Goal: Task Accomplishment & Management: Use online tool/utility

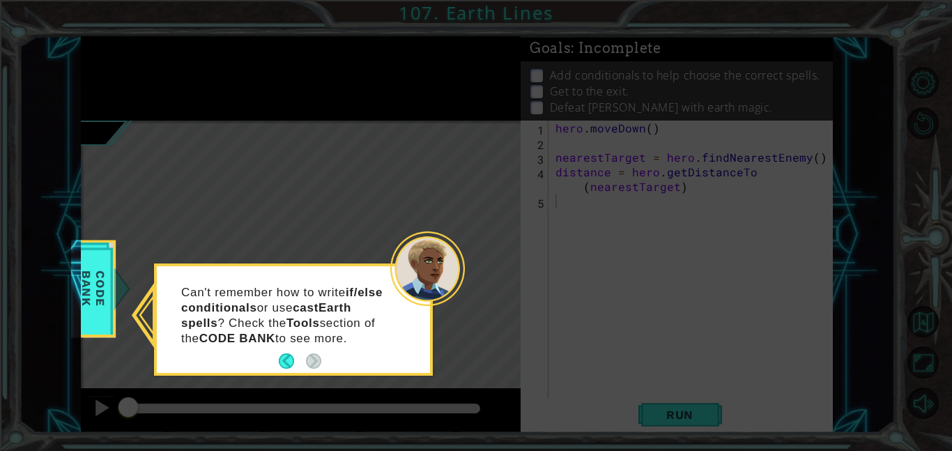
click at [482, 368] on icon at bounding box center [476, 225] width 952 height 451
click at [280, 361] on button "Back" at bounding box center [292, 360] width 27 height 15
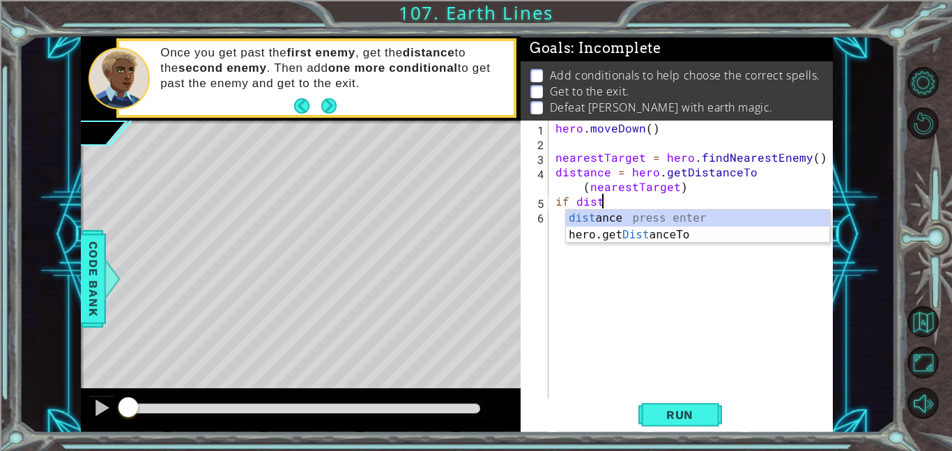
scroll to position [0, 2]
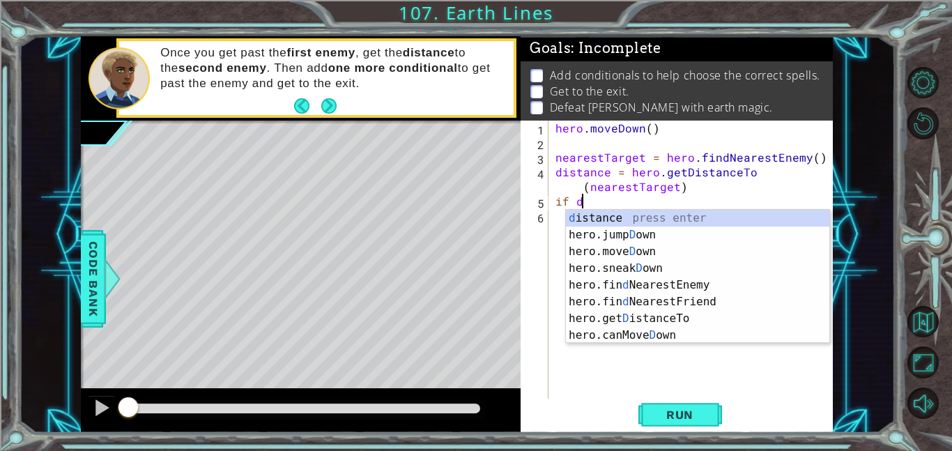
type textarea "i"
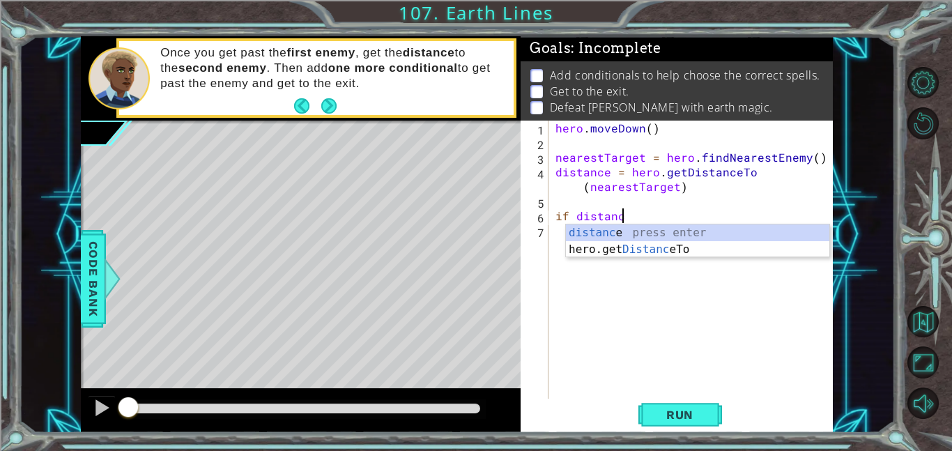
scroll to position [0, 3]
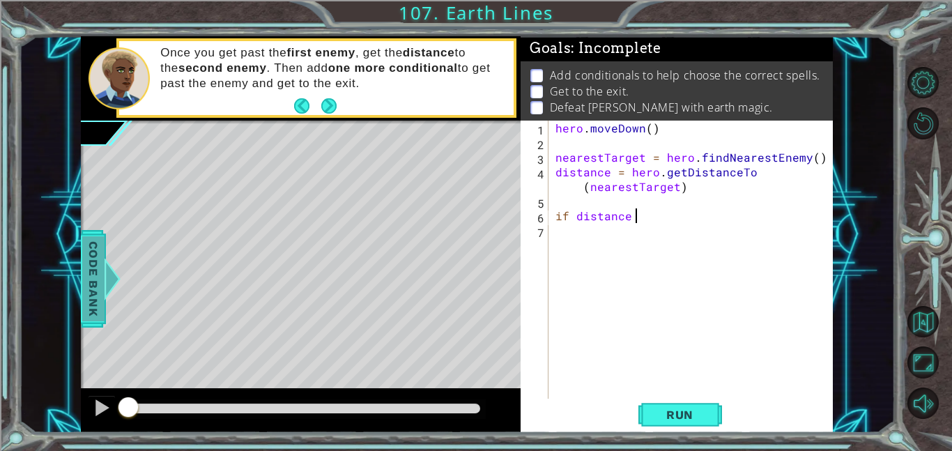
click at [98, 282] on span "Code Bank" at bounding box center [93, 278] width 22 height 85
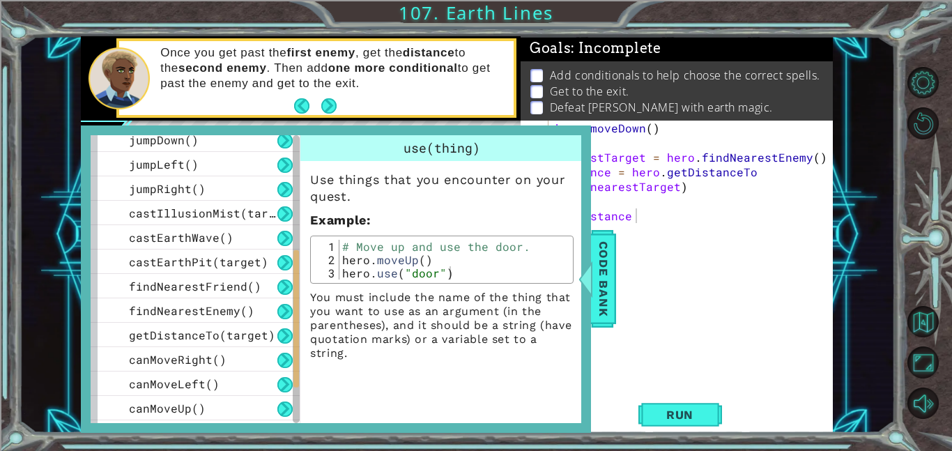
scroll to position [298, 0]
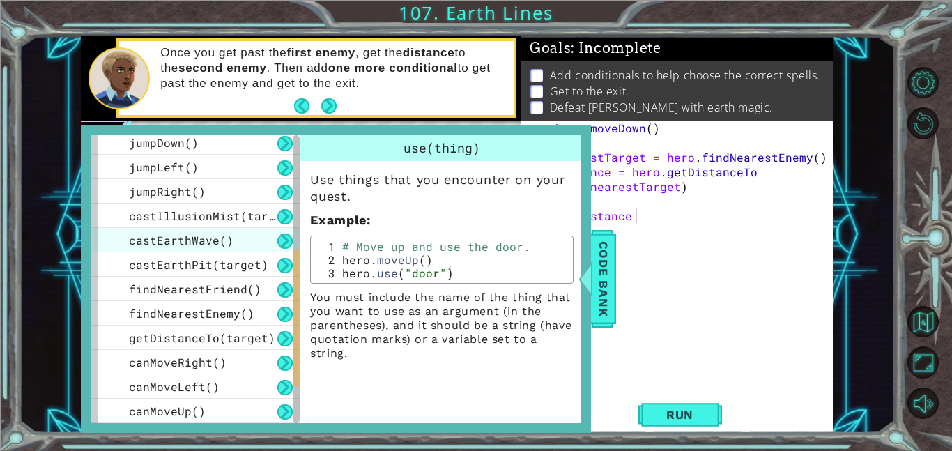
click at [183, 247] on div "castEarthWave()" at bounding box center [195, 240] width 209 height 24
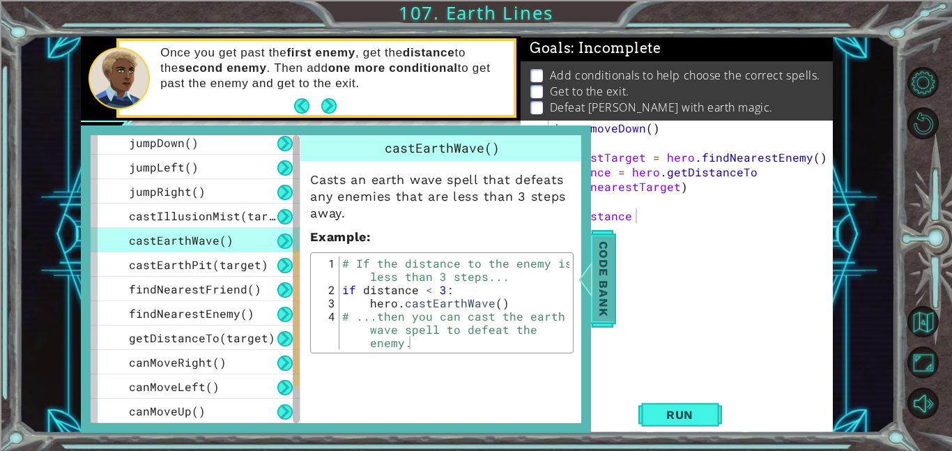
click at [600, 310] on span "Code Bank" at bounding box center [604, 278] width 22 height 85
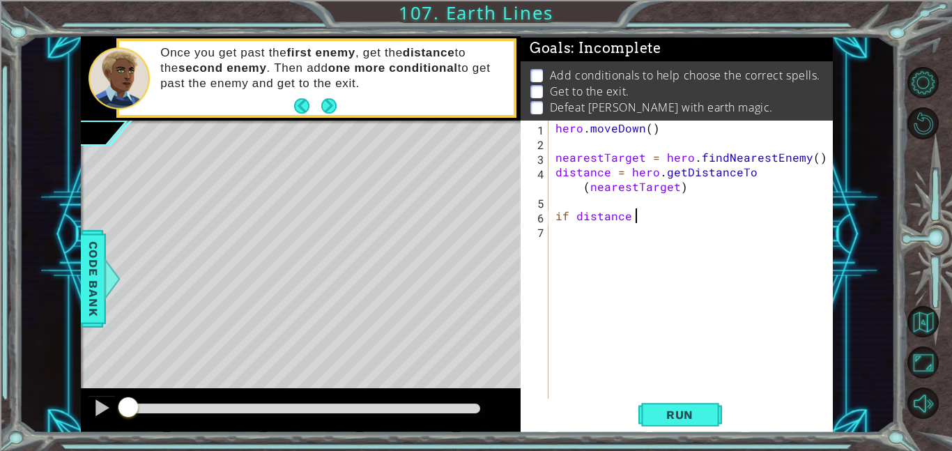
click at [648, 222] on div "hero . [GEOGRAPHIC_DATA] ( ) nearestTarget = hero . findNearestEnemy ( ) distan…" at bounding box center [695, 274] width 284 height 307
type textarea "if distance > 2:"
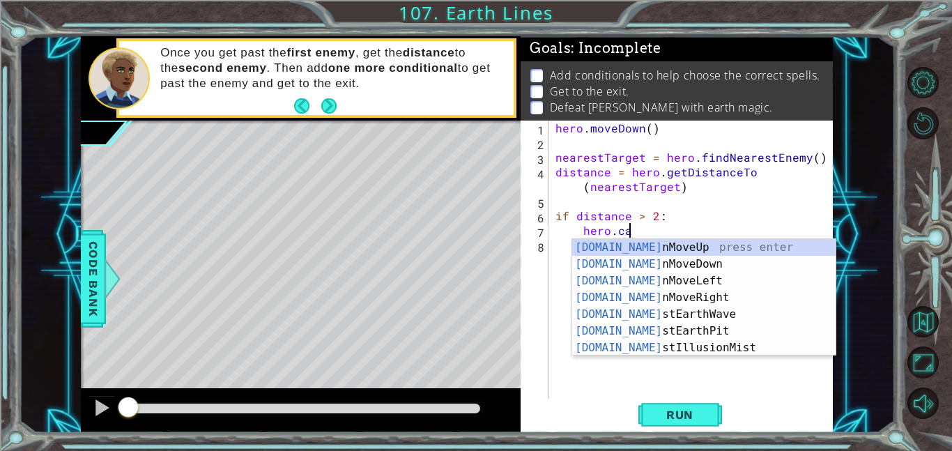
scroll to position [0, 4]
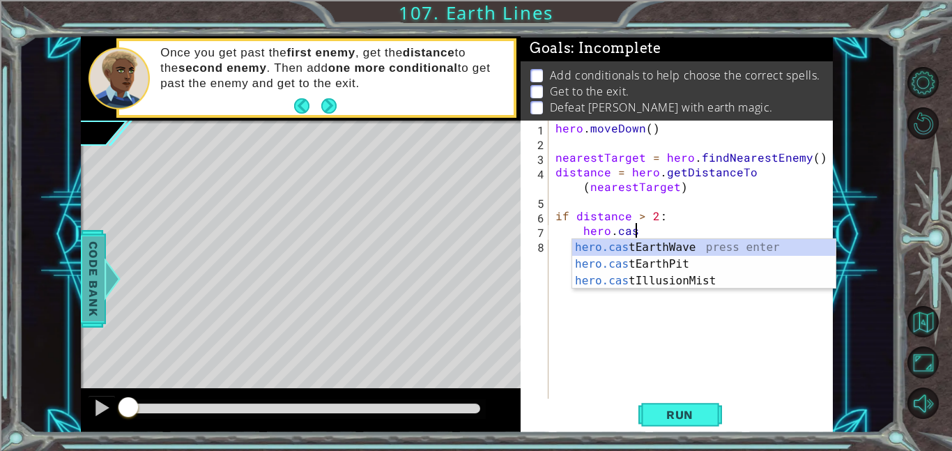
type textarea "hero.cas"
click at [84, 271] on span "Code Bank" at bounding box center [93, 278] width 22 height 85
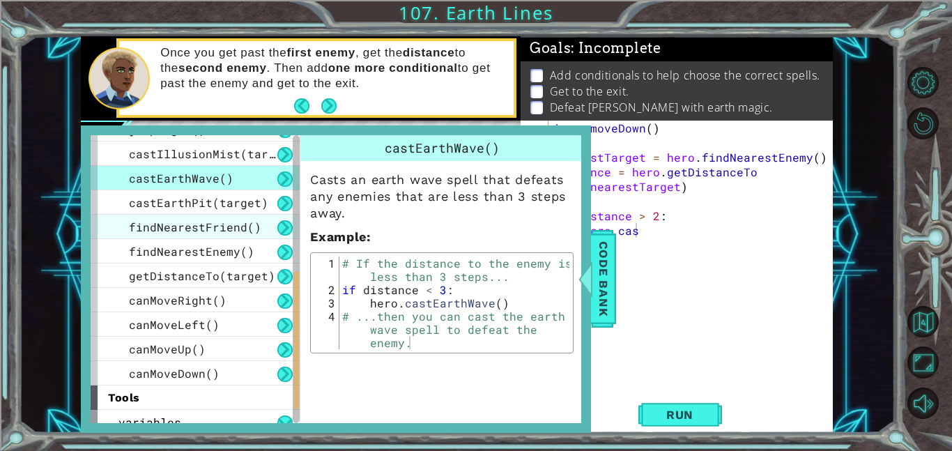
scroll to position [355, 0]
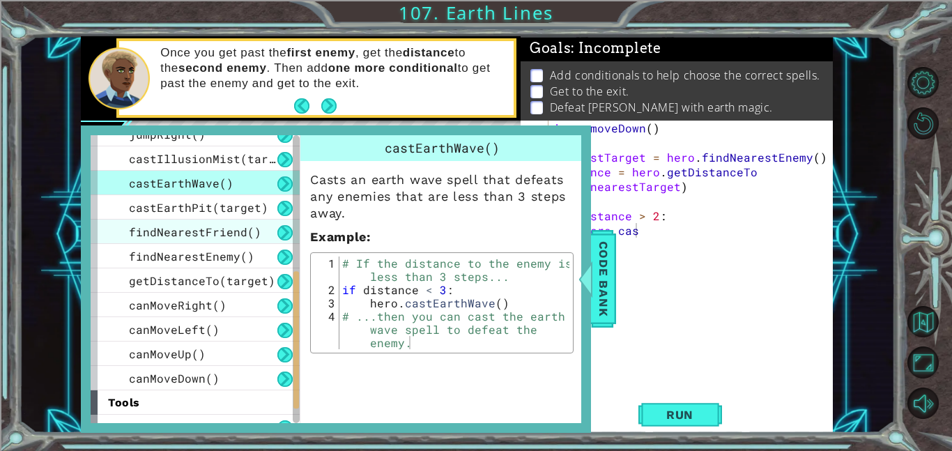
click at [197, 190] on div "castEarthWave()" at bounding box center [195, 183] width 209 height 24
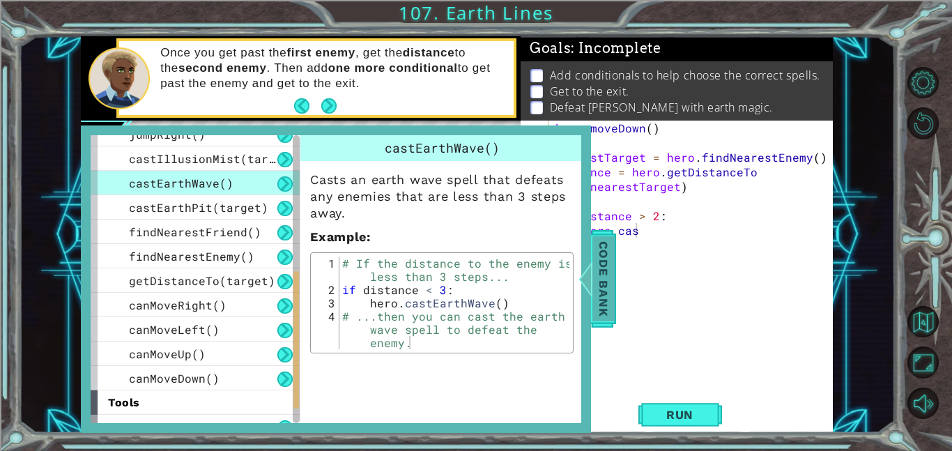
click at [611, 302] on span "Code Bank" at bounding box center [604, 278] width 22 height 85
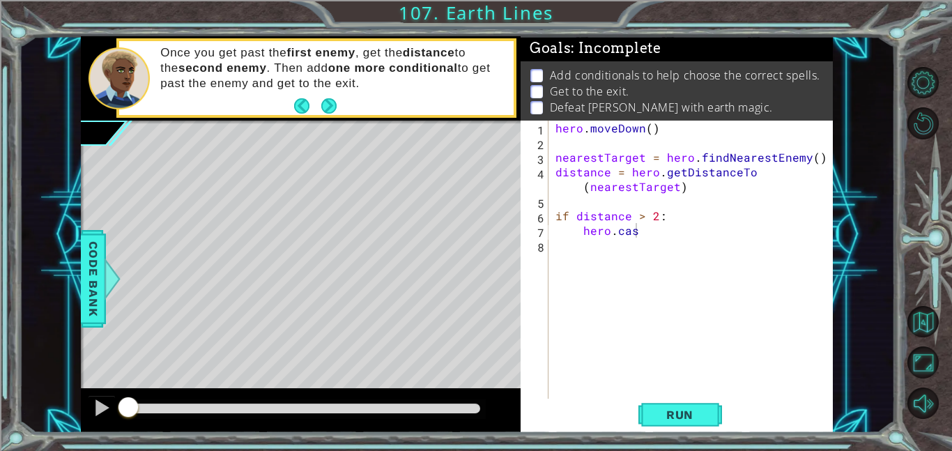
click at [661, 243] on div "hero . [GEOGRAPHIC_DATA] ( ) nearestTarget = hero . findNearestEnemy ( ) distan…" at bounding box center [695, 274] width 284 height 307
click at [654, 230] on div "hero . [GEOGRAPHIC_DATA] ( ) nearestTarget = hero . findNearestEnemy ( ) distan…" at bounding box center [695, 274] width 284 height 307
type textarea "hero.cast"
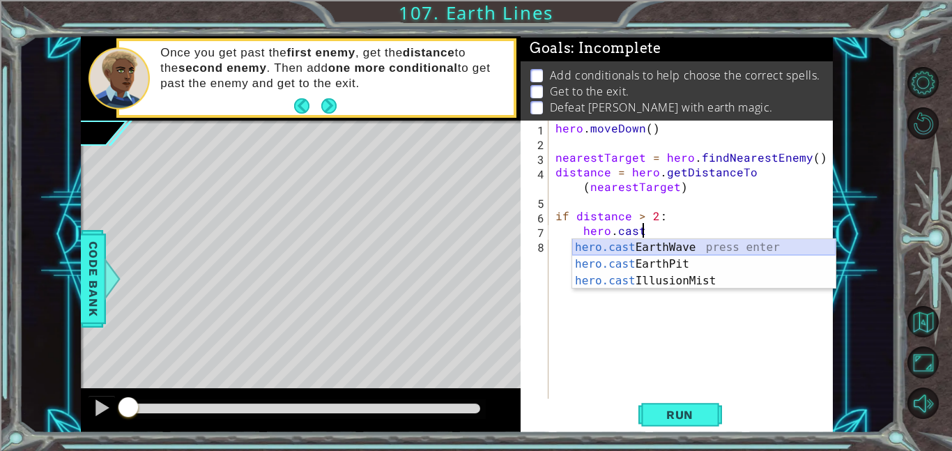
click at [661, 247] on div "hero.cast EarthWave press enter hero.cast EarthPit press enter hero.cast Illusi…" at bounding box center [703, 281] width 263 height 84
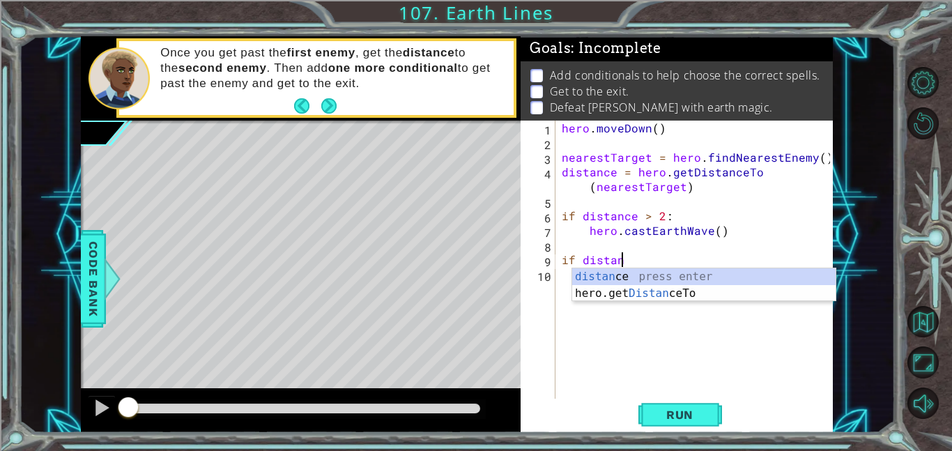
scroll to position [0, 3]
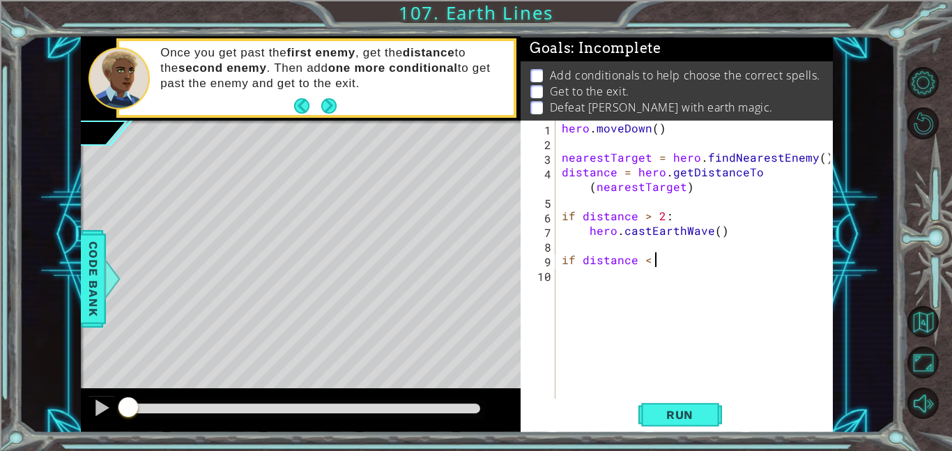
type textarea "if distance < 3"
type textarea "if distance < 3:"
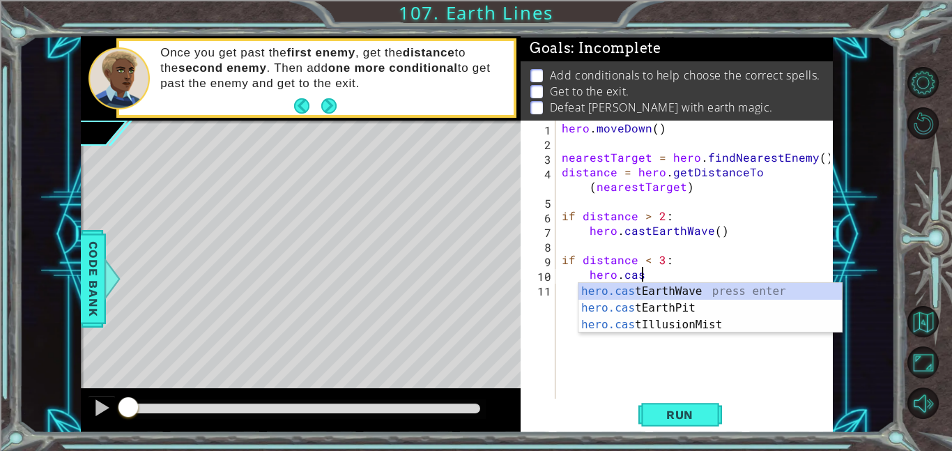
scroll to position [0, 4]
click at [671, 303] on div "hero.cast EarthWave press enter hero.cast EarthPit press enter hero.cast Illusi…" at bounding box center [710, 325] width 263 height 84
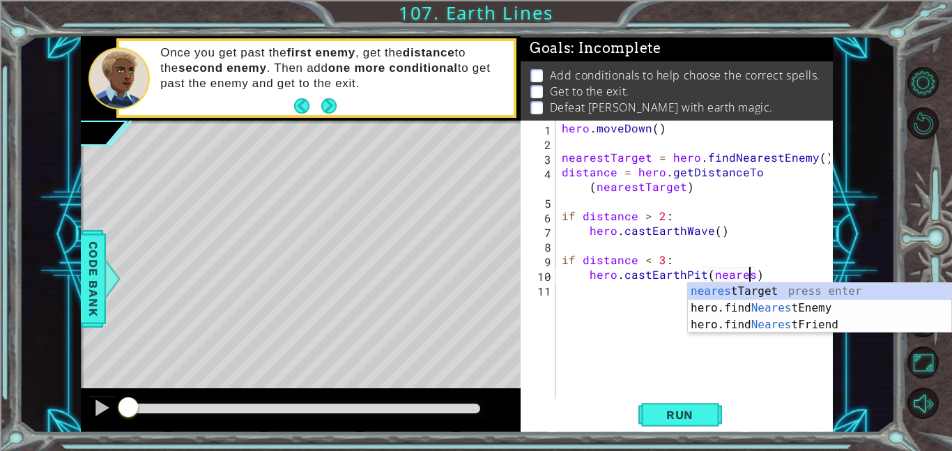
scroll to position [0, 12]
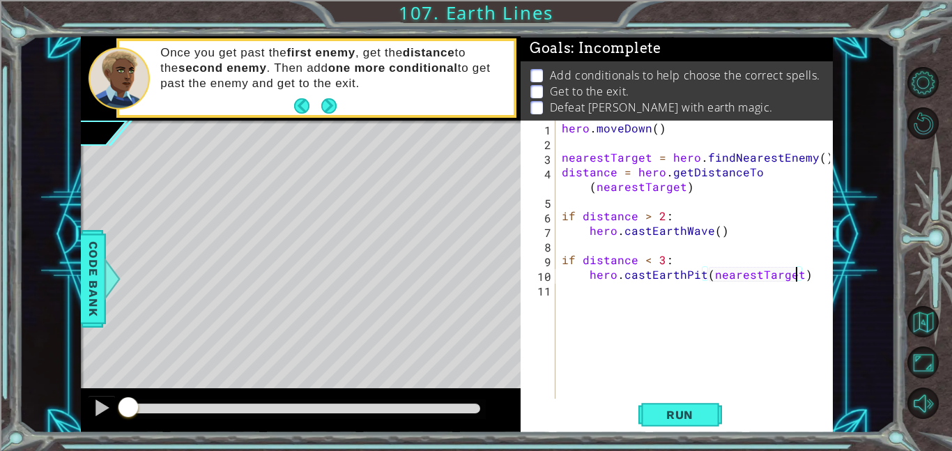
click at [717, 229] on div "hero . [GEOGRAPHIC_DATA] ( ) nearestTarget = hero . findNearestEnemy ( ) distan…" at bounding box center [698, 274] width 278 height 307
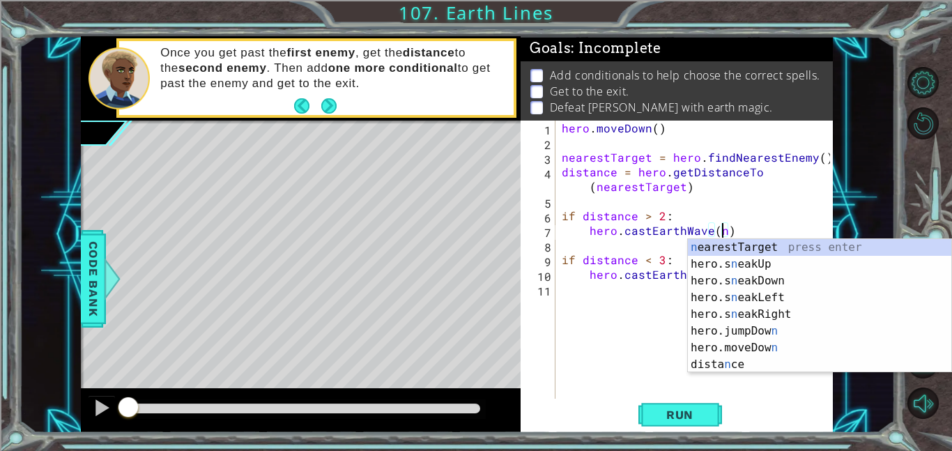
scroll to position [0, 10]
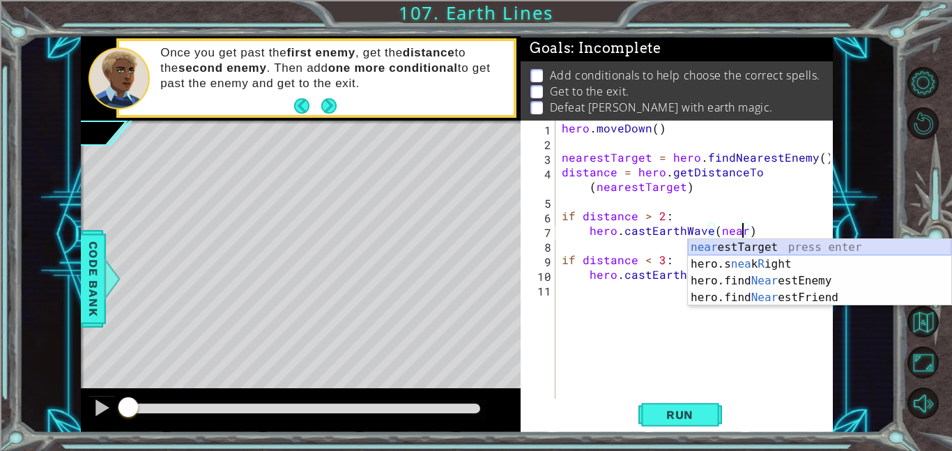
click at [728, 244] on div "near estTarget press enter hero.s nea k R ight press enter hero.find Near estEn…" at bounding box center [819, 289] width 263 height 100
type textarea "hero.castEarthWave(nearestTarget)"
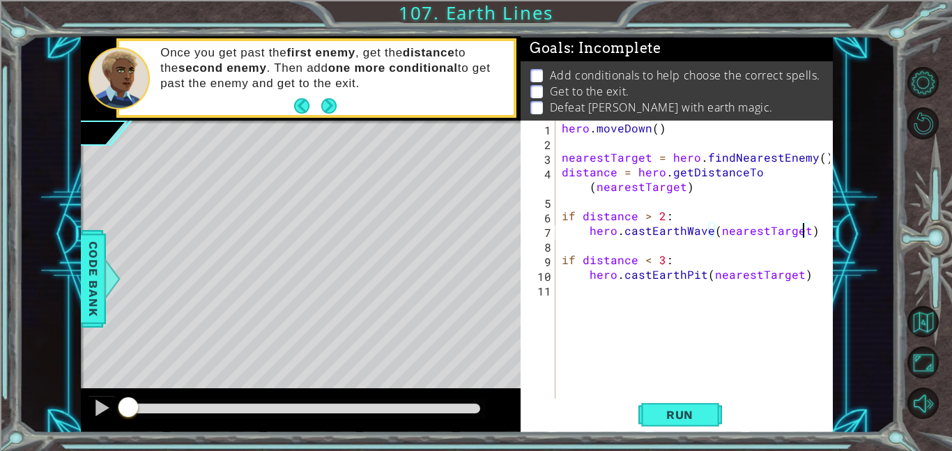
click at [817, 284] on div "hero . [GEOGRAPHIC_DATA] ( ) nearestTarget = hero . findNearestEnemy ( ) distan…" at bounding box center [698, 274] width 278 height 307
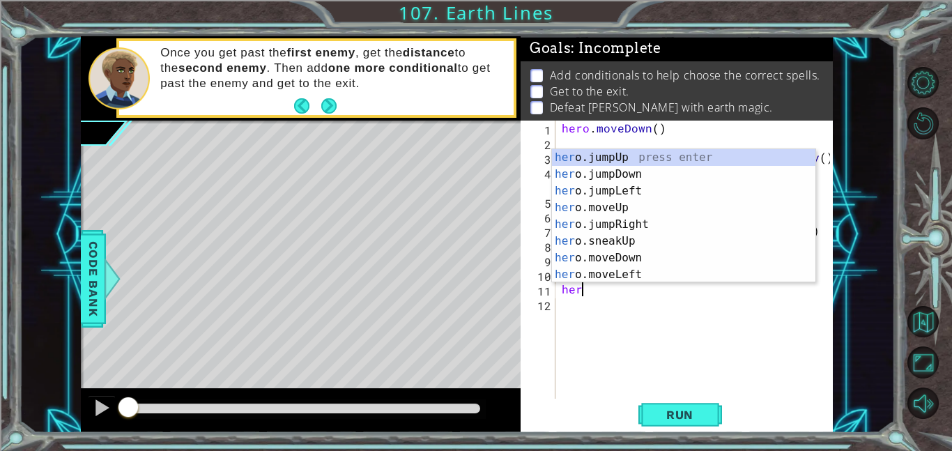
scroll to position [0, 1]
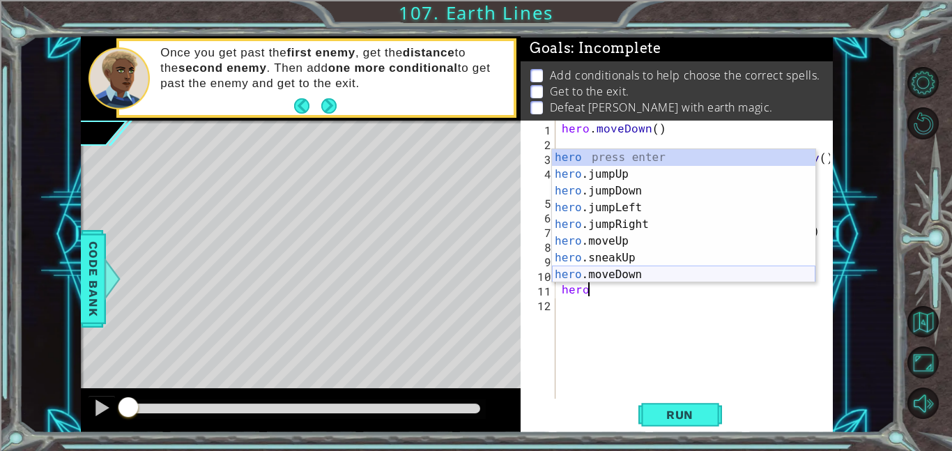
click at [674, 276] on div "hero press enter hero .jumpUp press enter hero .jumpDown press enter hero .jump…" at bounding box center [683, 232] width 263 height 167
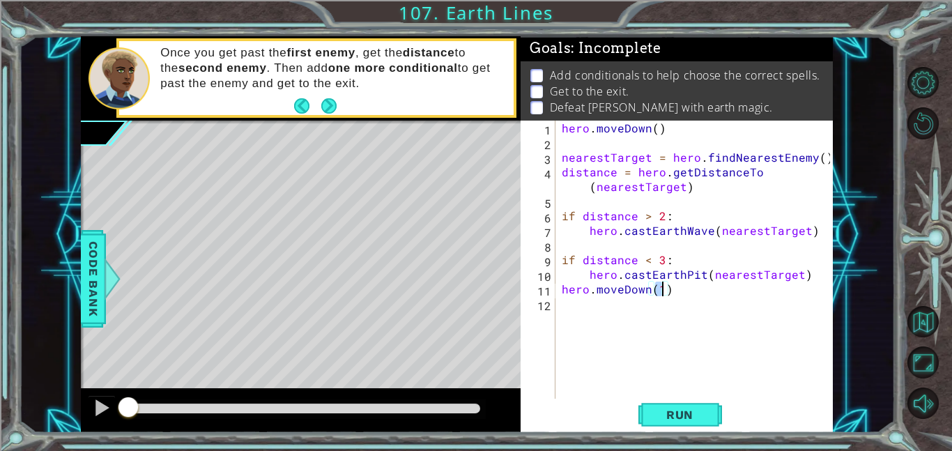
scroll to position [0, 6]
click at [805, 275] on div "hero . [GEOGRAPHIC_DATA] ( ) nearestTarget = hero . findNearestEnemy ( ) distan…" at bounding box center [698, 274] width 278 height 307
type textarea "hero.castEarthPit(nearestTarget)"
click at [797, 309] on div "hero . [GEOGRAPHIC_DATA] ( ) nearestTarget = hero . findNearestEnemy ( ) distan…" at bounding box center [698, 274] width 278 height 307
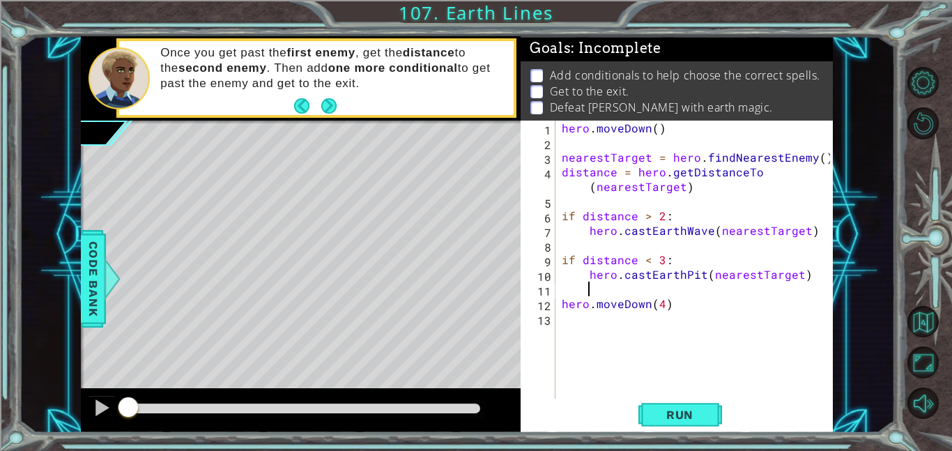
type textarea "hero.moveDown(4)"
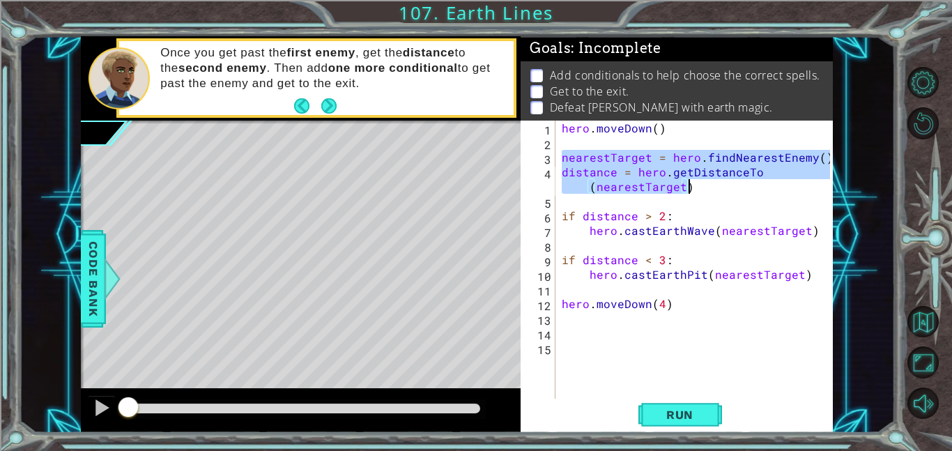
drag, startPoint x: 560, startPoint y: 158, endPoint x: 695, endPoint y: 189, distance: 138.7
click at [695, 189] on div "hero . [GEOGRAPHIC_DATA] ( ) nearestTarget = hero . findNearestEnemy ( ) distan…" at bounding box center [698, 274] width 278 height 307
type textarea "nearestTarget = hero.findNearestEnemy() distance = hero.getDistanceTo(nearestTa…"
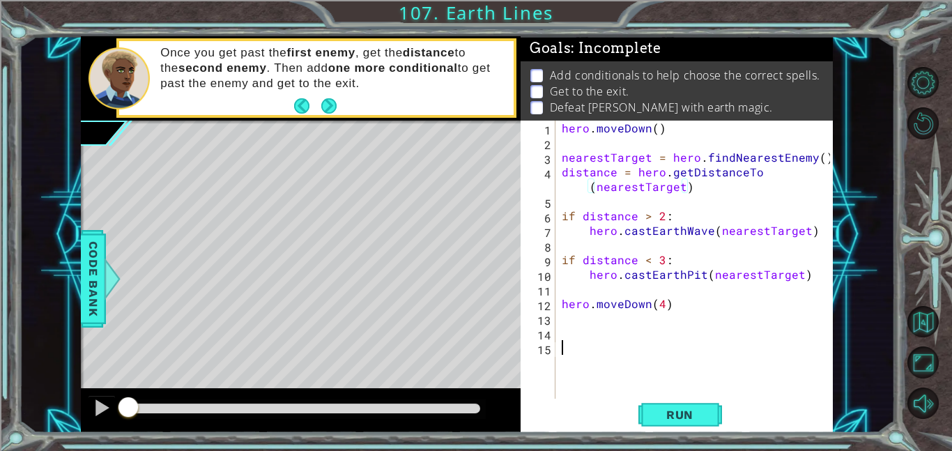
click at [620, 344] on div "hero . [GEOGRAPHIC_DATA] ( ) nearestTarget = hero . findNearestEnemy ( ) distan…" at bounding box center [698, 274] width 278 height 307
click at [616, 336] on div "hero . [GEOGRAPHIC_DATA] ( ) nearestTarget = hero . findNearestEnemy ( ) distan…" at bounding box center [698, 274] width 278 height 307
paste textarea "distance = hero.getDistanceTo(nearestTarget)"
type textarea "distance = hero.getDistanceTo(nearestTarget)"
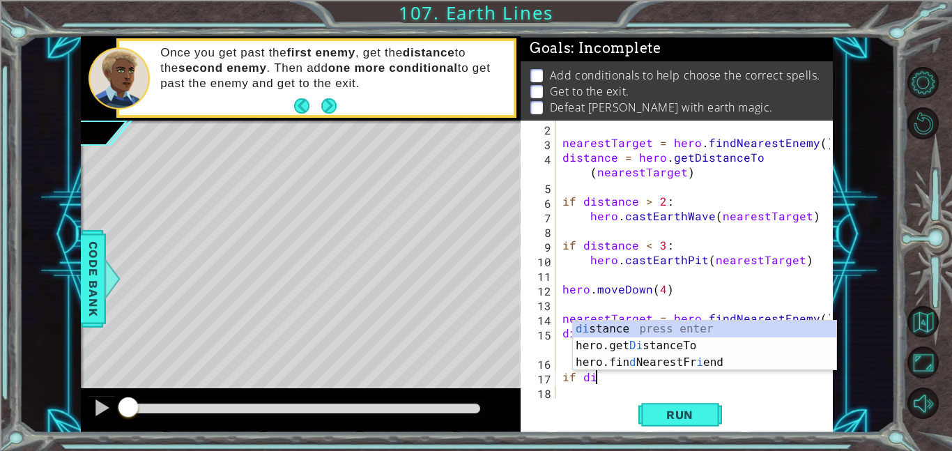
scroll to position [0, 1]
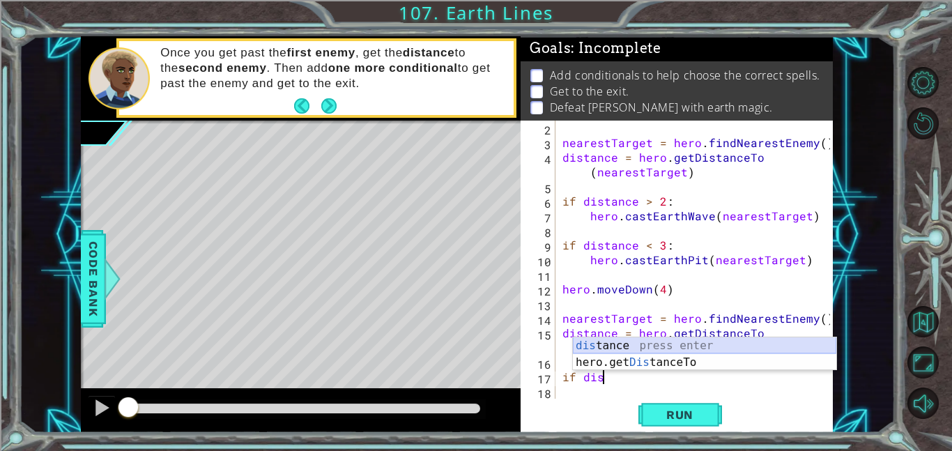
click at [763, 342] on div "dis tance press enter hero.get Dis tanceTo press enter" at bounding box center [704, 370] width 263 height 67
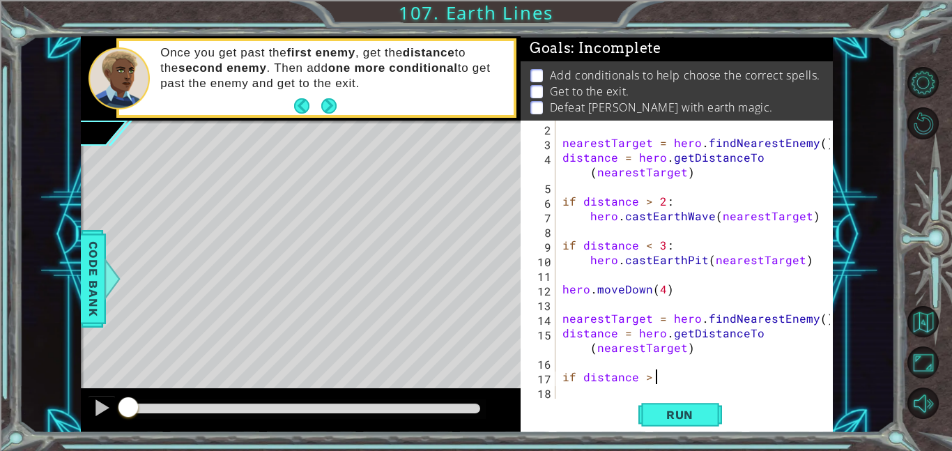
scroll to position [0, 6]
type textarea "if distance > 2:"
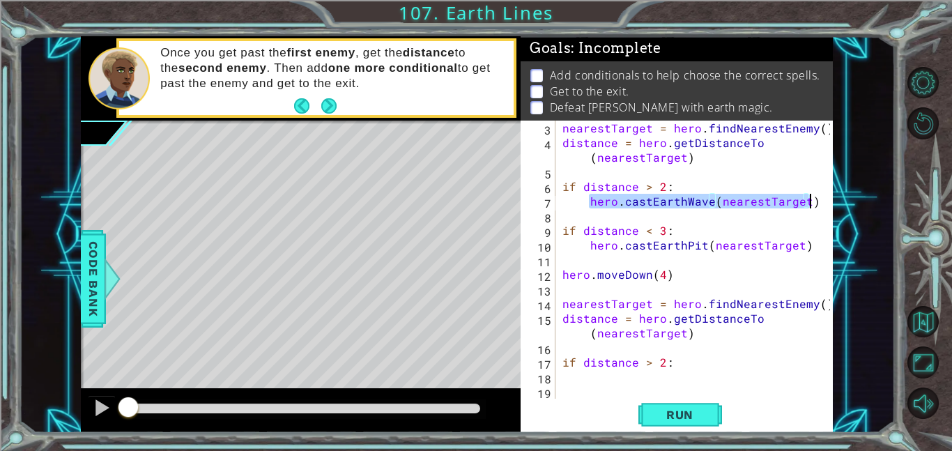
drag, startPoint x: 588, startPoint y: 201, endPoint x: 822, endPoint y: 204, distance: 234.2
click at [822, 204] on div "3 4 5 6 7 8 9 10 11 12 13 14 15 16 17 18 19 nearestTarget = hero . findNearestE…" at bounding box center [676, 260] width 310 height 278
type textarea "hero.castEarthWave(nearestTarget)"
click at [618, 377] on div "nearestTarget = hero . findNearestEnemy ( ) distance = hero . getDistanceTo ( n…" at bounding box center [698, 274] width 277 height 307
paste textarea "hero.castEarthWave(nearestTarget)"
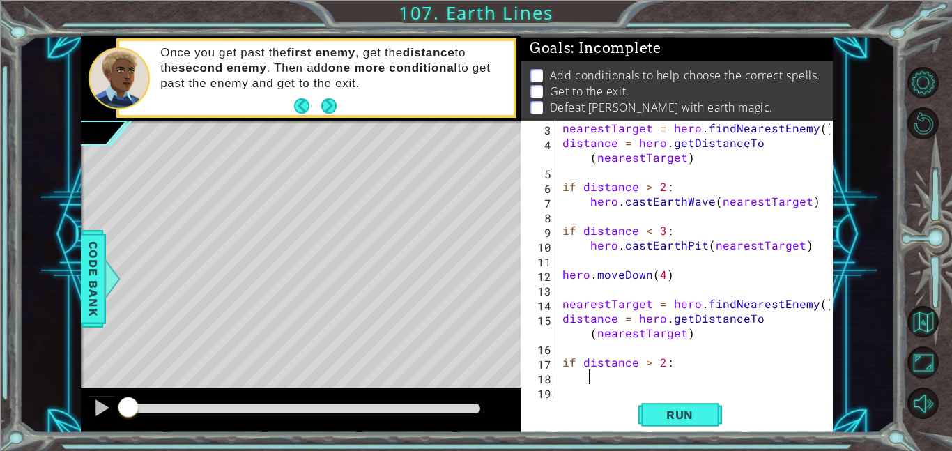
type textarea "hero.castEarthWave(nearestTarget)"
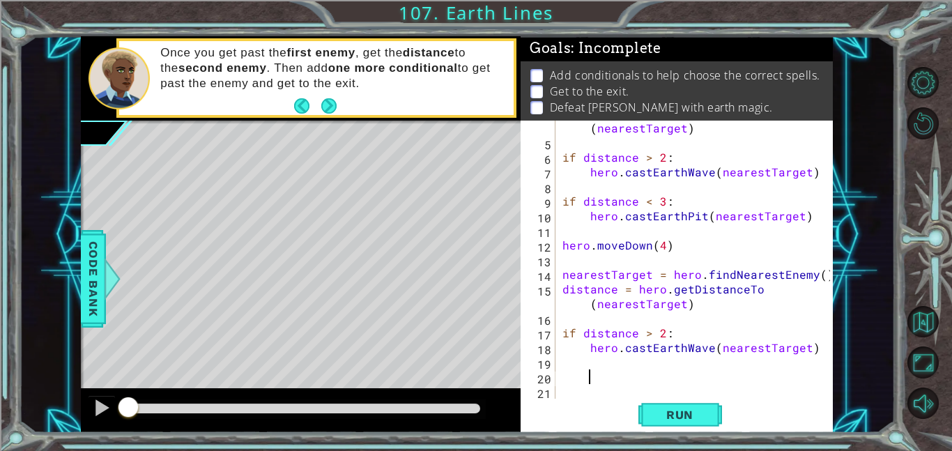
scroll to position [59, 0]
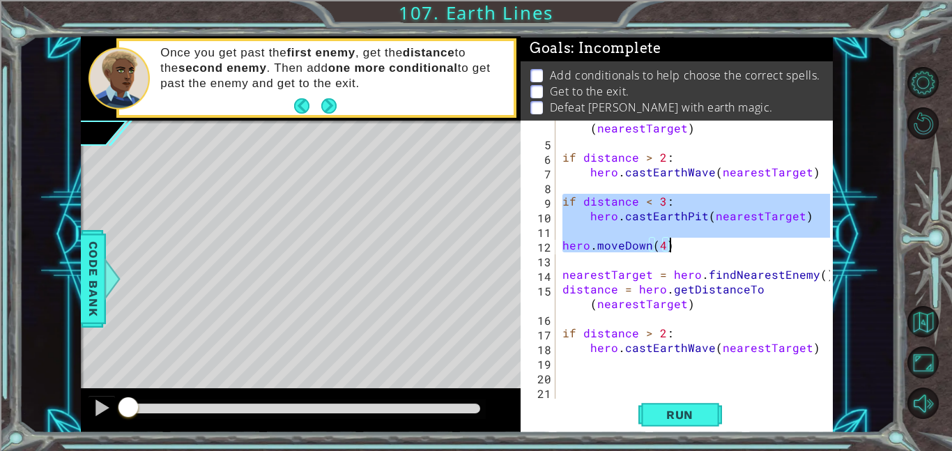
drag, startPoint x: 563, startPoint y: 199, endPoint x: 788, endPoint y: 240, distance: 229.6
click at [788, 240] on div "distance = hero . getDistanceTo ( nearestTarget ) if distance > 2 : hero . cast…" at bounding box center [698, 267] width 277 height 322
click at [698, 215] on div "distance = hero . getDistanceTo ( nearestTarget ) if distance > 2 : hero . cast…" at bounding box center [695, 260] width 270 height 278
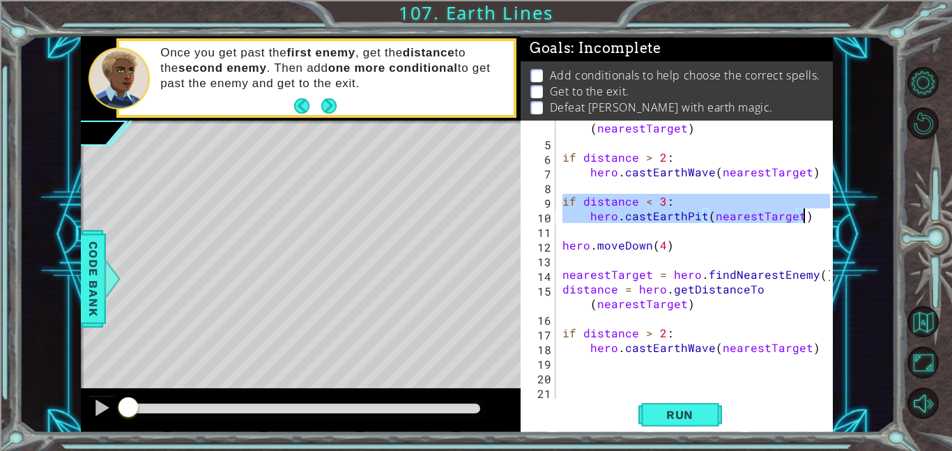
drag, startPoint x: 561, startPoint y: 198, endPoint x: 803, endPoint y: 223, distance: 243.2
click at [803, 223] on div "distance = hero . getDistanceTo ( nearestTarget ) if distance > 2 : hero . cast…" at bounding box center [698, 267] width 277 height 322
type textarea "if distance < 3: hero.castEarthPit(nearestTarget)"
click at [605, 365] on div "distance = hero . getDistanceTo ( nearestTarget ) if distance > 2 : hero . cast…" at bounding box center [698, 267] width 277 height 322
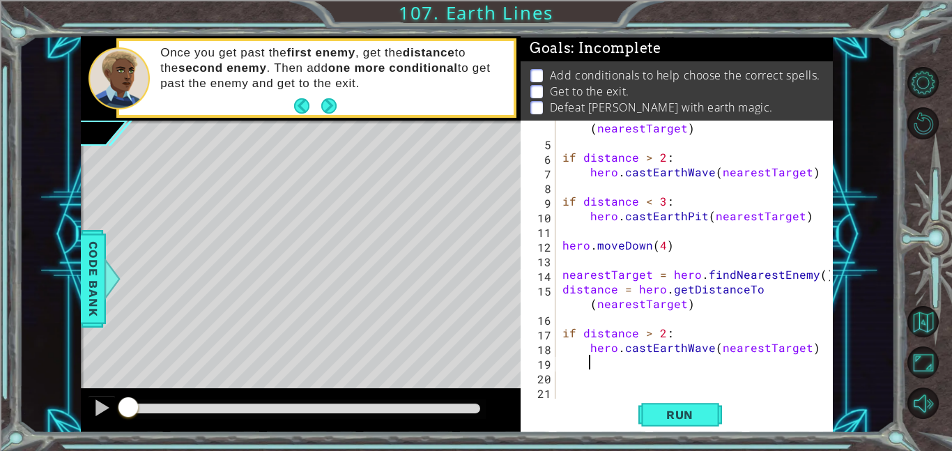
click at [605, 379] on div "distance = hero . getDistanceTo ( nearestTarget ) if distance > 2 : hero . cast…" at bounding box center [698, 267] width 277 height 322
paste textarea "hero.castEarthPit(nearestTarget)"
type textarea "hero.castEarthPit(nearestTarget)"
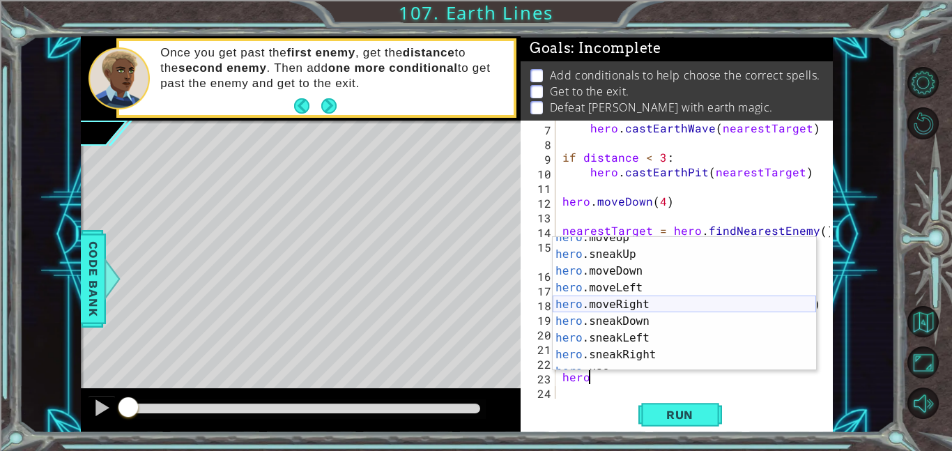
scroll to position [92, 0]
click at [623, 290] on div "hero .moveUp press enter hero .sneakUp press enter hero .moveDown press enter h…" at bounding box center [684, 312] width 263 height 167
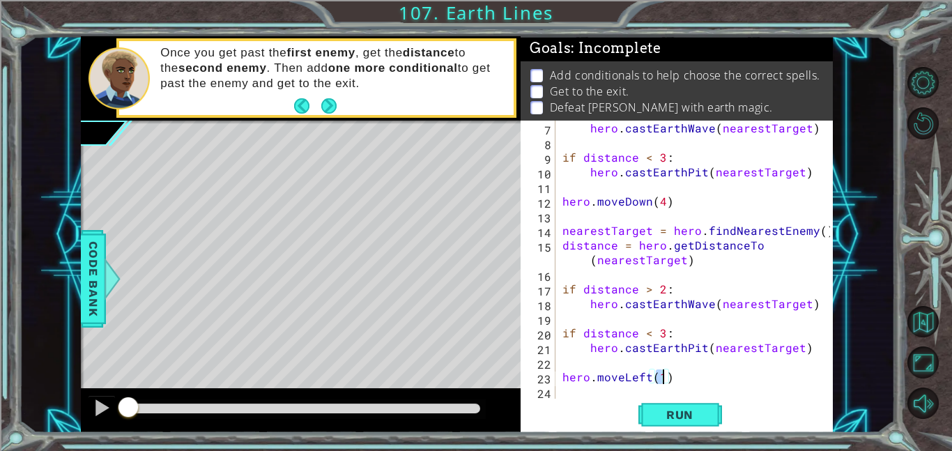
scroll to position [0, 6]
click at [672, 419] on span "Run" at bounding box center [679, 415] width 55 height 14
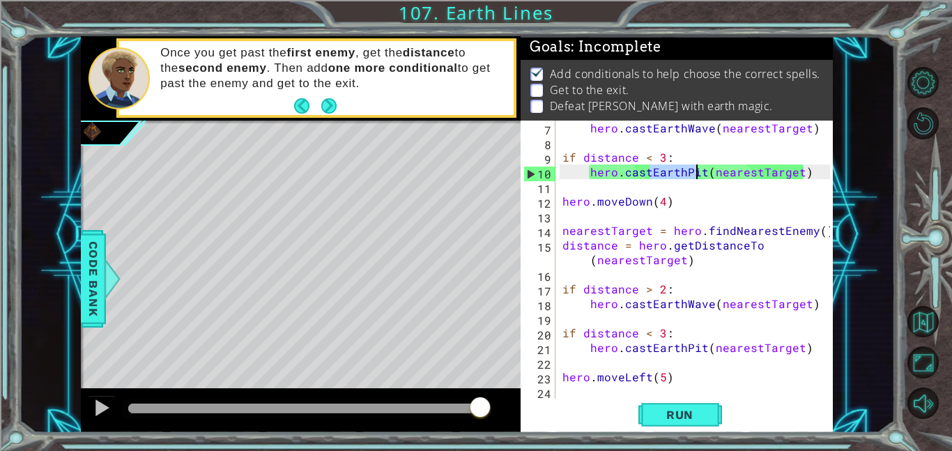
drag, startPoint x: 650, startPoint y: 167, endPoint x: 700, endPoint y: 171, distance: 50.3
click at [700, 171] on div "hero . castEarthWave ( nearestTarget ) if distance < 3 : hero . [GEOGRAPHIC_DAT…" at bounding box center [698, 274] width 277 height 307
click at [700, 171] on div "hero . castEarthWave ( nearestTarget ) if distance < 3 : hero . [GEOGRAPHIC_DAT…" at bounding box center [695, 260] width 270 height 278
drag, startPoint x: 700, startPoint y: 171, endPoint x: 684, endPoint y: 170, distance: 16.1
click at [684, 170] on div "hero . castEarthWave ( nearestTarget ) if distance < 3 : hero . [GEOGRAPHIC_DAT…" at bounding box center [698, 274] width 277 height 307
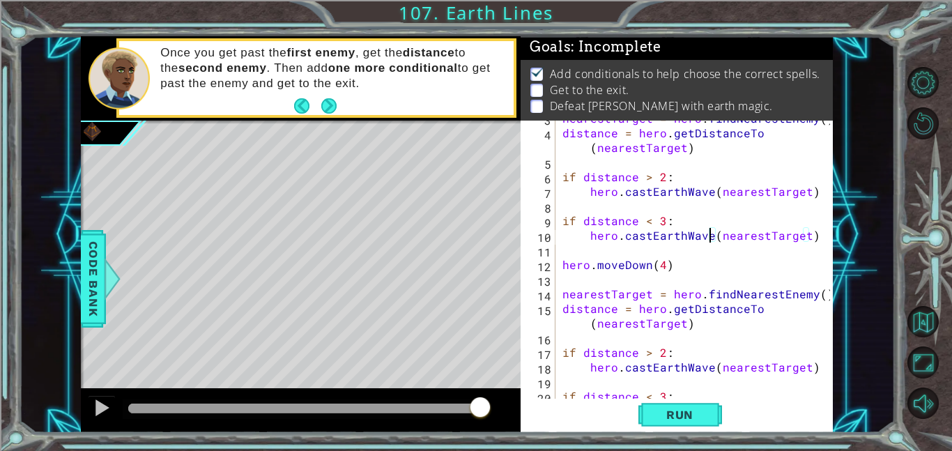
scroll to position [39, 0]
drag, startPoint x: 685, startPoint y: 193, endPoint x: 706, endPoint y: 194, distance: 21.6
click at [706, 194] on div "nearestTarget = hero . findNearestEnemy ( ) distance = hero . getDistanceTo ( n…" at bounding box center [698, 265] width 277 height 307
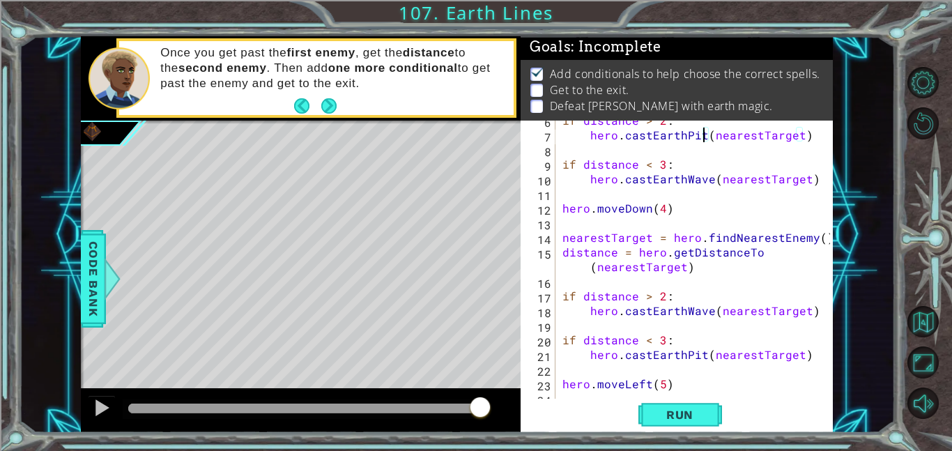
scroll to position [100, 0]
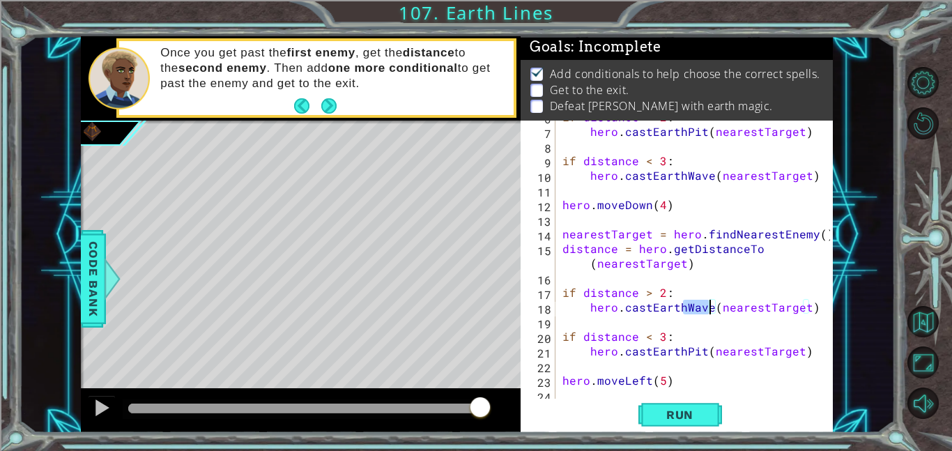
drag, startPoint x: 684, startPoint y: 305, endPoint x: 708, endPoint y: 305, distance: 23.7
click at [708, 305] on div "if distance > 2 : hero . castEarthPit ( nearestTarget ) if distance < 3 : hero …" at bounding box center [698, 262] width 277 height 307
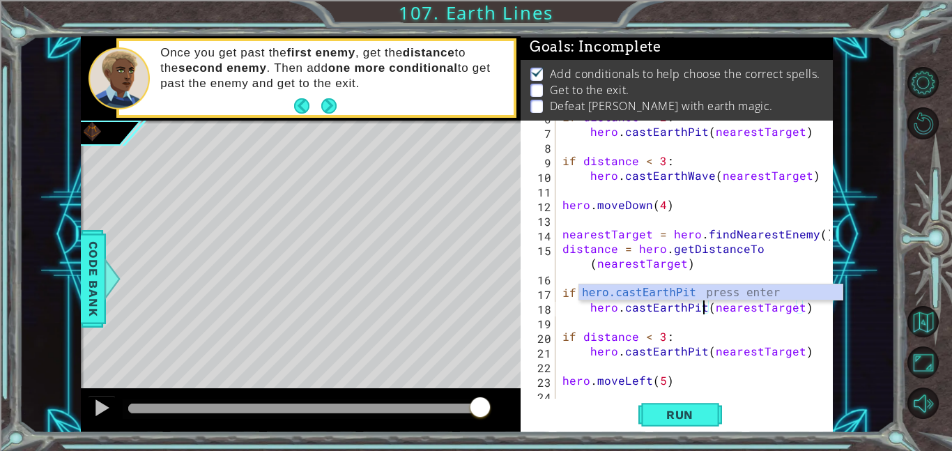
scroll to position [102, 0]
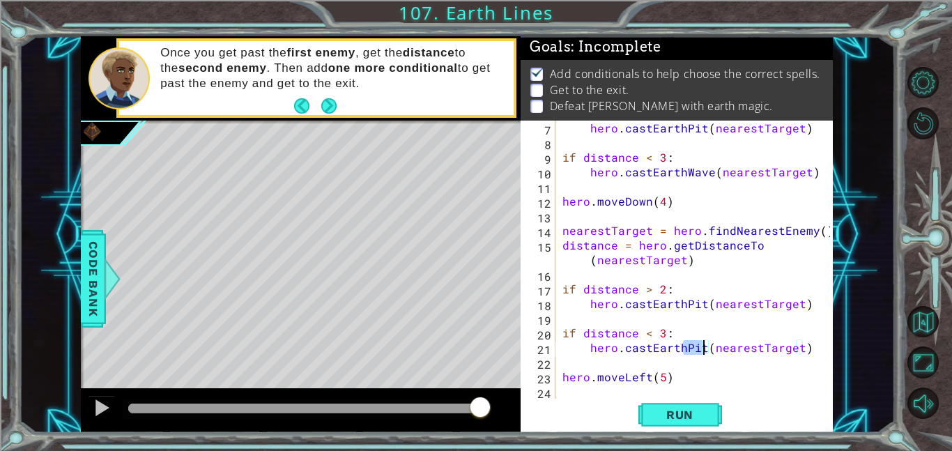
drag, startPoint x: 684, startPoint y: 342, endPoint x: 700, endPoint y: 344, distance: 16.2
click at [700, 344] on div "hero . castEarthPit ( nearestTarget ) if distance < 3 : hero . [GEOGRAPHIC_DATA…" at bounding box center [698, 274] width 277 height 307
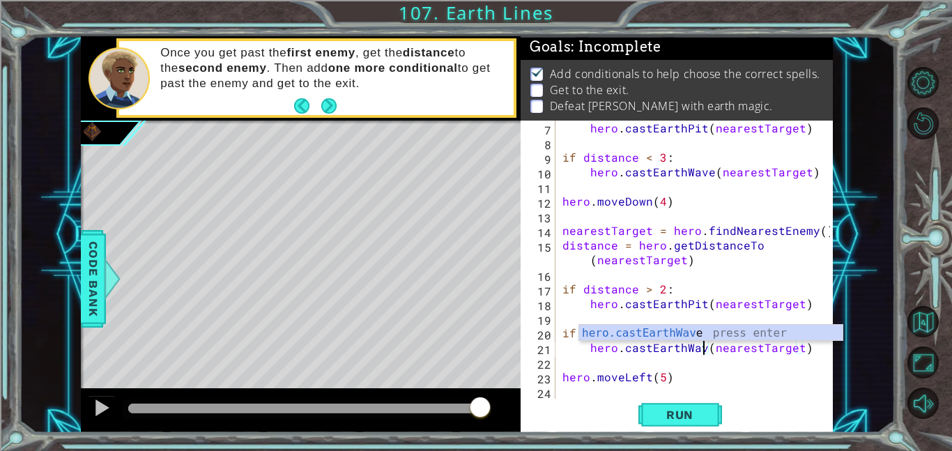
scroll to position [0, 9]
type textarea "hero.castEarthWave(nearestTarget)"
click at [708, 409] on button "Run" at bounding box center [681, 414] width 84 height 31
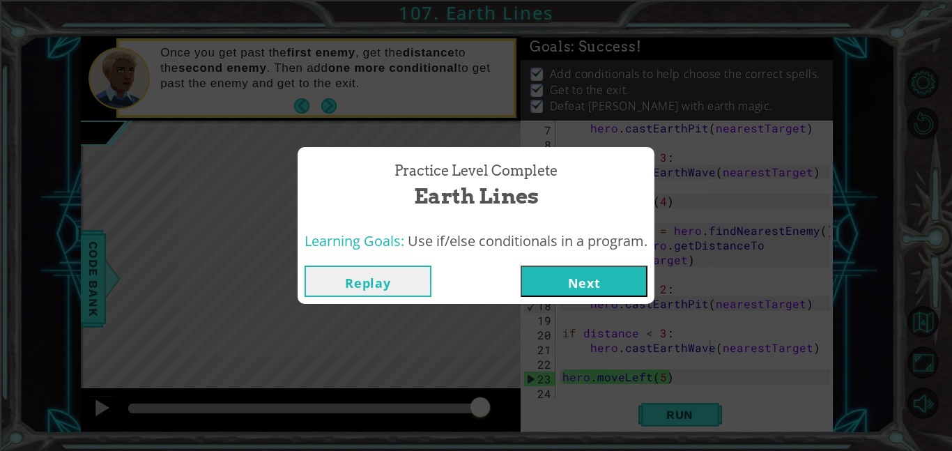
click at [618, 286] on button "Next" at bounding box center [584, 281] width 127 height 31
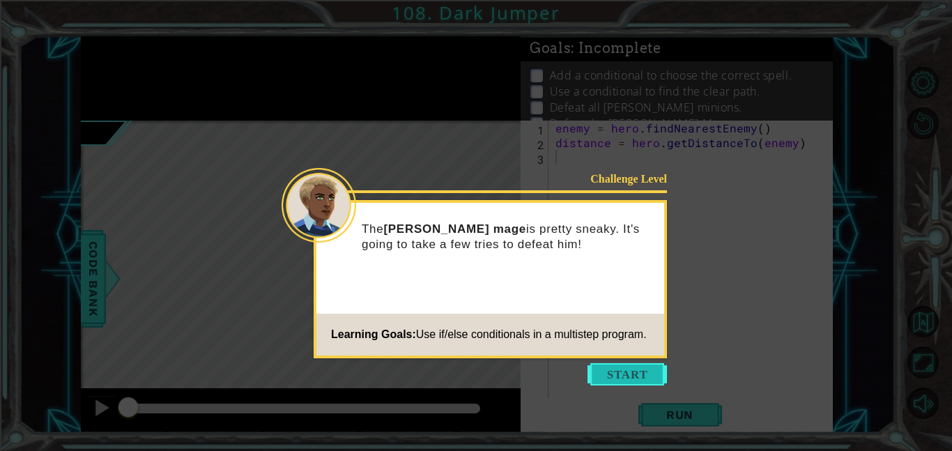
click at [624, 369] on button "Start" at bounding box center [627, 374] width 79 height 22
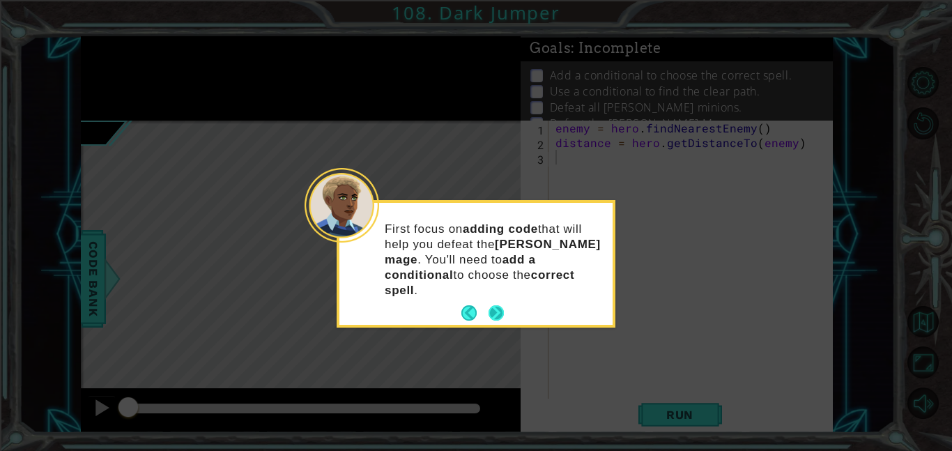
click at [499, 305] on button "Next" at bounding box center [496, 312] width 15 height 15
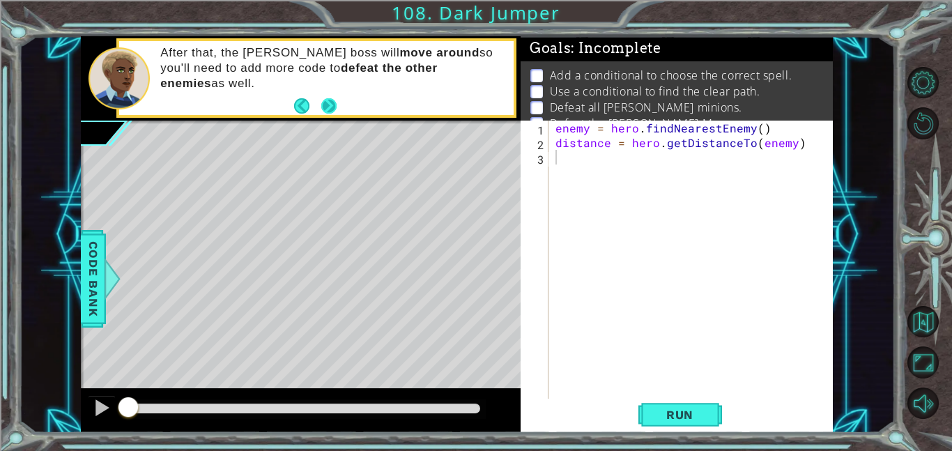
click at [330, 107] on button "Next" at bounding box center [328, 105] width 15 height 15
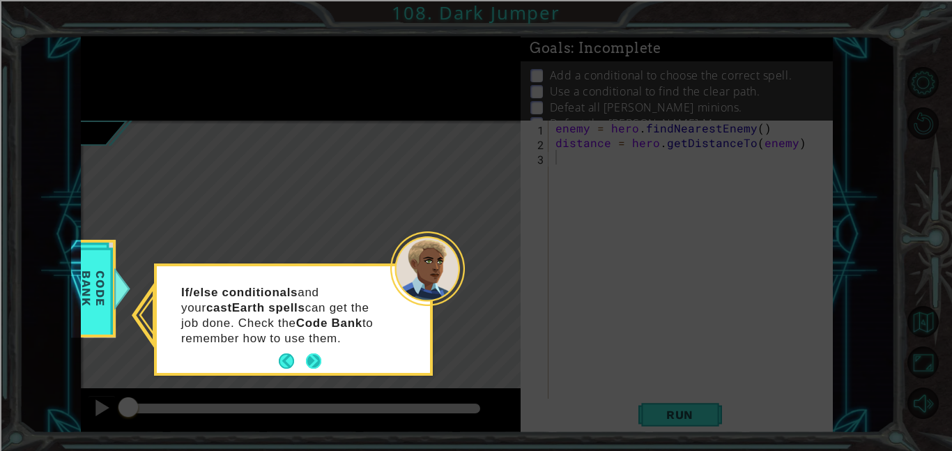
click at [313, 359] on button "Next" at bounding box center [313, 360] width 15 height 15
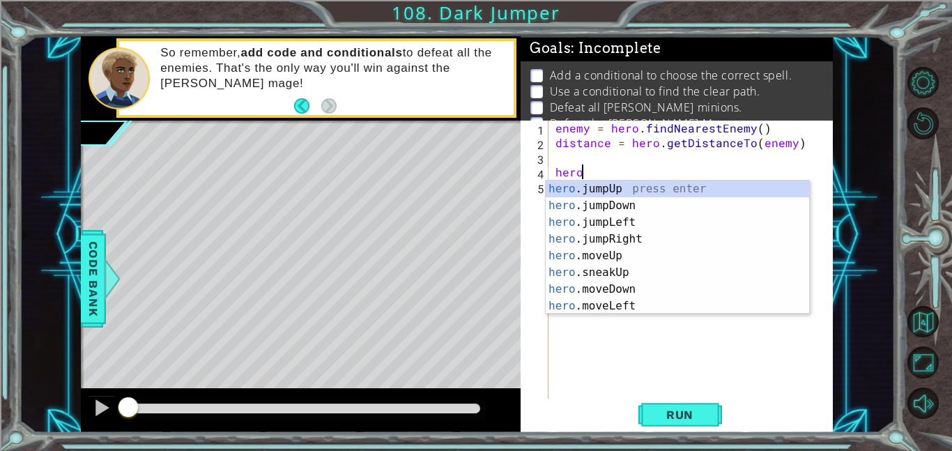
scroll to position [0, 1]
click at [694, 257] on div "hero .jumpUp press enter hero .jumpDown press enter hero .jumpLeft press enter …" at bounding box center [677, 264] width 263 height 167
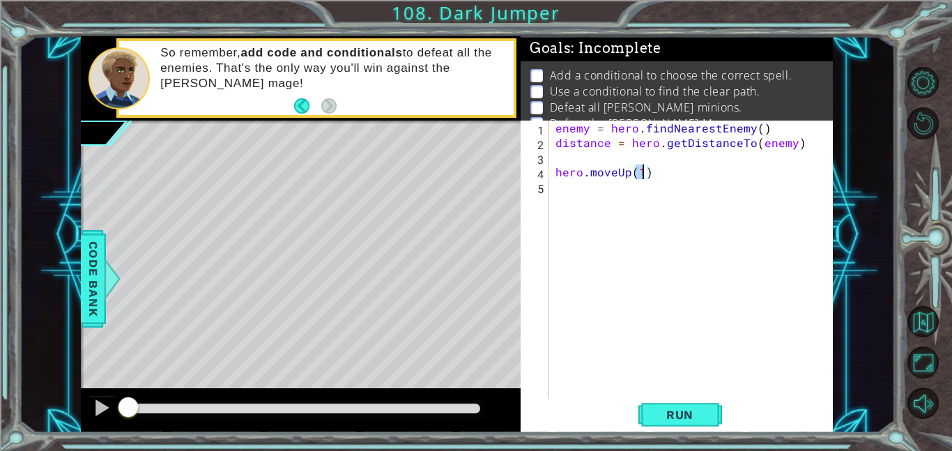
scroll to position [0, 5]
type textarea "hero.moveUp(2)"
click at [675, 408] on span "Run" at bounding box center [679, 415] width 55 height 14
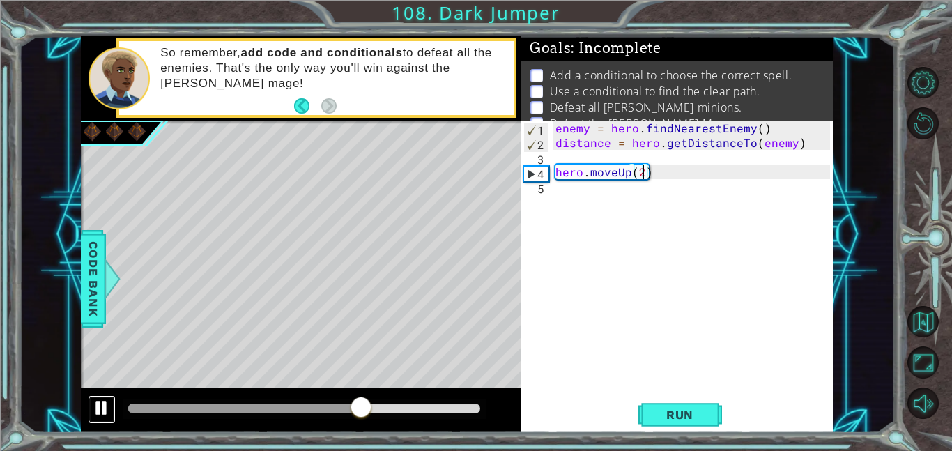
click at [95, 411] on div at bounding box center [102, 408] width 18 height 18
click at [659, 161] on div "enemy = hero . findNearestEnemy ( ) distance = hero . getDistanceTo ( enemy ) h…" at bounding box center [695, 274] width 284 height 307
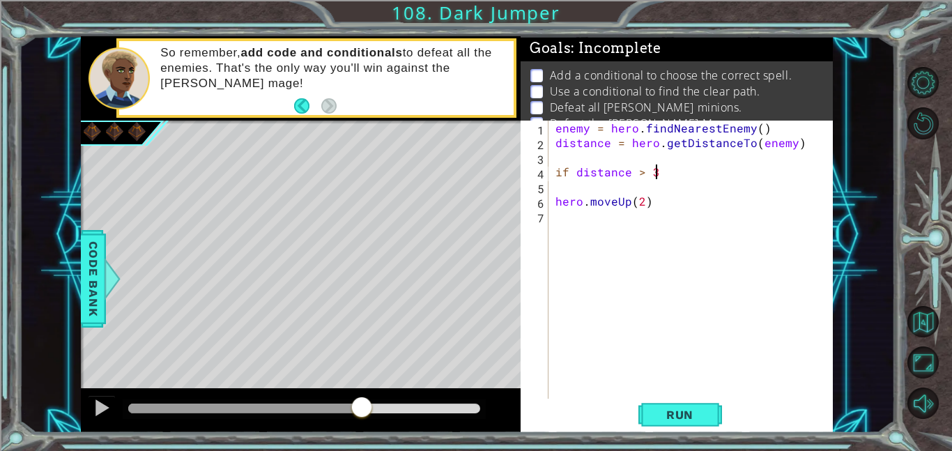
scroll to position [0, 6]
type textarea "if distance > 3:"
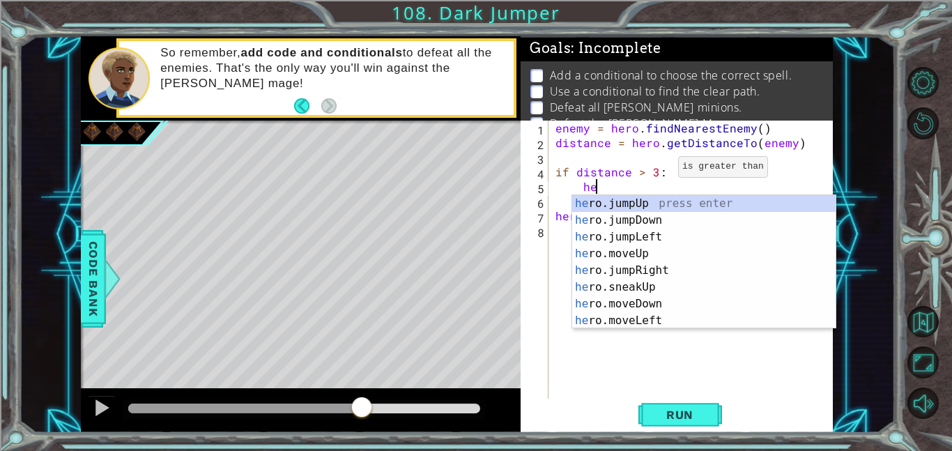
scroll to position [0, 2]
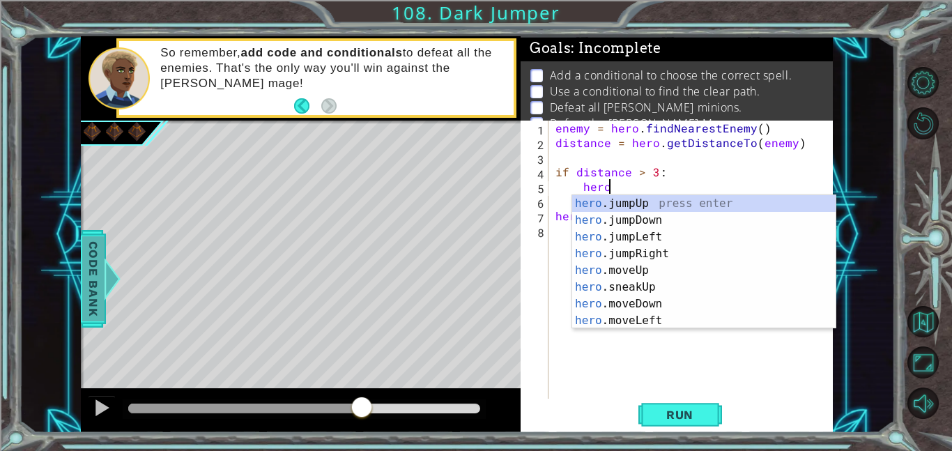
type textarea "hero"
click at [86, 251] on span "Code Bank" at bounding box center [93, 278] width 22 height 85
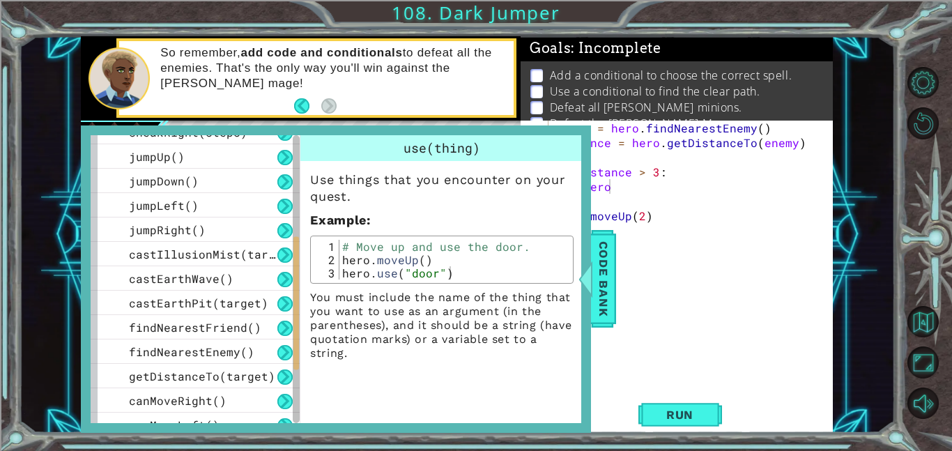
scroll to position [267, 0]
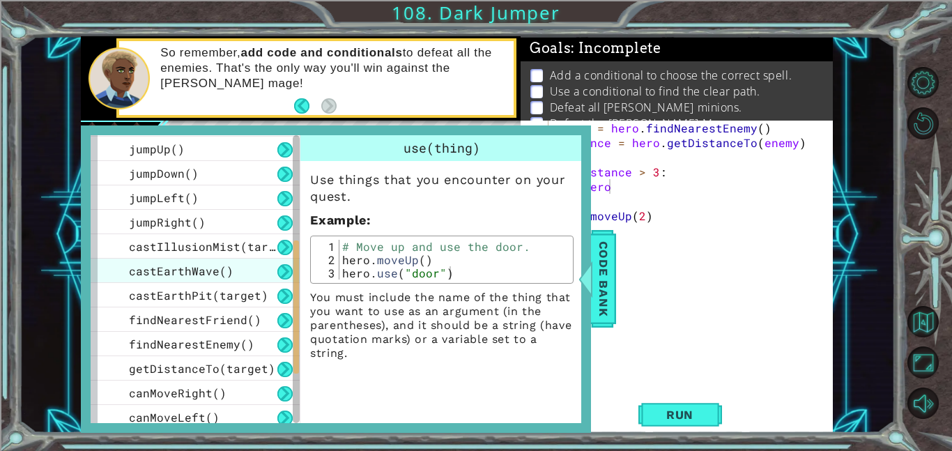
click at [193, 274] on span "castEarthWave()" at bounding box center [181, 270] width 105 height 15
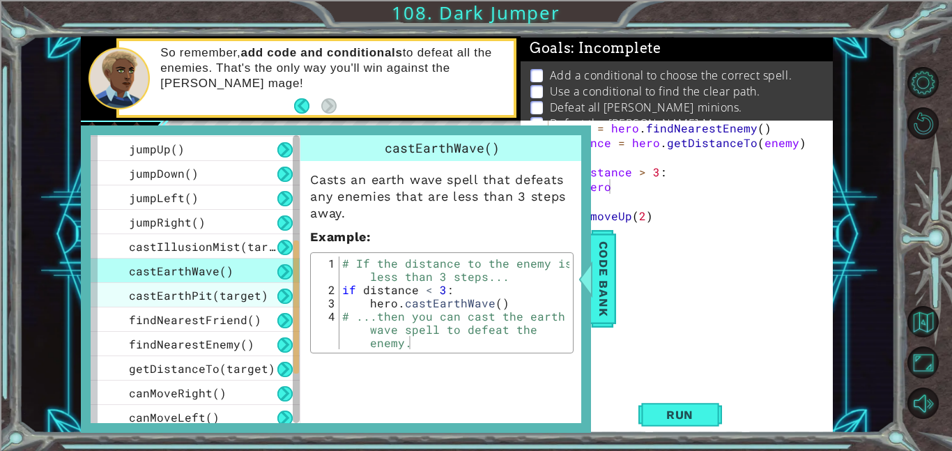
click at [225, 292] on span "castEarthPit(target)" at bounding box center [198, 295] width 139 height 15
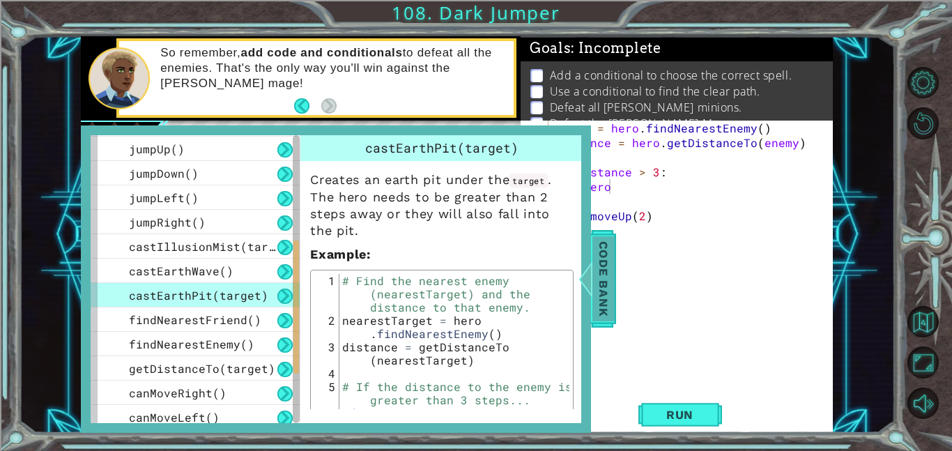
click at [597, 262] on span "Code Bank" at bounding box center [604, 278] width 22 height 85
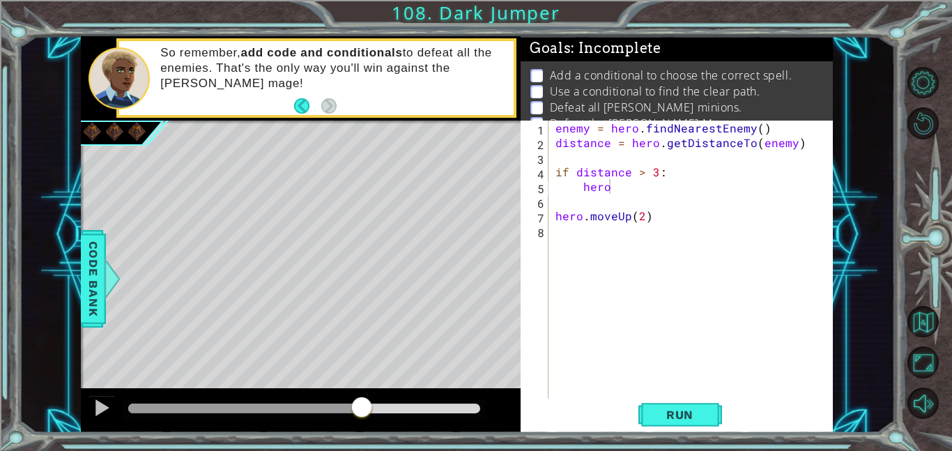
click at [629, 203] on div "enemy = hero . findNearestEnemy ( ) distance = hero . getDistanceTo ( enemy ) i…" at bounding box center [695, 274] width 284 height 307
click at [627, 188] on div "enemy = hero . findNearestEnemy ( ) distance = hero . getDistanceTo ( enemy ) i…" at bounding box center [695, 274] width 284 height 307
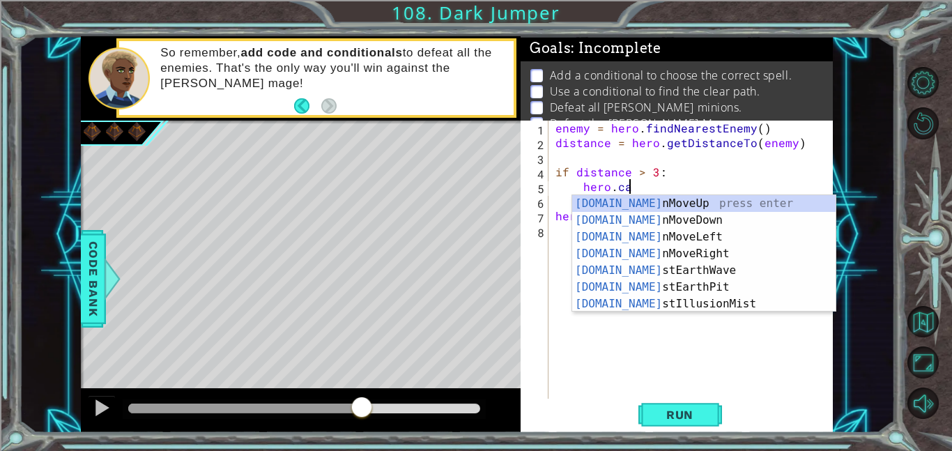
scroll to position [0, 4]
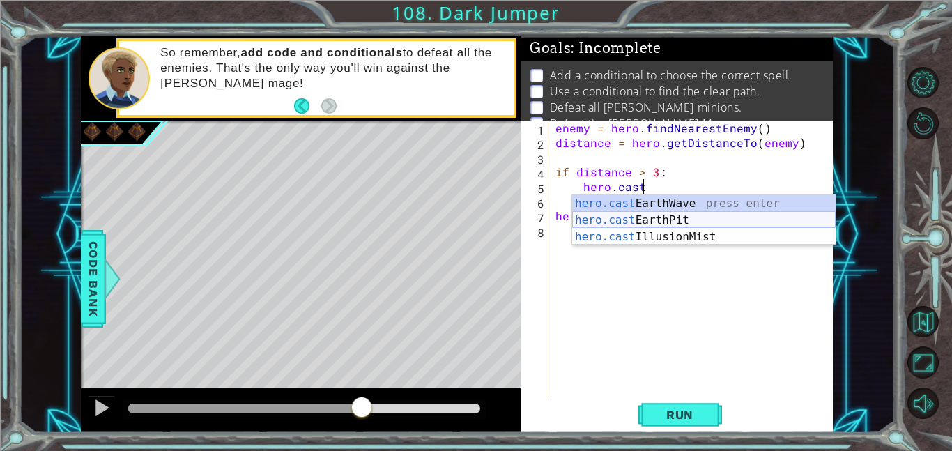
click at [634, 218] on div "hero.cast EarthWave press enter hero.cast EarthPit press enter hero.cast Illusi…" at bounding box center [703, 237] width 263 height 84
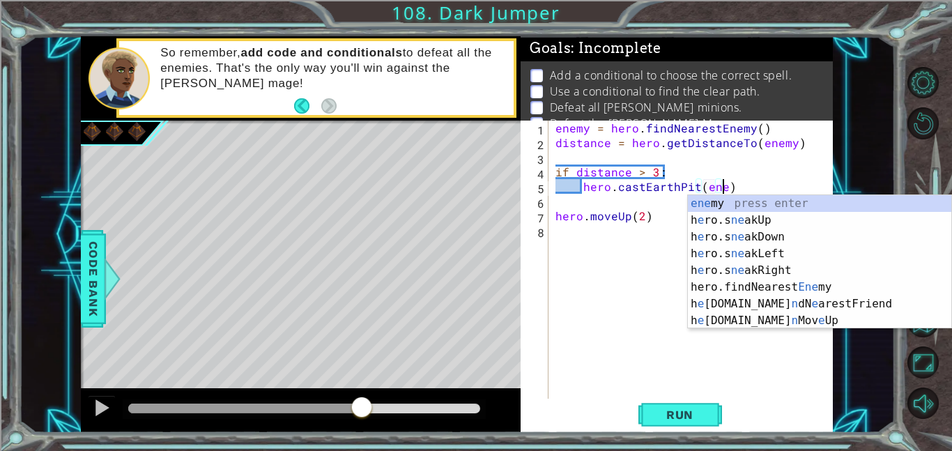
scroll to position [0, 10]
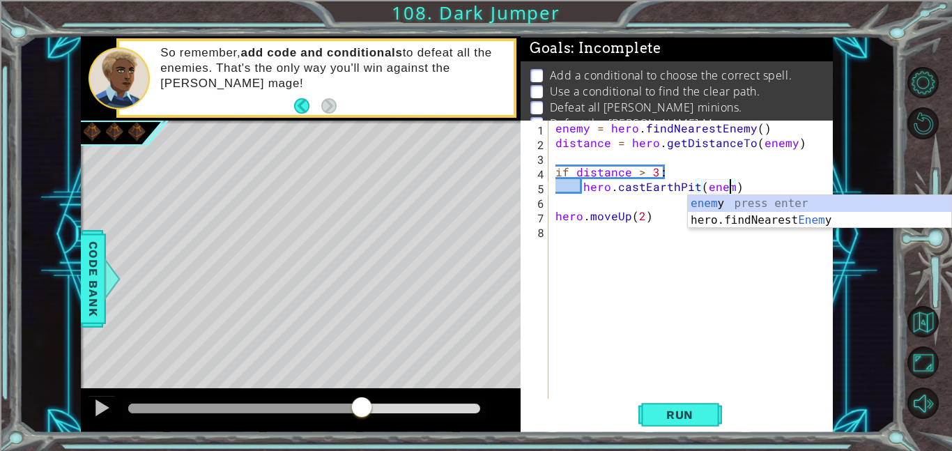
type textarea "hero.castEarthPit(enemy)"
click at [749, 185] on div "enemy = hero . findNearestEnemy ( ) distance = hero . getDistanceTo ( enemy ) i…" at bounding box center [695, 274] width 284 height 307
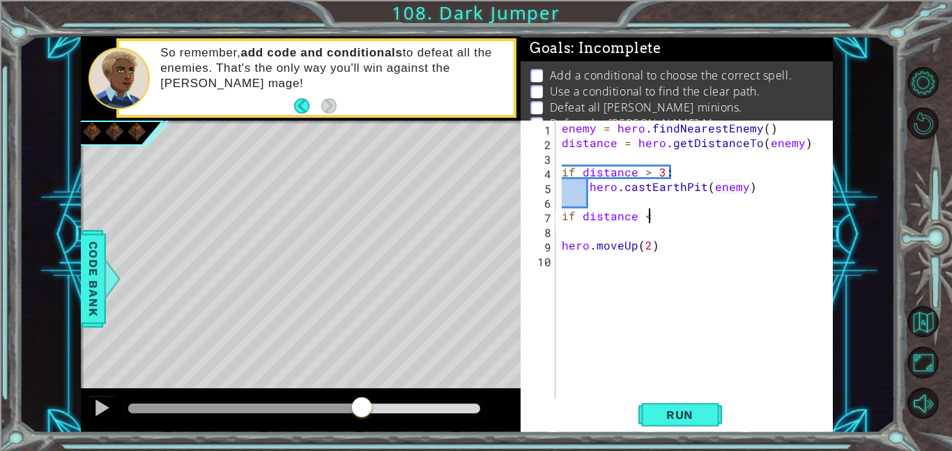
scroll to position [0, 4]
type textarea "if distance < 2"
type textarea "if distance < 2:"
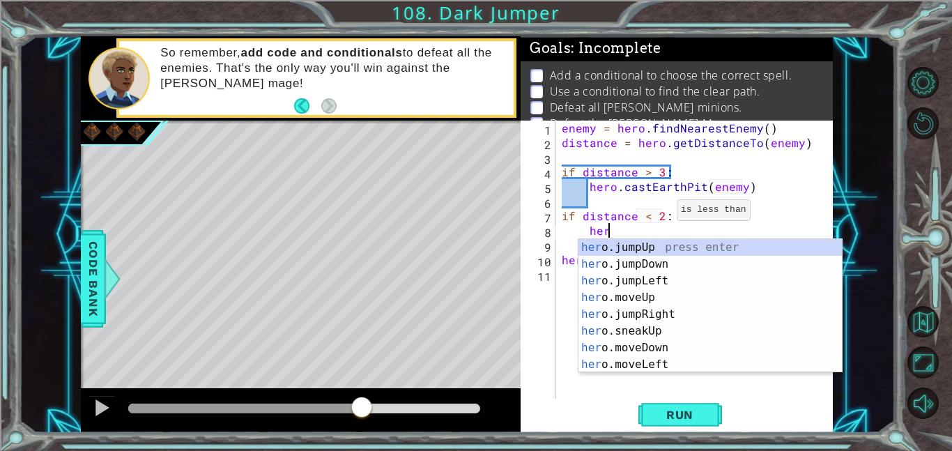
scroll to position [0, 2]
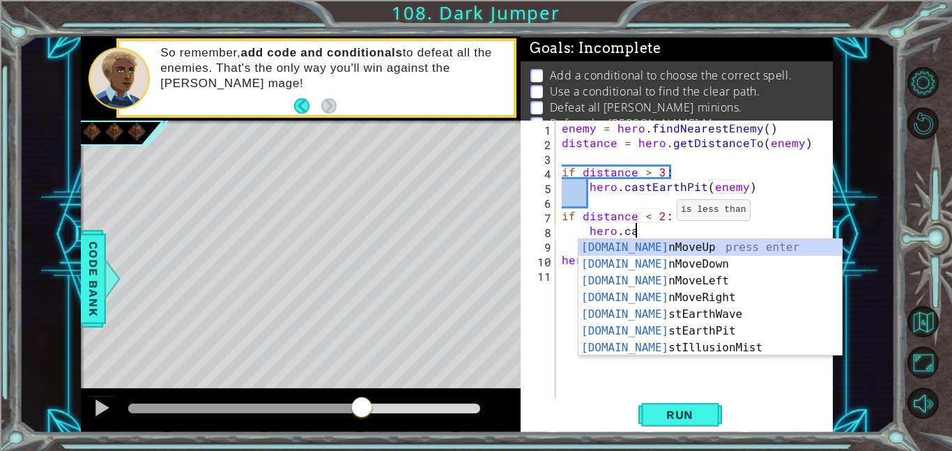
type textarea "hero.cast"
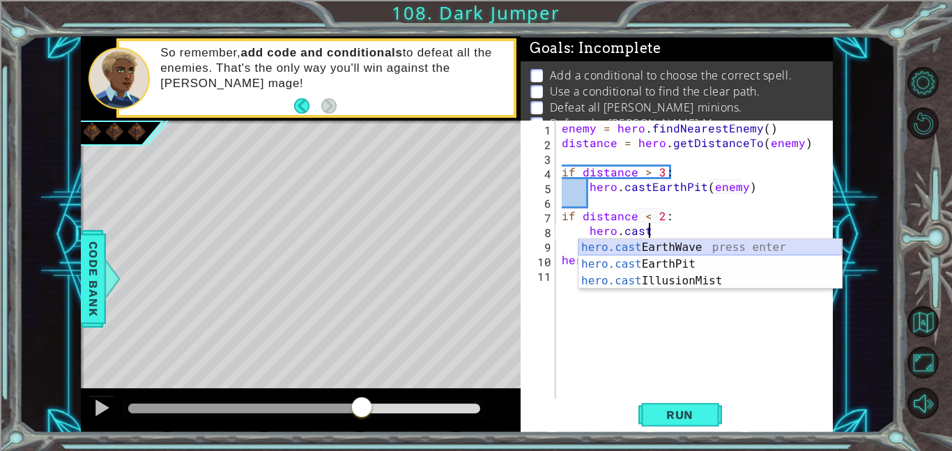
click at [675, 248] on div "hero.cast EarthWave press enter hero.cast EarthPit press enter hero.cast Illusi…" at bounding box center [710, 281] width 263 height 84
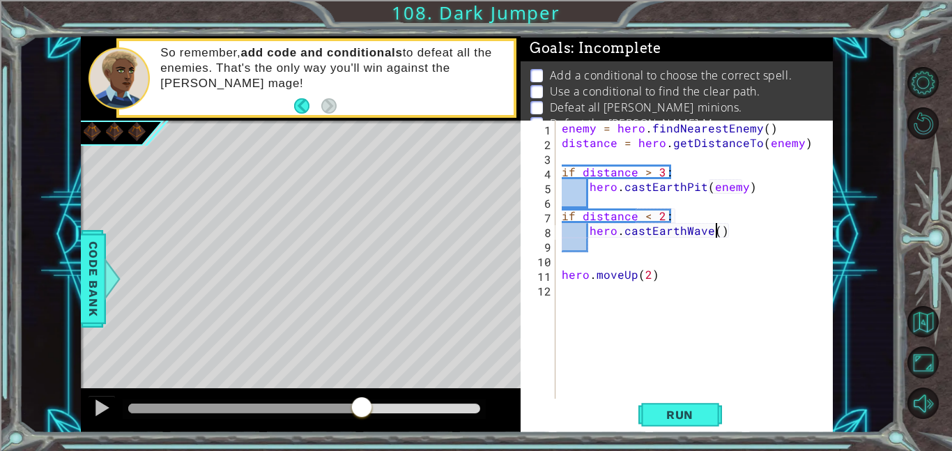
click at [718, 233] on div "enemy = hero . findNearestEnemy ( ) distance = hero . getDistanceTo ( enemy ) i…" at bounding box center [698, 274] width 278 height 307
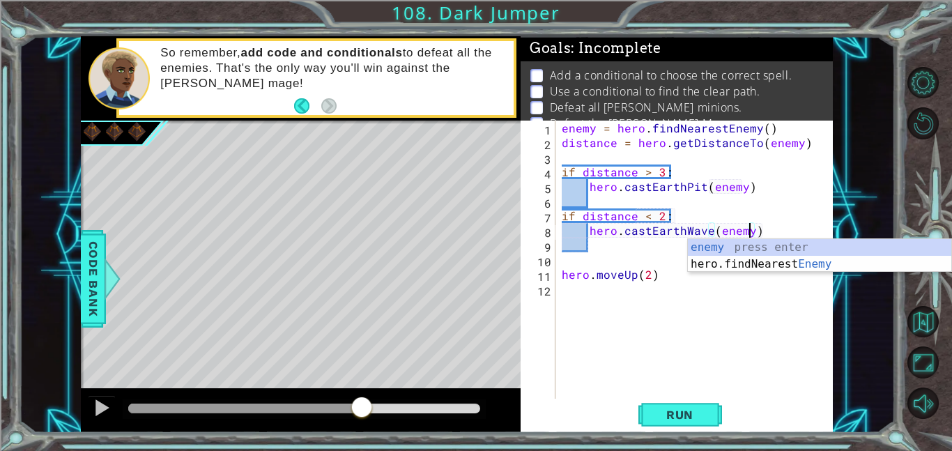
scroll to position [0, 11]
type textarea "hero.castEarthWave(enemy)"
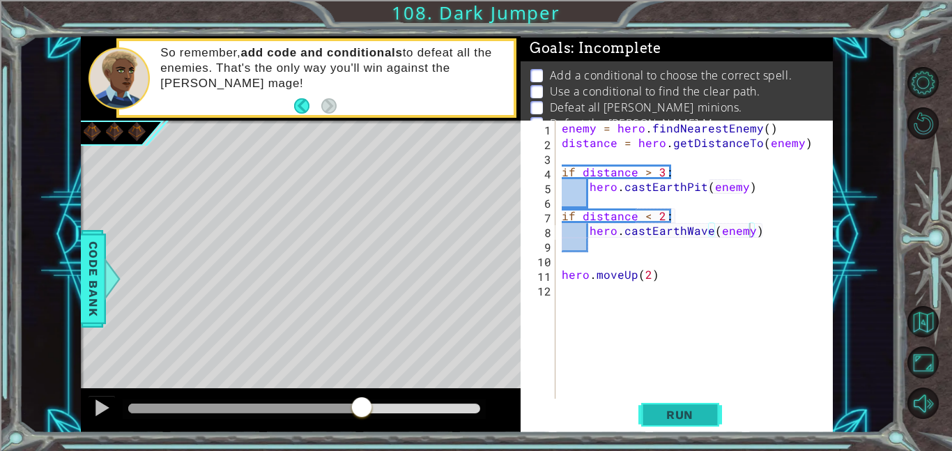
click at [696, 408] on span "Run" at bounding box center [679, 415] width 55 height 14
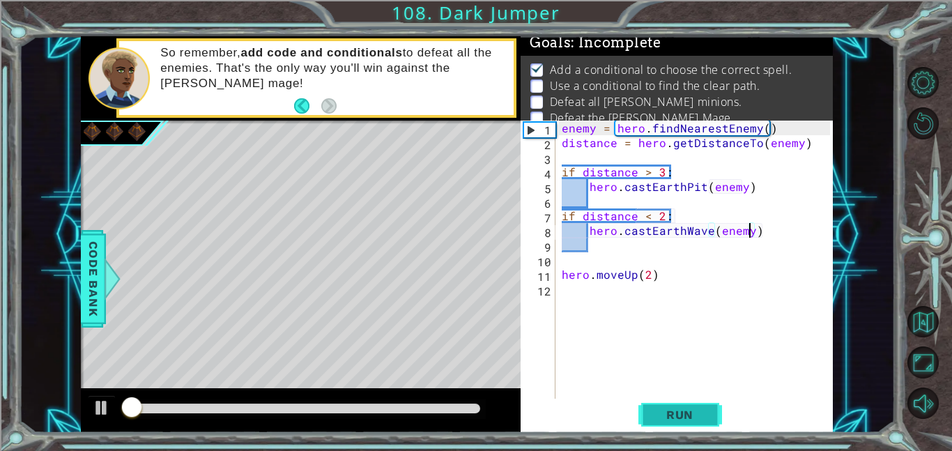
scroll to position [9, 0]
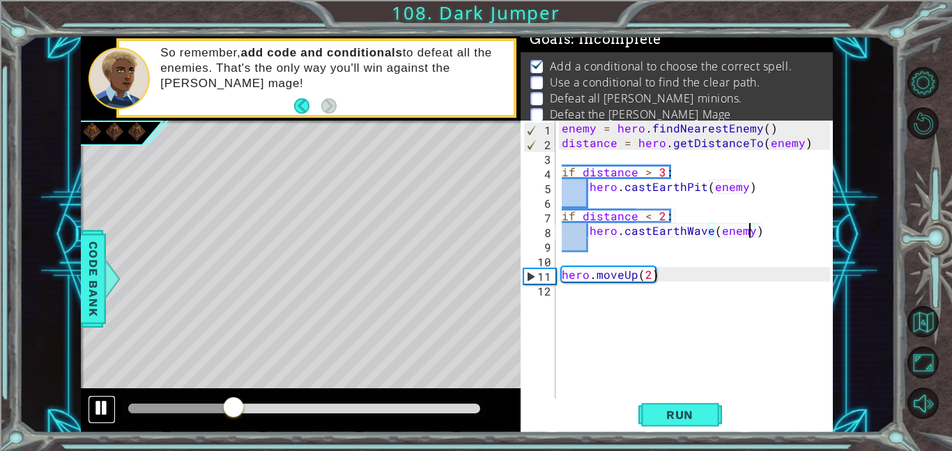
click at [109, 411] on div at bounding box center [102, 408] width 18 height 18
click at [765, 238] on div "enemy = hero . findNearestEnemy ( ) distance = hero . getDistanceTo ( enemy ) i…" at bounding box center [698, 274] width 278 height 307
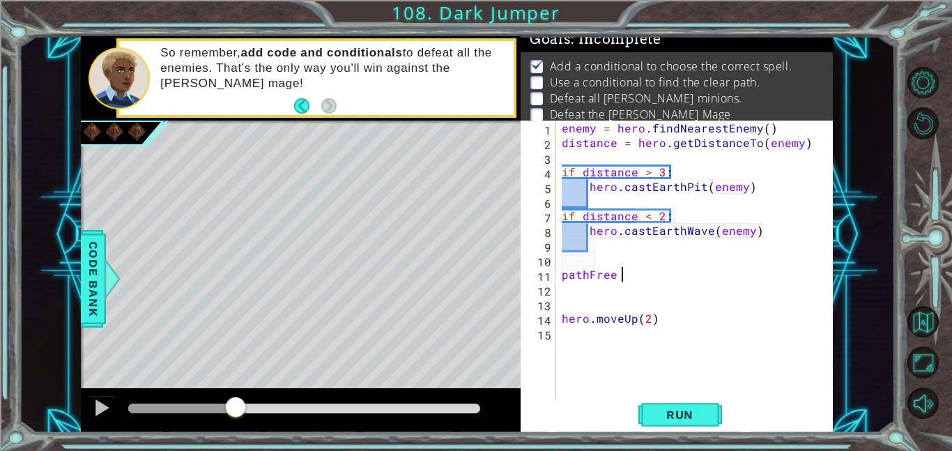
scroll to position [0, 3]
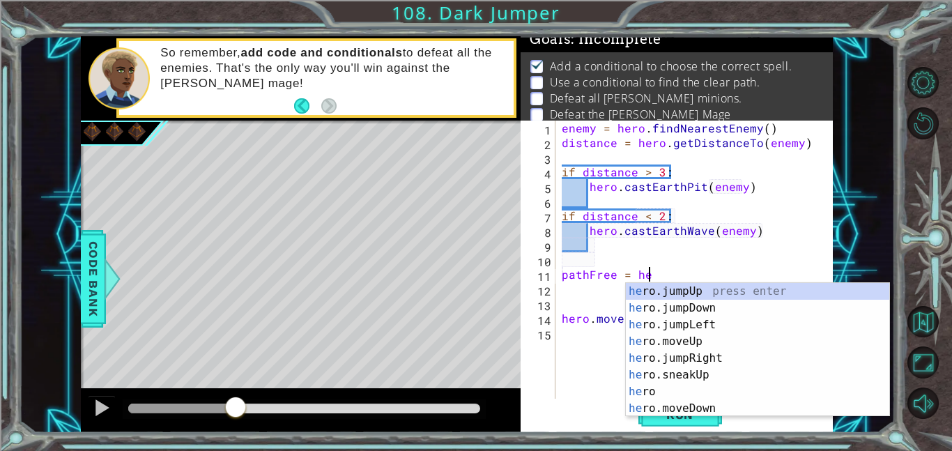
type textarea "pathFree = her"
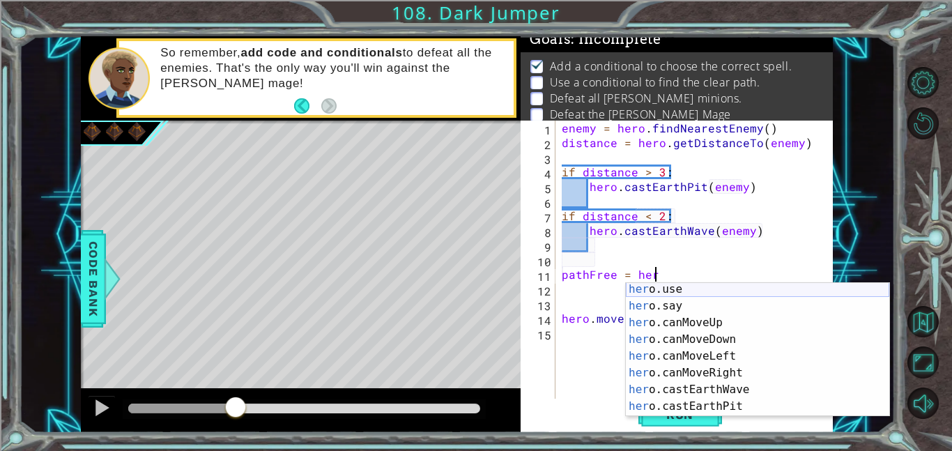
scroll to position [220, 0]
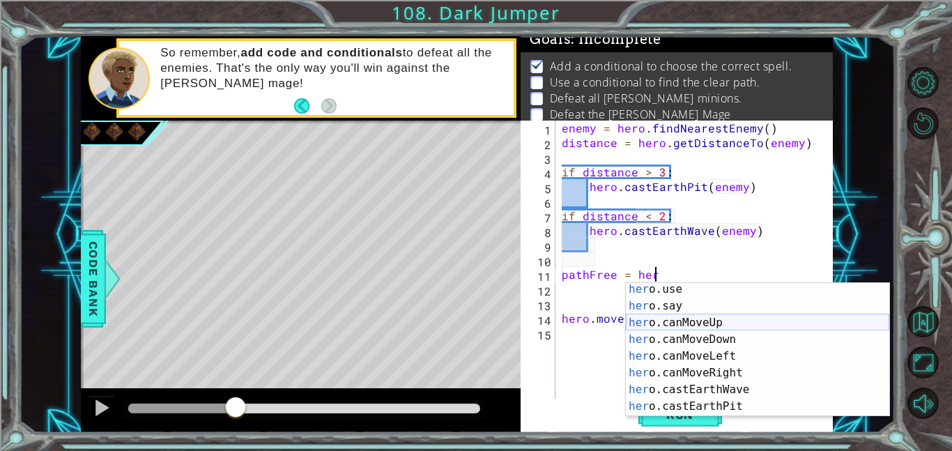
click at [744, 320] on div "her o.use press enter her o.say press enter her o.canMoveUp press enter her o.c…" at bounding box center [757, 364] width 263 height 167
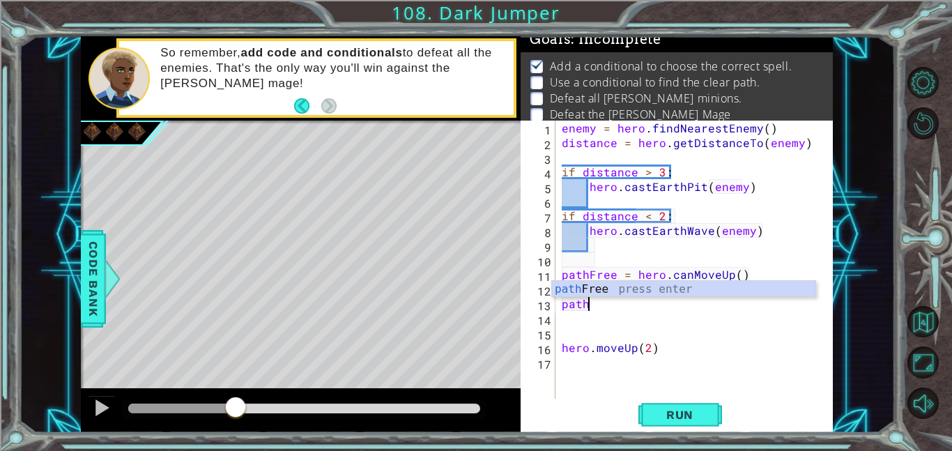
scroll to position [0, 1]
type textarea "p"
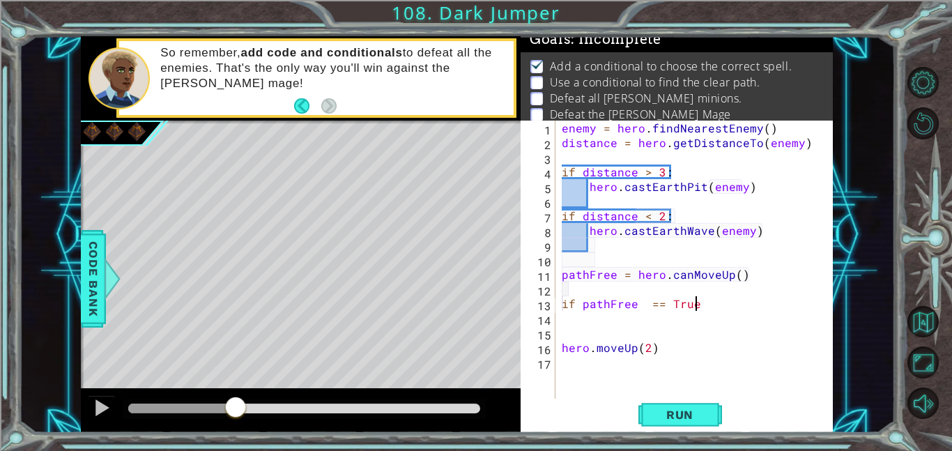
scroll to position [0, 8]
type textarea "if pathFree == True:"
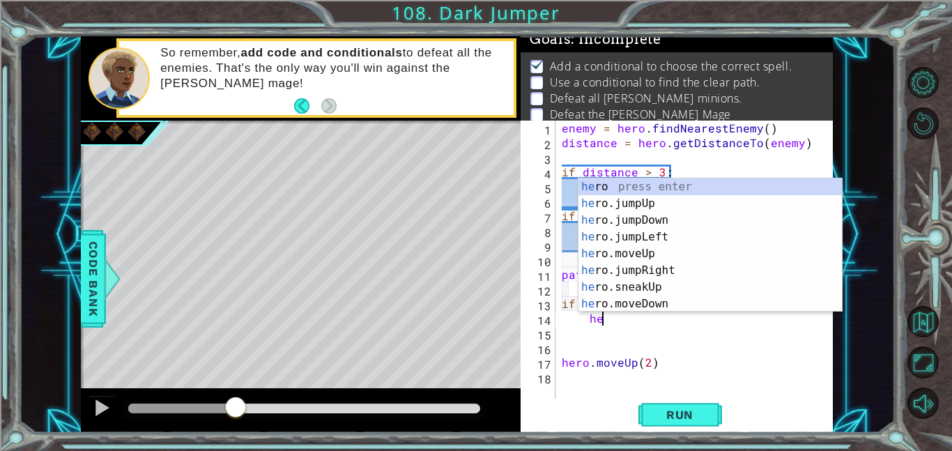
scroll to position [0, 2]
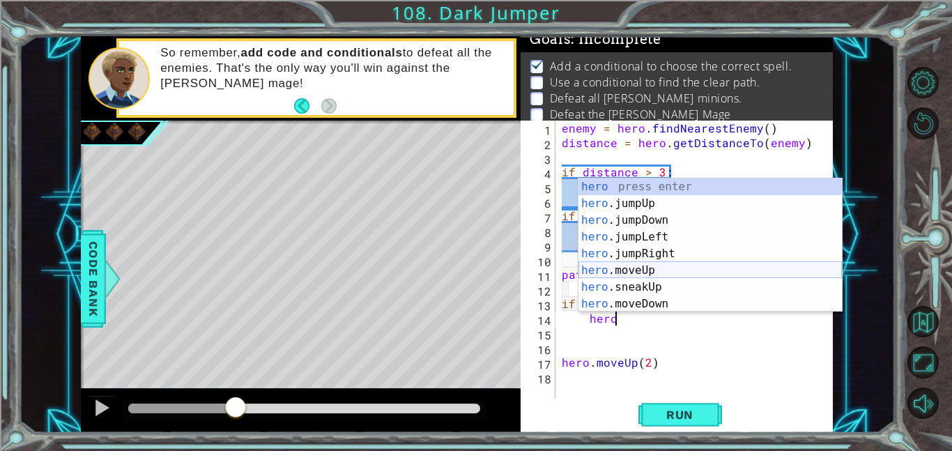
click at [701, 270] on div "hero press enter hero .jumpUp press enter hero .jumpDown press enter hero .jump…" at bounding box center [710, 261] width 263 height 167
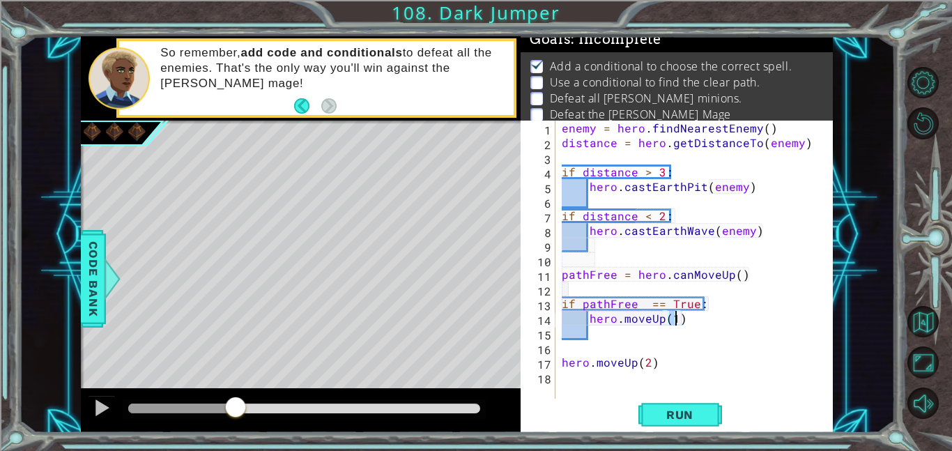
scroll to position [0, 6]
drag, startPoint x: 562, startPoint y: 359, endPoint x: 659, endPoint y: 361, distance: 96.9
click at [659, 361] on div "enemy = hero . findNearestEnemy ( ) distance = hero . getDistanceTo ( enemy ) i…" at bounding box center [698, 274] width 278 height 307
type textarea "hero.moveUp(2)"
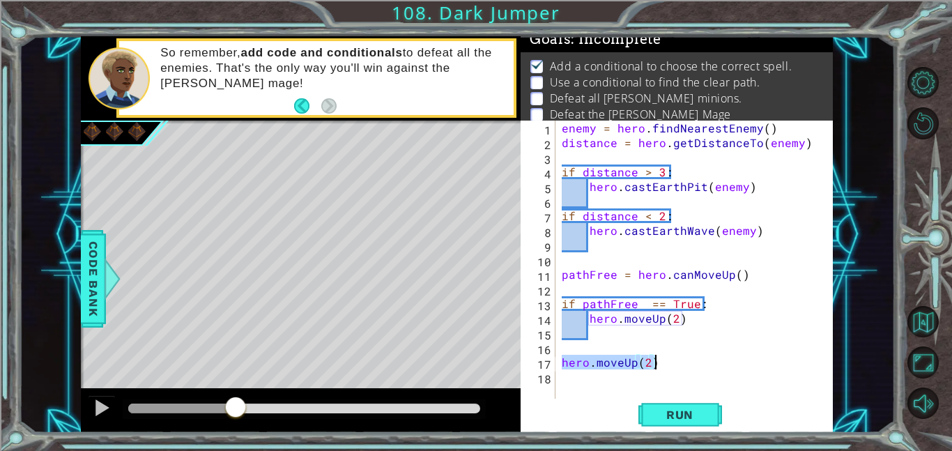
click at [598, 263] on div "enemy = hero . findNearestEnemy ( ) distance = hero . getDistanceTo ( enemy ) i…" at bounding box center [698, 274] width 278 height 307
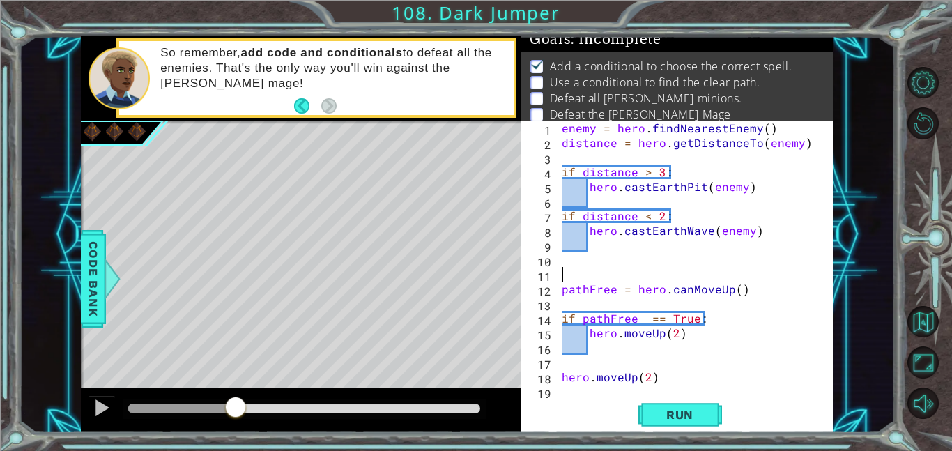
scroll to position [0, 0]
paste textarea "hero.moveUp(2)"
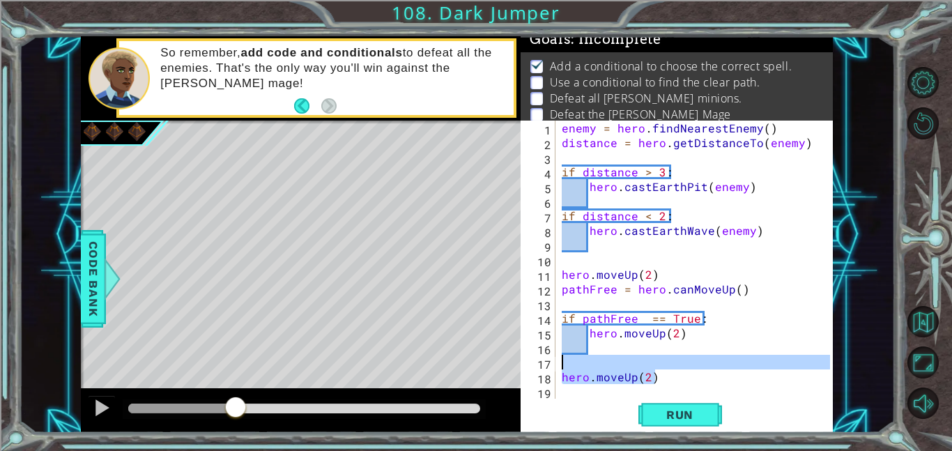
drag, startPoint x: 667, startPoint y: 376, endPoint x: 533, endPoint y: 358, distance: 135.8
click at [533, 358] on div "hero.moveUp(2) 1 2 3 4 5 6 7 8 9 10 11 12 13 14 15 16 17 18 19 enemy = hero . f…" at bounding box center [676, 260] width 310 height 278
type textarea "hero.moveUp(2)"
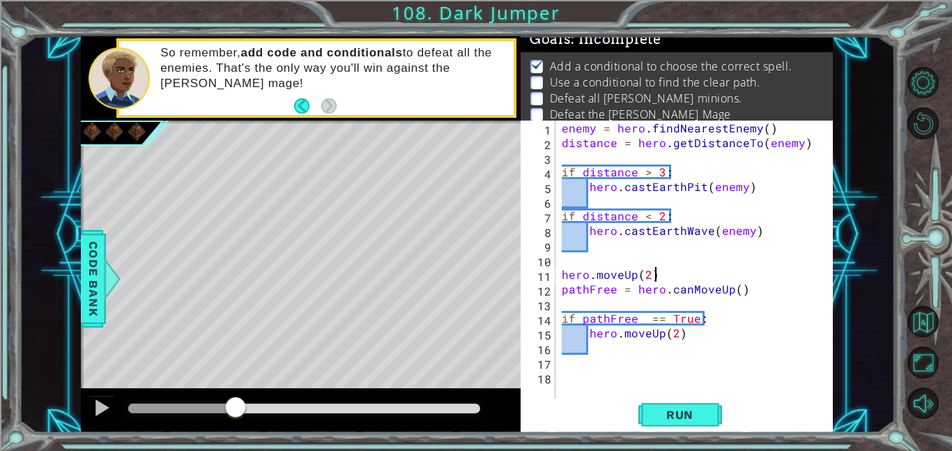
click at [659, 277] on div "enemy = hero . findNearestEnemy ( ) distance = hero . getDistanceTo ( enemy ) i…" at bounding box center [698, 274] width 278 height 307
type textarea "hero.moveUp(2)"
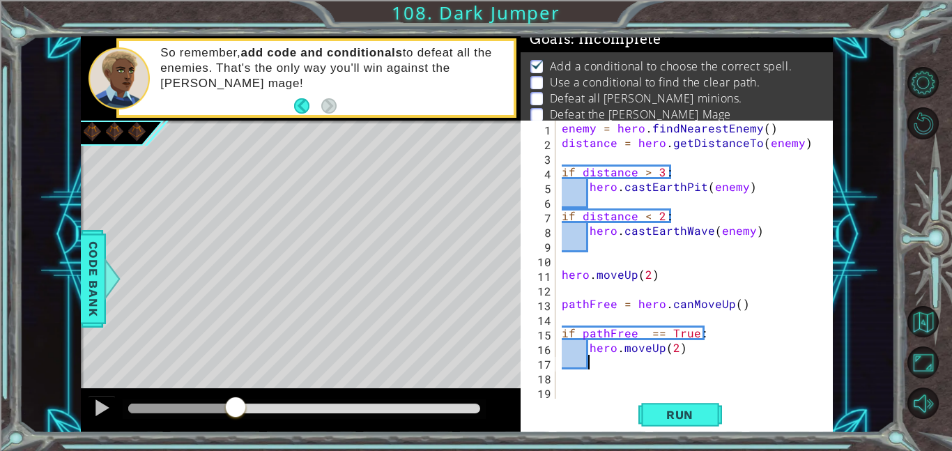
click at [653, 365] on div "enemy = hero . findNearestEnemy ( ) distance = hero . getDistanceTo ( enemy ) i…" at bounding box center [698, 274] width 278 height 307
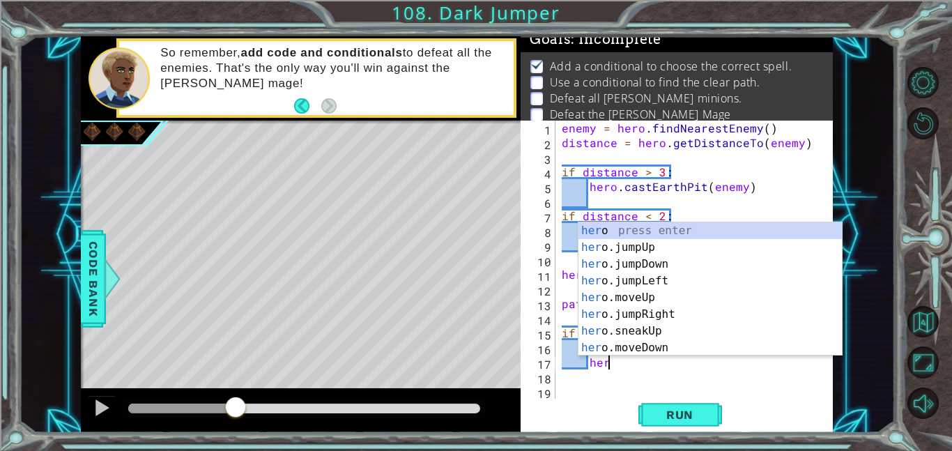
scroll to position [0, 2]
type textarea "hero"
click at [652, 296] on div "hero press enter hero .jumpUp press enter hero .jumpDown press enter hero .jump…" at bounding box center [710, 305] width 263 height 167
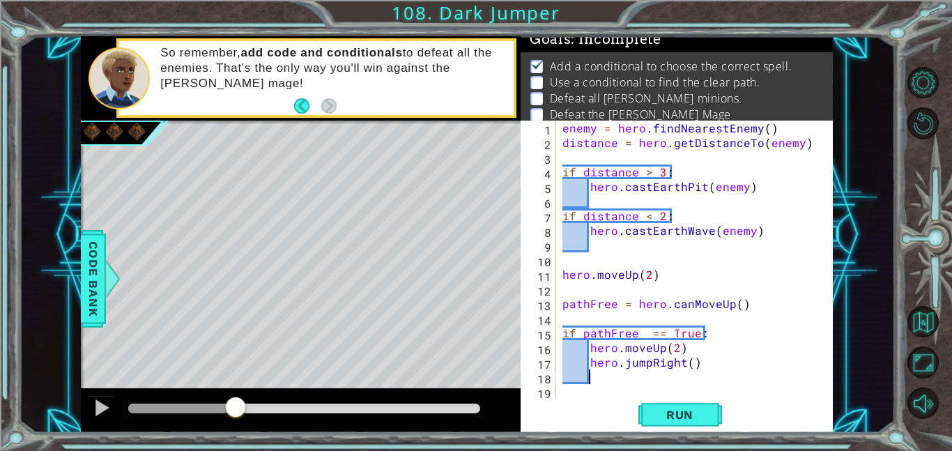
scroll to position [0, 1]
drag, startPoint x: 626, startPoint y: 361, endPoint x: 648, endPoint y: 365, distance: 22.7
click at [648, 365] on div "enemy = hero . findNearestEnemy ( ) distance = hero . getDistanceTo ( enemy ) i…" at bounding box center [698, 274] width 277 height 307
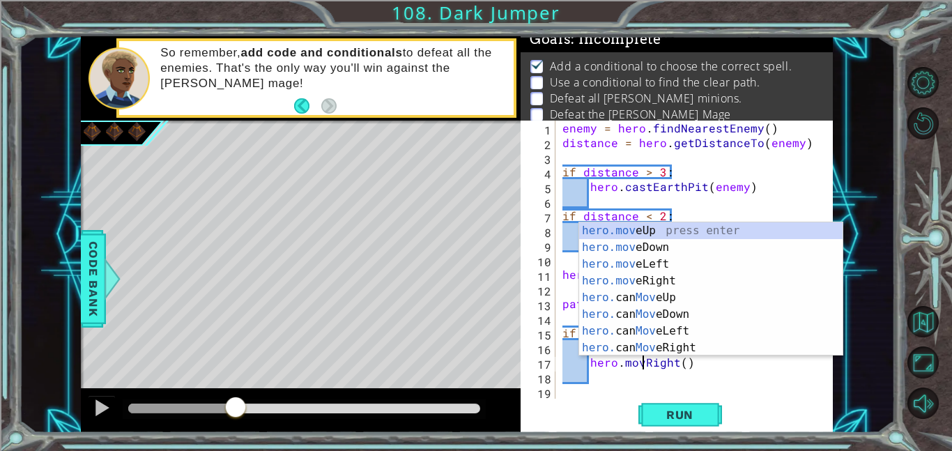
scroll to position [0, 5]
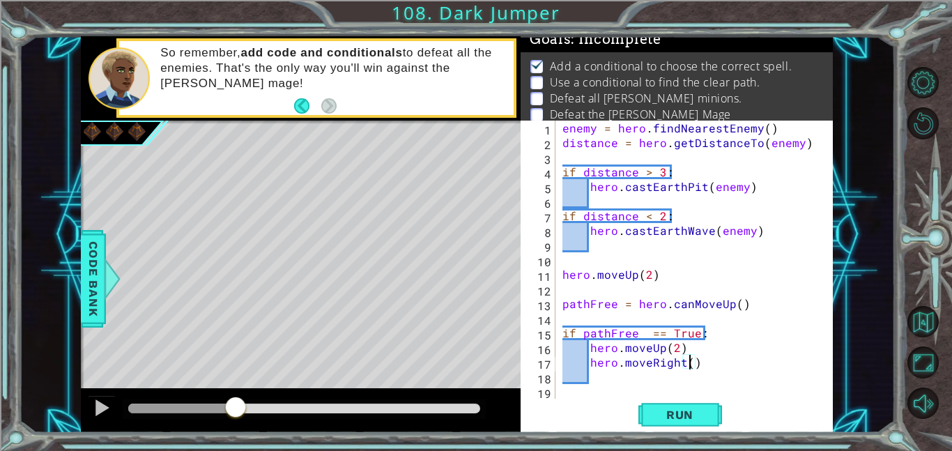
click at [688, 362] on div "enemy = hero . findNearestEnemy ( ) distance = hero . getDistanceTo ( enemy ) i…" at bounding box center [698, 274] width 277 height 307
type textarea "hero.moveRight(3)"
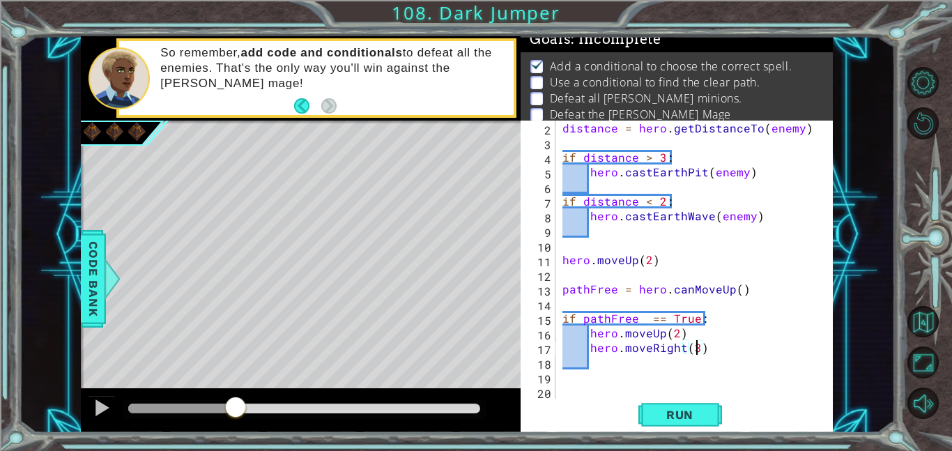
scroll to position [15, 0]
click at [732, 354] on div "distance = hero . getDistanceTo ( enemy ) if distance > 3 : hero . castEarthPit…" at bounding box center [698, 274] width 277 height 307
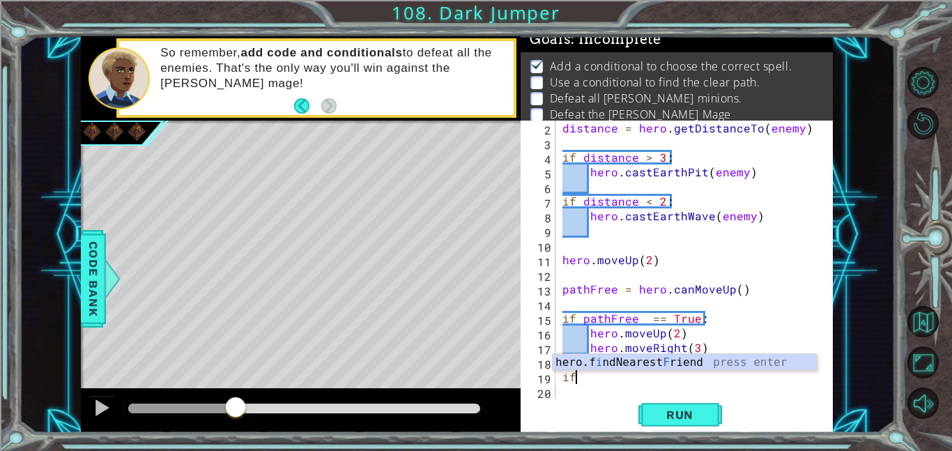
type textarea "i"
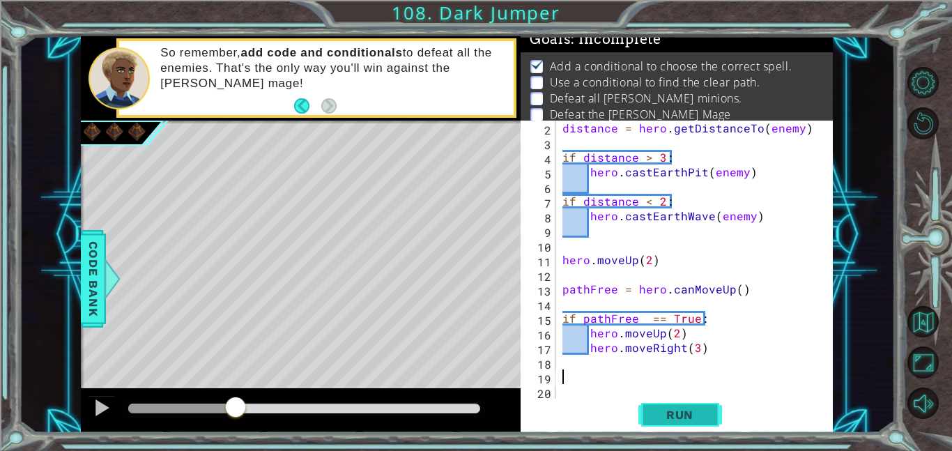
click at [680, 420] on span "Run" at bounding box center [679, 415] width 55 height 14
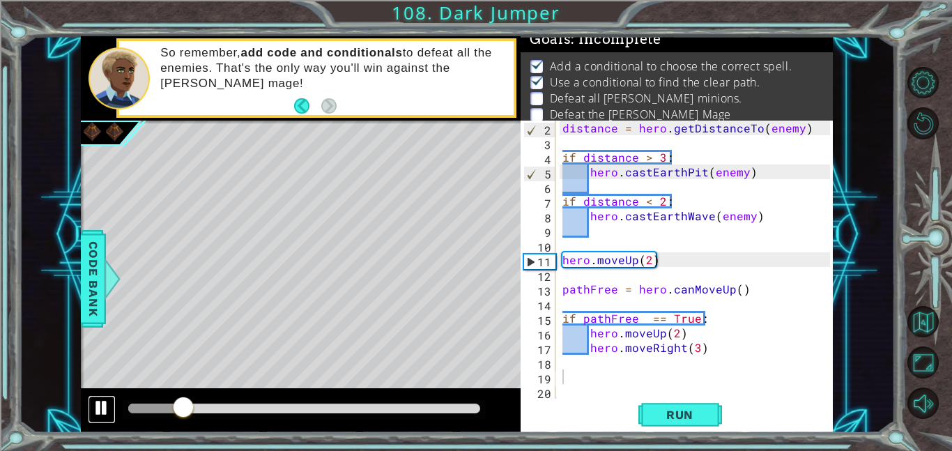
click at [100, 405] on div at bounding box center [102, 408] width 18 height 18
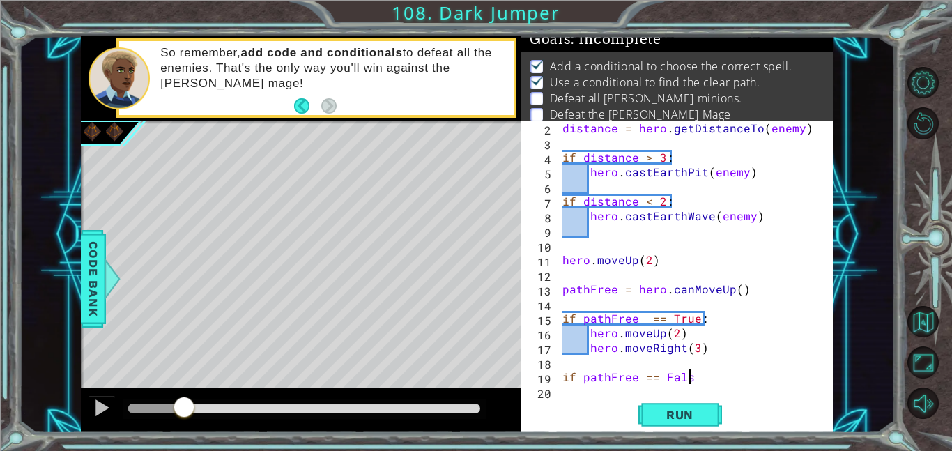
scroll to position [0, 8]
type textarea "if pathFree == False:"
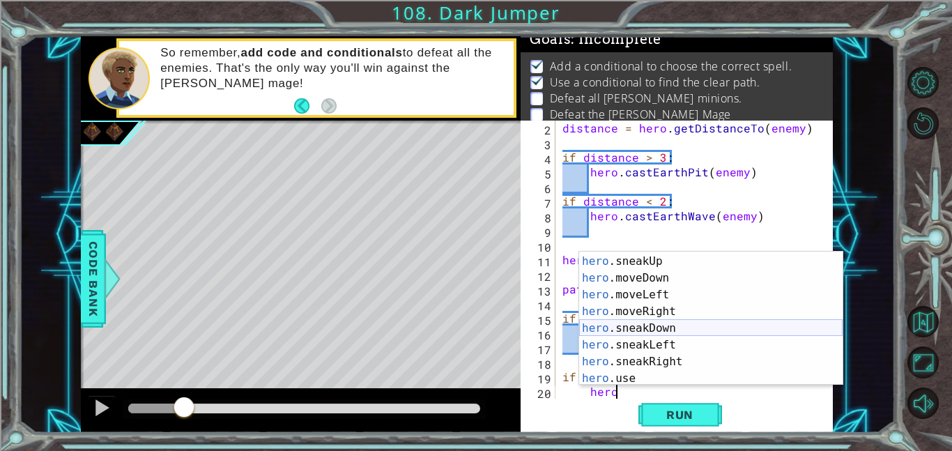
scroll to position [114, 0]
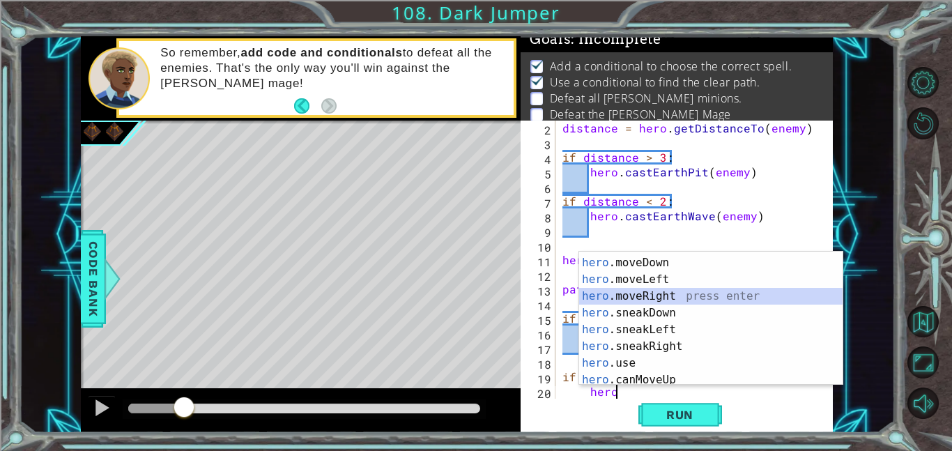
click at [646, 296] on div "hero .sneakUp press enter hero .moveDown press enter hero .moveLeft press enter…" at bounding box center [710, 321] width 263 height 167
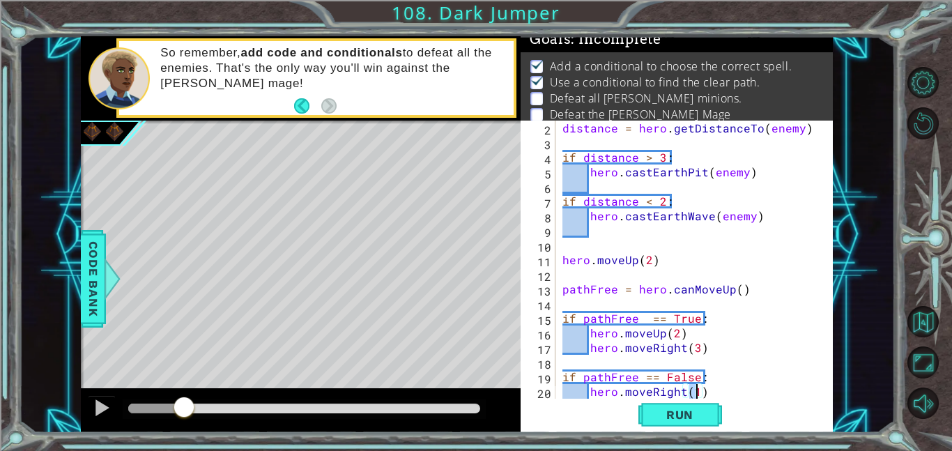
type textarea "hero.moveRight(2)"
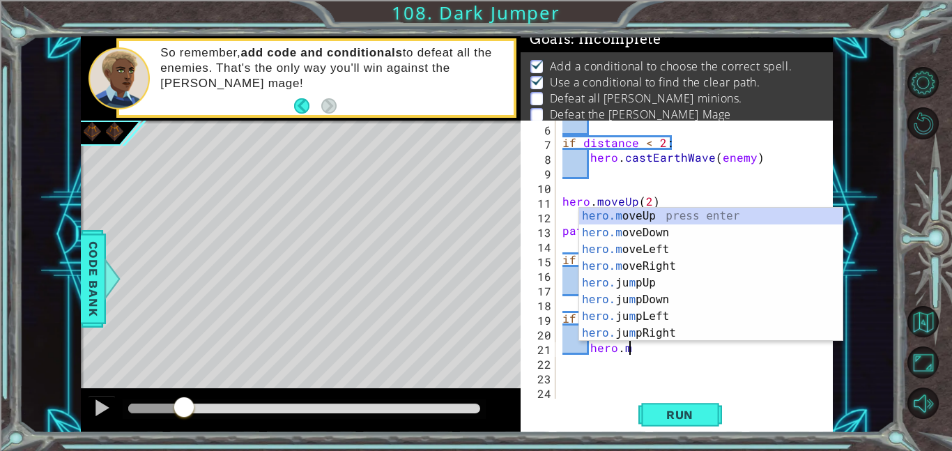
scroll to position [0, 3]
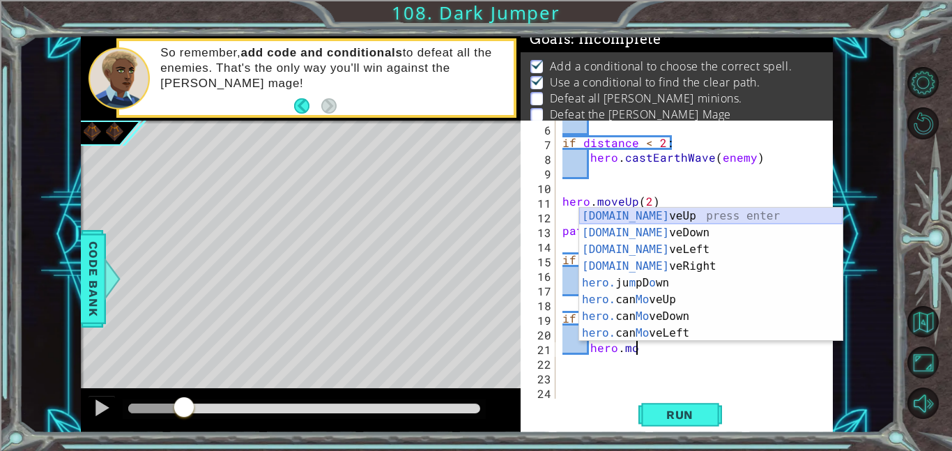
click at [733, 220] on div "[DOMAIN_NAME] veUp press enter [DOMAIN_NAME] veDown press enter [DOMAIN_NAME] v…" at bounding box center [710, 291] width 263 height 167
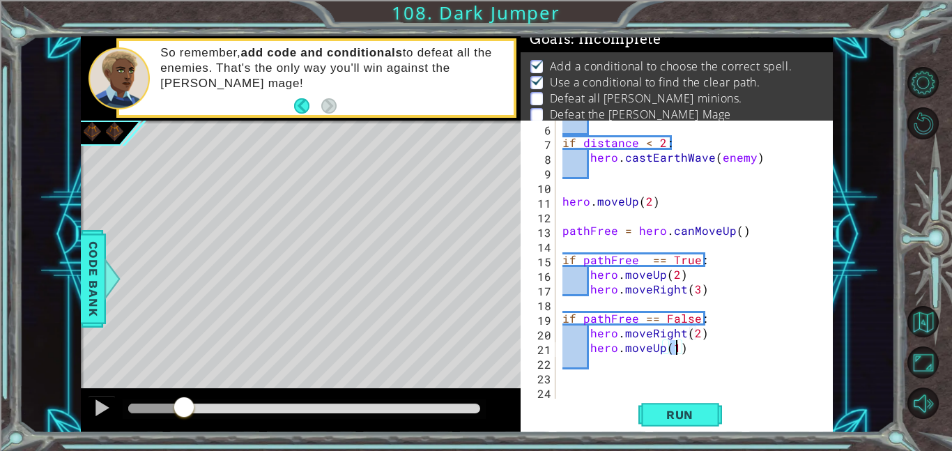
scroll to position [0, 6]
click at [703, 413] on span "Run" at bounding box center [679, 415] width 55 height 14
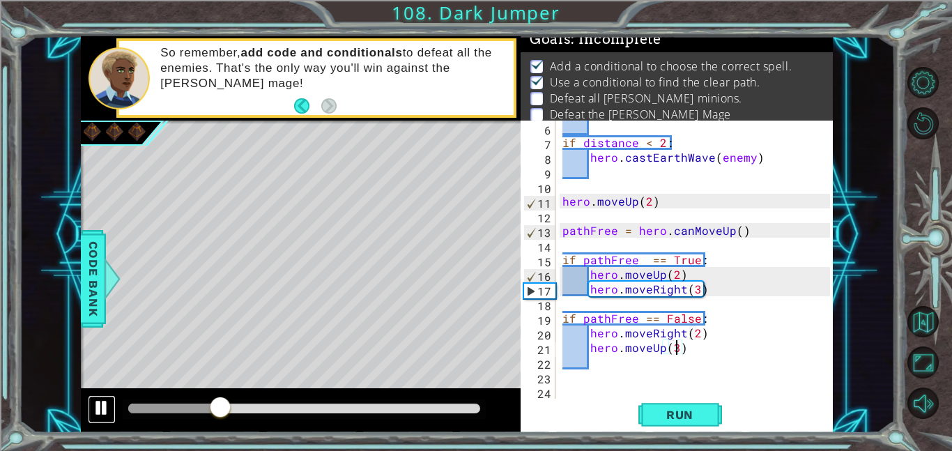
click at [107, 408] on div at bounding box center [102, 408] width 18 height 18
click at [696, 289] on div "if distance < 2 : hero . [PERSON_NAME] ( enemy ) hero . moveUp ( 2 ) pathFree =…" at bounding box center [698, 274] width 277 height 307
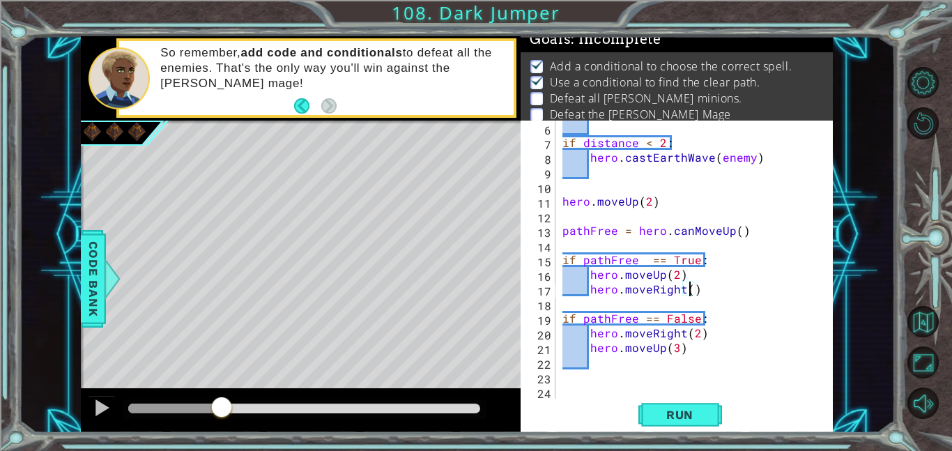
type textarea "hero.moveRight(2)"
click at [641, 369] on div "if distance < 2 : hero . [PERSON_NAME] ( enemy ) hero . moveUp ( 2 ) pathFree =…" at bounding box center [698, 274] width 277 height 307
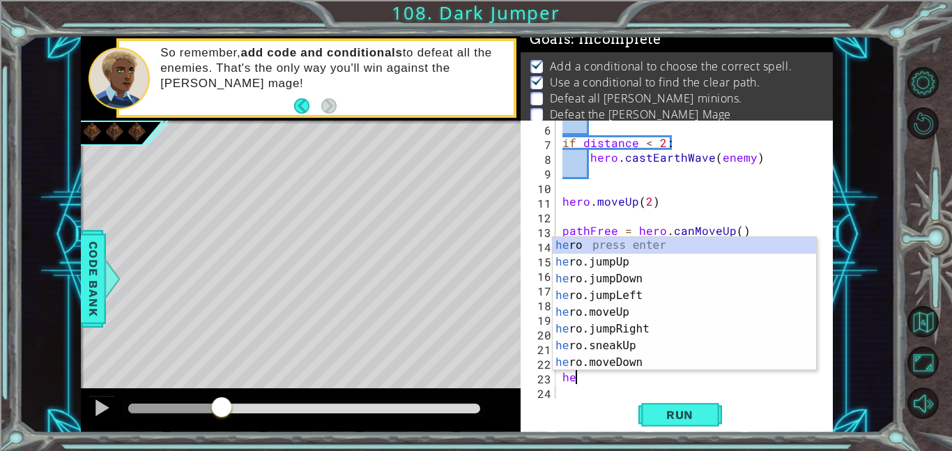
scroll to position [0, 1]
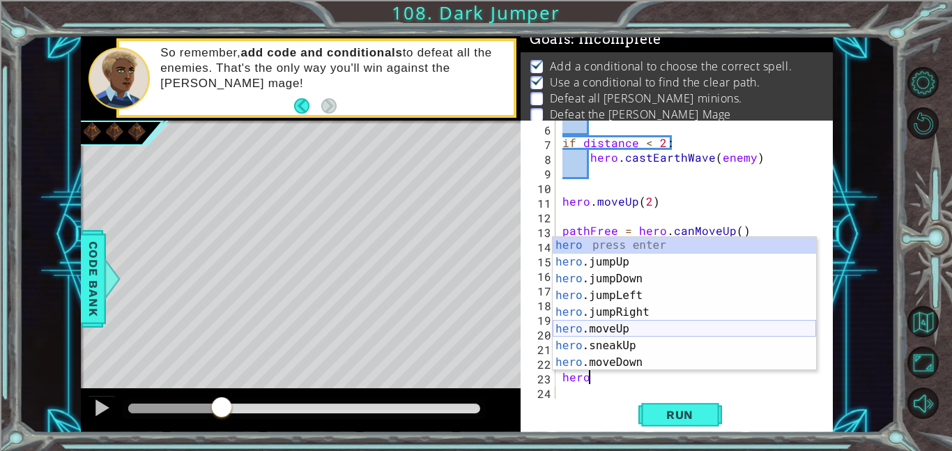
click at [673, 328] on div "hero press enter hero .jumpUp press enter hero .jumpDown press enter hero .jump…" at bounding box center [684, 320] width 263 height 167
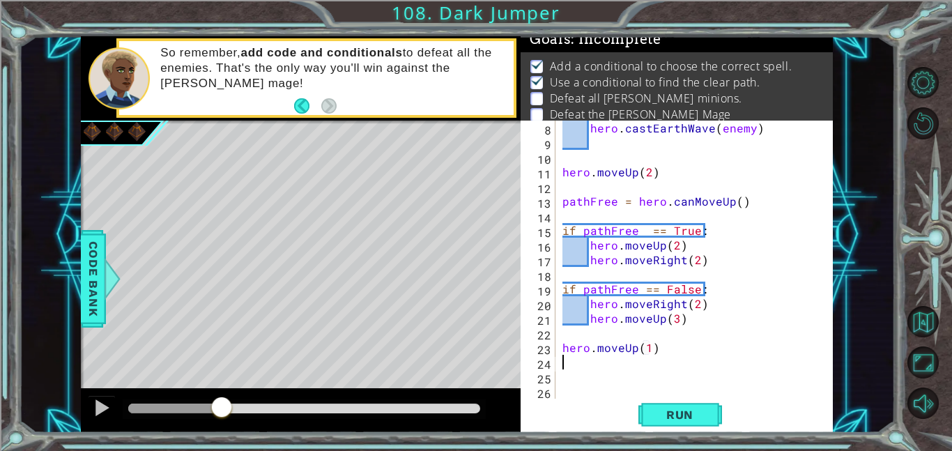
scroll to position [88, 0]
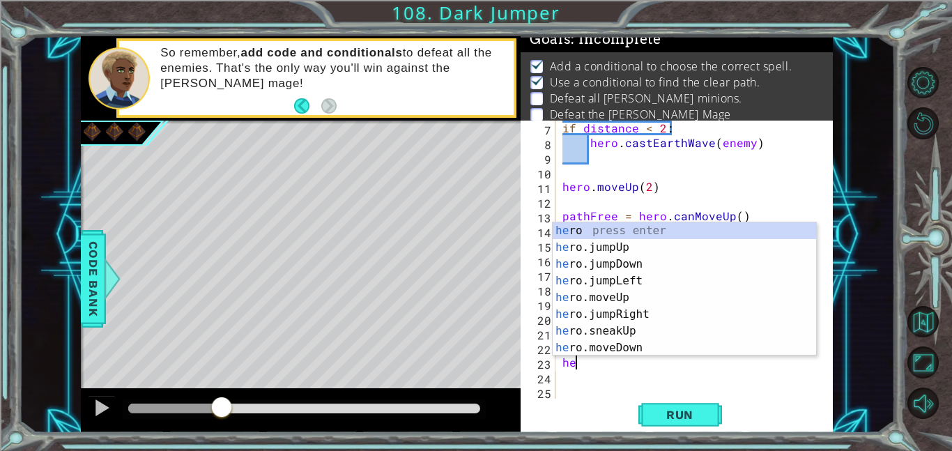
type textarea "h"
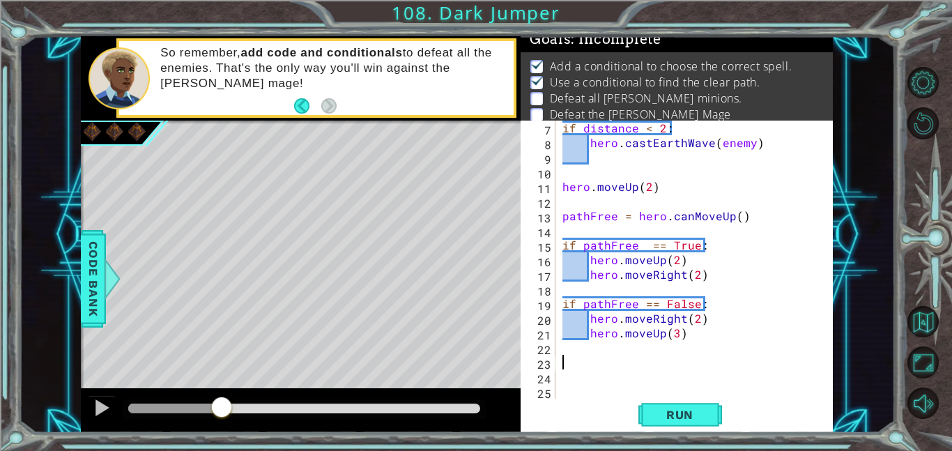
scroll to position [0, 0]
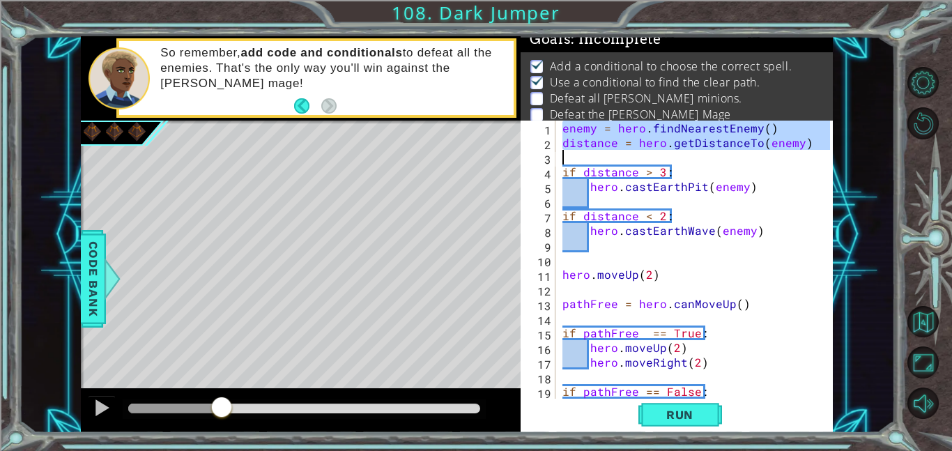
drag, startPoint x: 562, startPoint y: 128, endPoint x: 809, endPoint y: 151, distance: 247.8
click at [809, 151] on div "enemy = hero . findNearestEnemy ( ) distance = hero . getDistanceTo ( enemy ) i…" at bounding box center [698, 274] width 277 height 307
type textarea "distance = hero.getDistanceTo(enemy)"
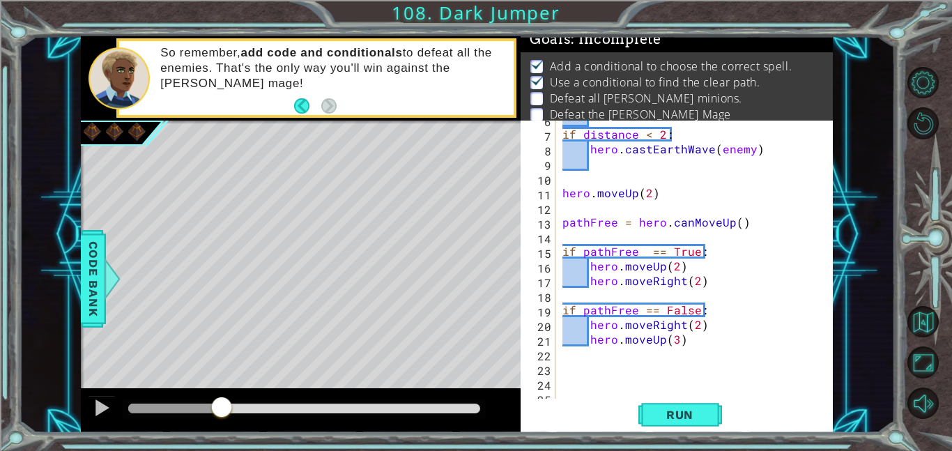
scroll to position [88, 0]
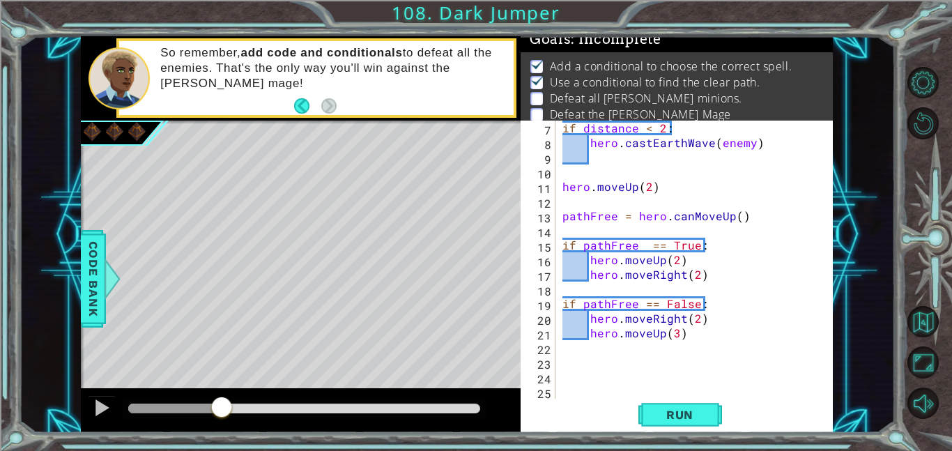
click at [703, 360] on div "if distance < 2 : hero . [PERSON_NAME] ( enemy ) hero . moveUp ( 2 ) pathFree =…" at bounding box center [698, 274] width 277 height 307
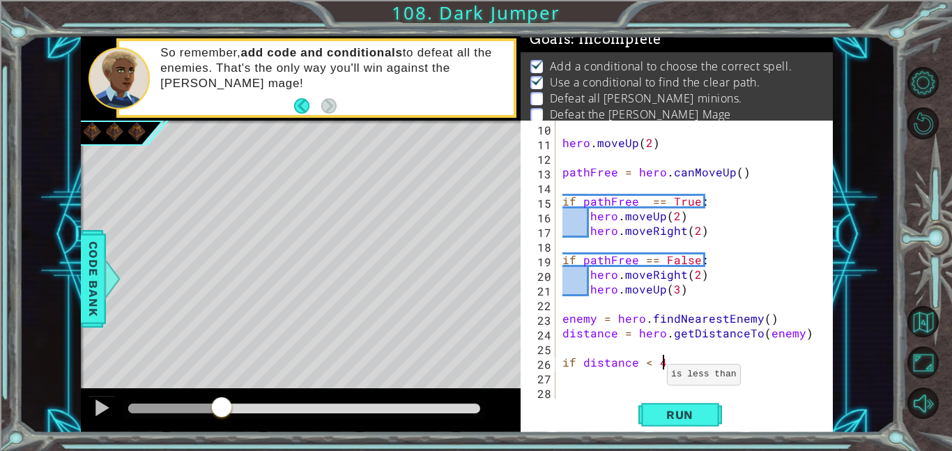
scroll to position [0, 6]
type textarea "if distance < 4:"
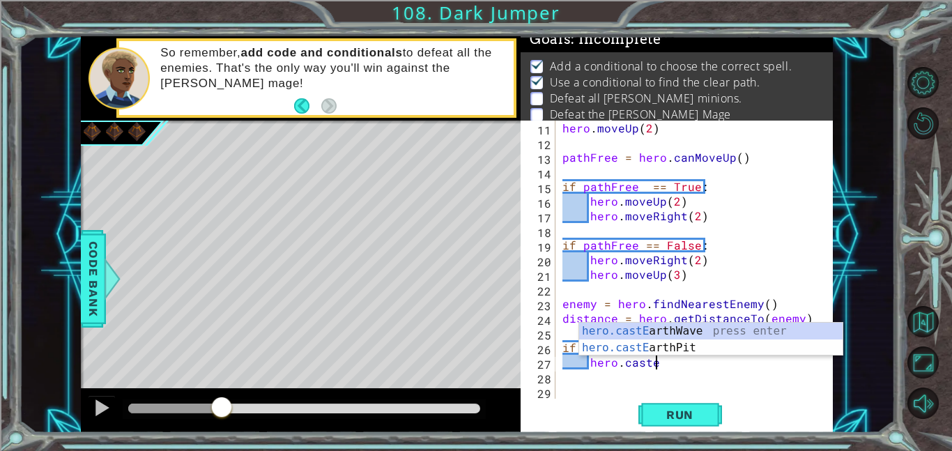
scroll to position [0, 5]
click at [706, 345] on div "hero.castE arthWave press enter hero.castE arthPit press enter" at bounding box center [710, 356] width 263 height 67
type textarea "hero.castEarthPit(enemy)"
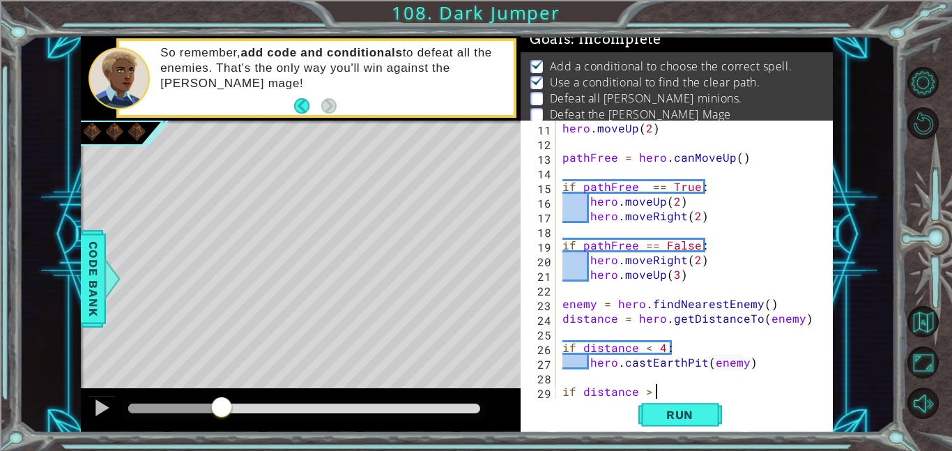
scroll to position [0, 6]
type textarea "if distance > 4:"
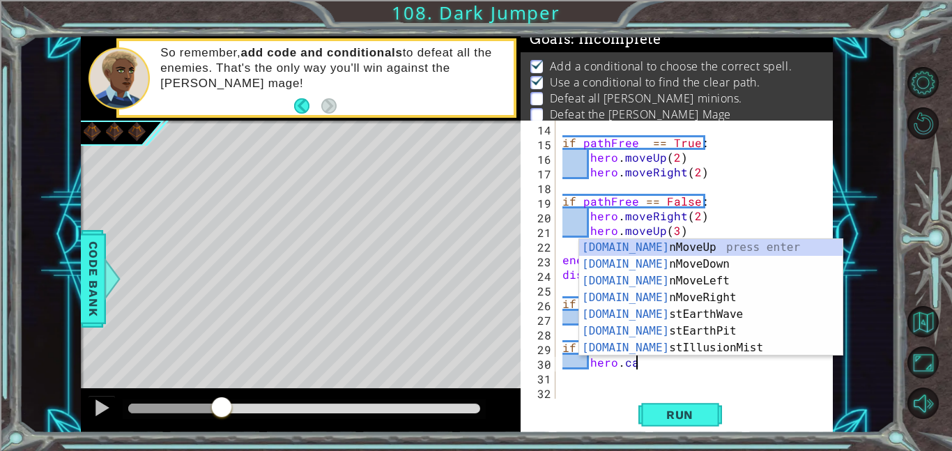
scroll to position [0, 4]
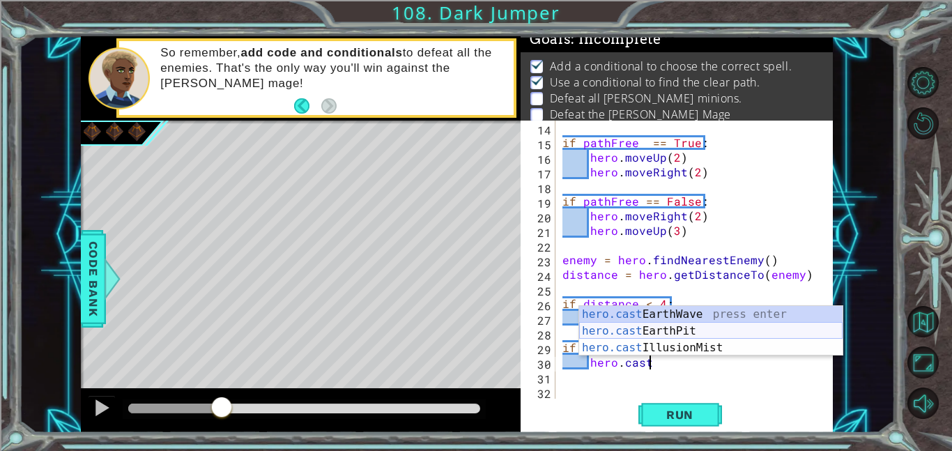
click at [727, 328] on div "hero.cast EarthWave press enter hero.cast EarthPit press enter hero.cast Illusi…" at bounding box center [710, 348] width 263 height 84
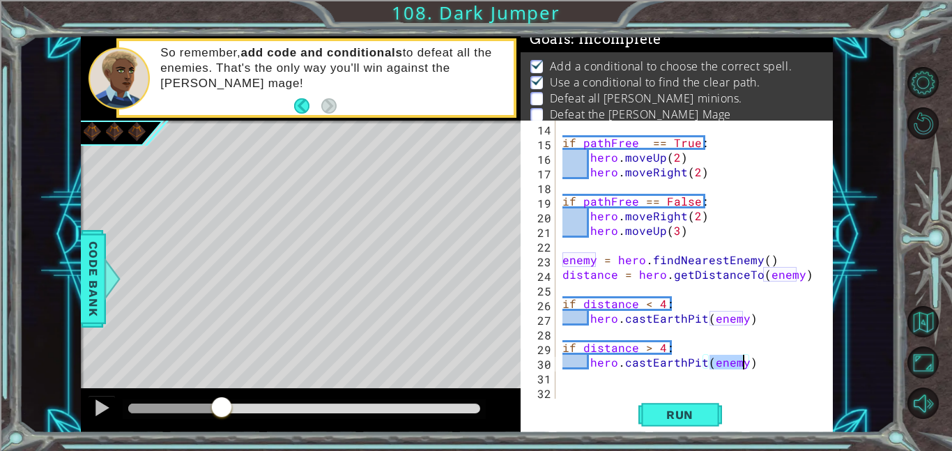
click at [697, 356] on div "if pathFree == True : hero . moveUp ( 2 ) hero . moveRight ( 2 ) if pathFree ==…" at bounding box center [698, 274] width 277 height 307
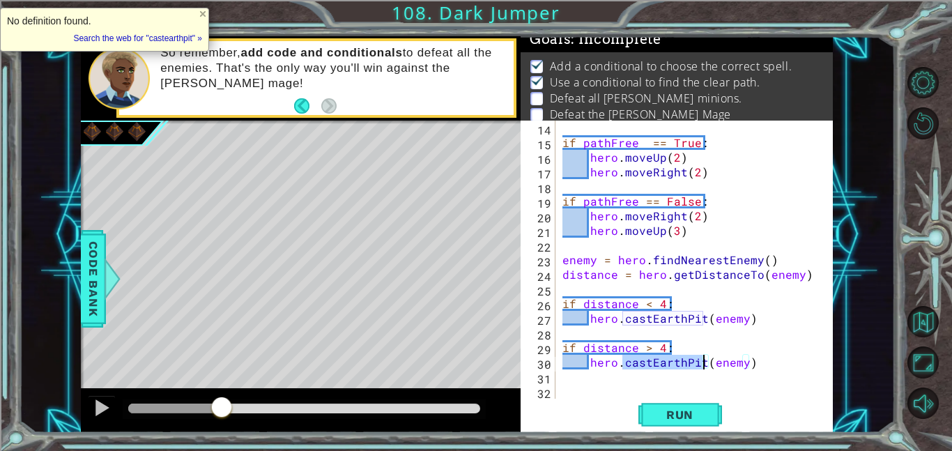
click at [697, 356] on div "if pathFree == True : hero . moveUp ( 2 ) hero . moveRight ( 2 ) if pathFree ==…" at bounding box center [695, 260] width 270 height 278
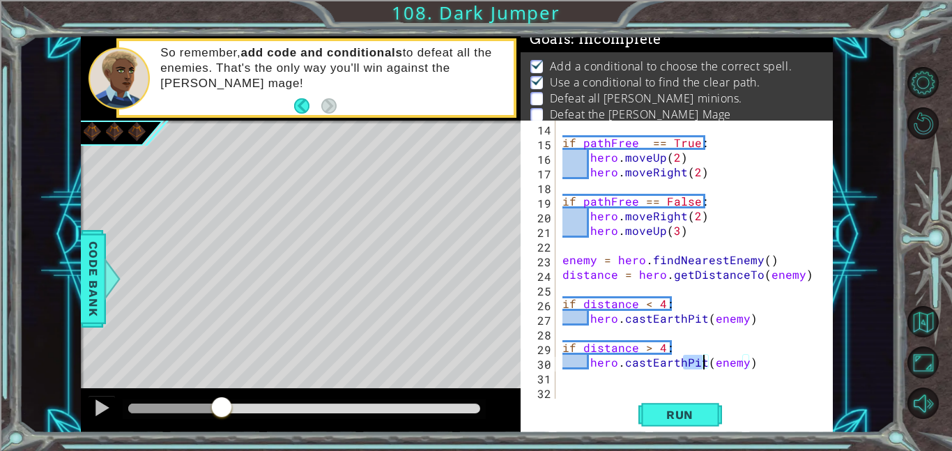
drag, startPoint x: 684, startPoint y: 359, endPoint x: 701, endPoint y: 365, distance: 18.5
click at [701, 365] on div "if pathFree == True : hero . moveUp ( 2 ) hero . moveRight ( 2 ) if pathFree ==…" at bounding box center [698, 274] width 277 height 307
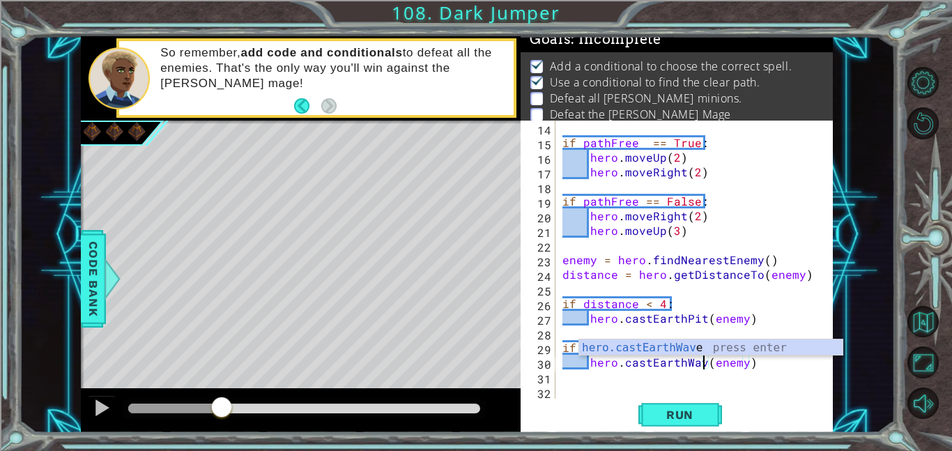
type textarea "hero.castEarthWave(enemy)"
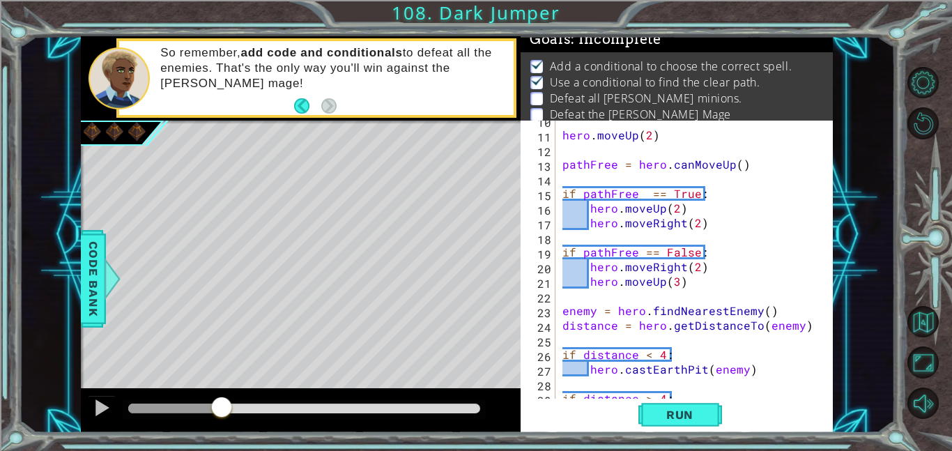
scroll to position [190, 0]
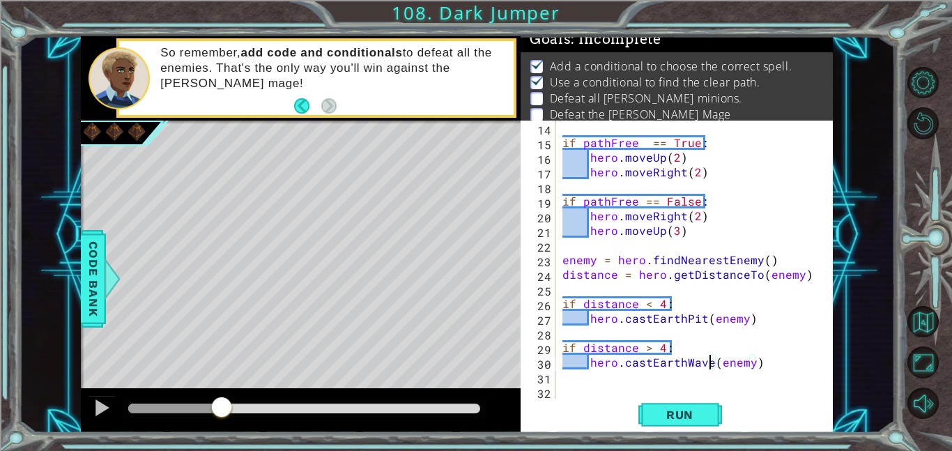
click at [780, 367] on div "if pathFree == True : hero . moveUp ( 2 ) hero . moveRight ( 2 ) if pathFree ==…" at bounding box center [698, 274] width 277 height 307
type textarea "hero.castEarthWave(enemy)"
click at [709, 380] on div "if pathFree == True : hero . moveUp ( 2 ) hero . moveRight ( 2 ) if pathFree ==…" at bounding box center [698, 274] width 277 height 307
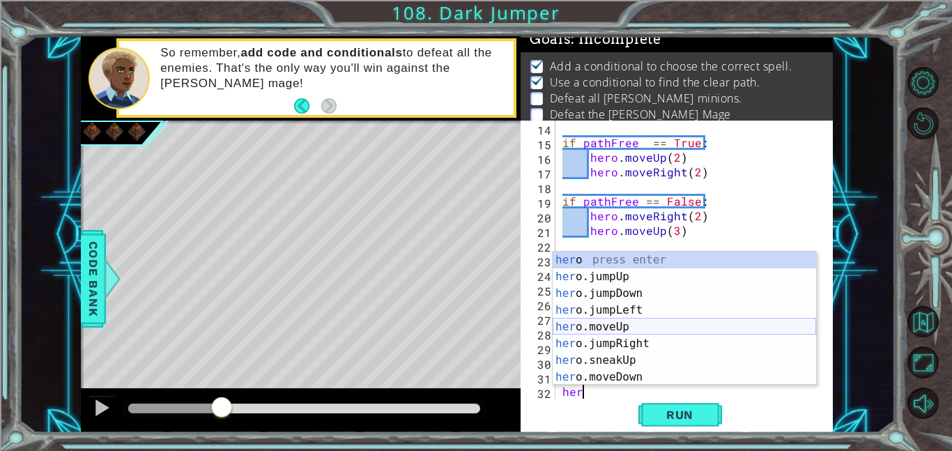
click at [666, 328] on div "her o press enter her o.jumpUp press enter her o.jumpDown press enter her o.jum…" at bounding box center [684, 335] width 263 height 167
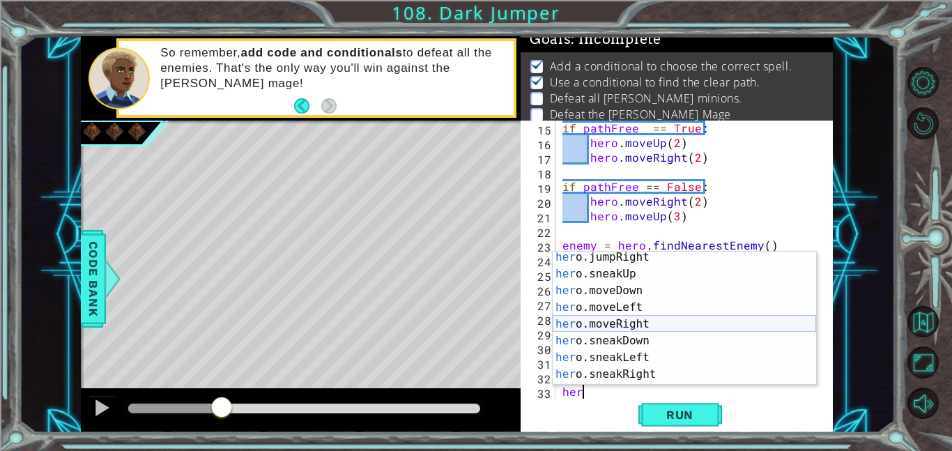
scroll to position [87, 0]
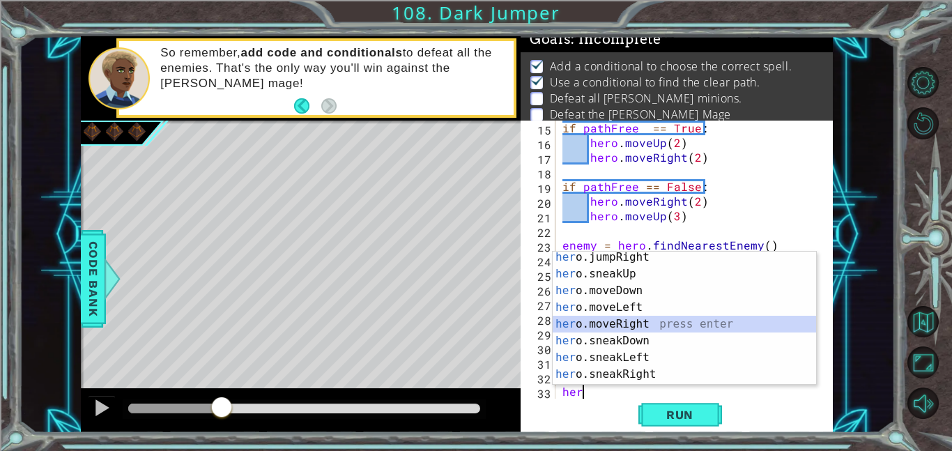
click at [683, 317] on div "her o.jumpRight press enter her o.sneakUp press enter her o.moveDown press ente…" at bounding box center [684, 332] width 263 height 167
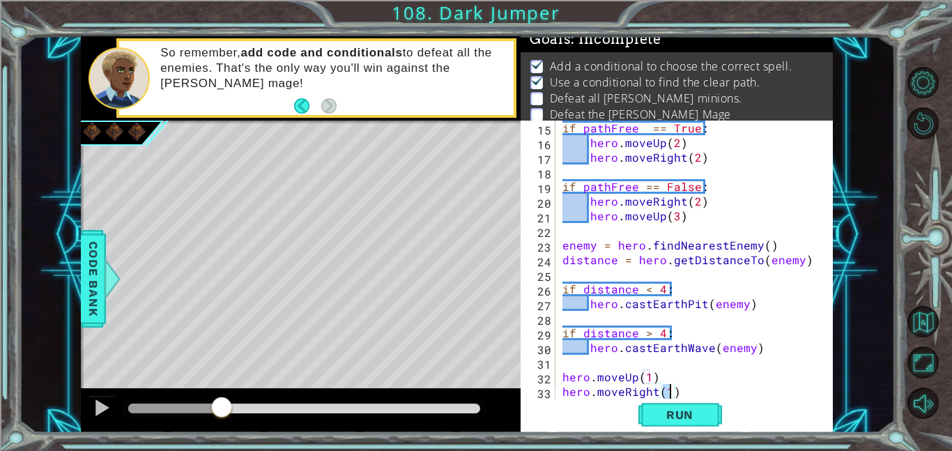
type textarea "hero.moveRight(2)"
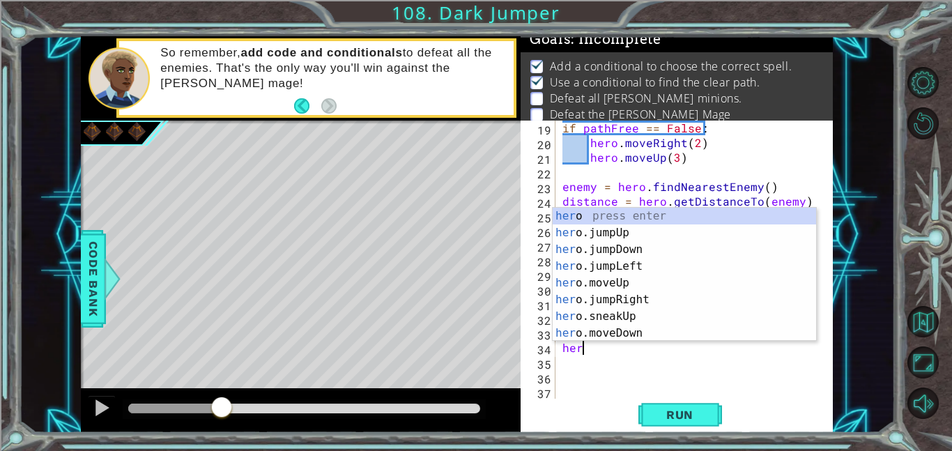
scroll to position [0, 1]
click at [669, 330] on div "hero press enter hero .jumpUp press enter hero .jumpDown press enter hero .jump…" at bounding box center [684, 291] width 263 height 167
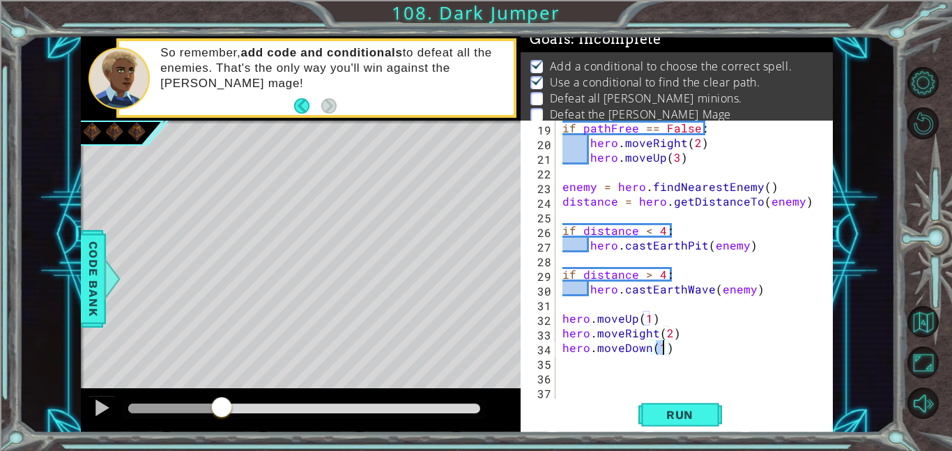
type textarea "hero.moveDown(2)"
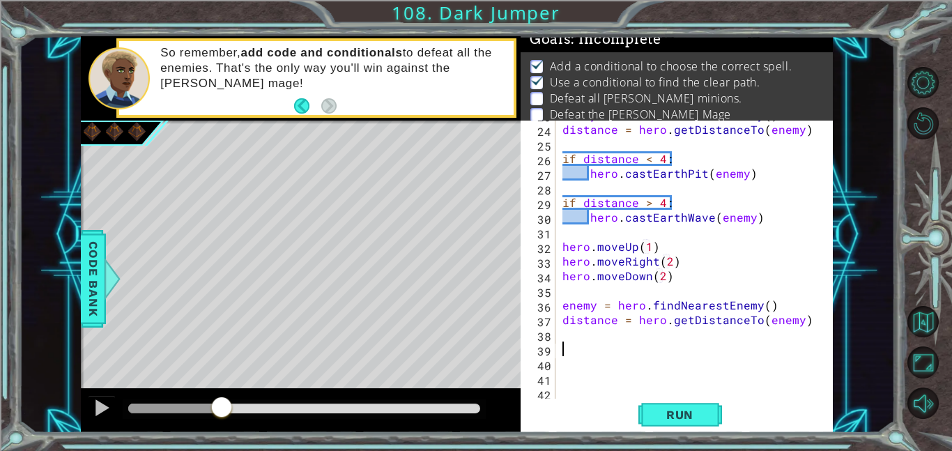
scroll to position [337, 0]
type textarea "i"
click at [698, 413] on span "Run" at bounding box center [679, 415] width 55 height 14
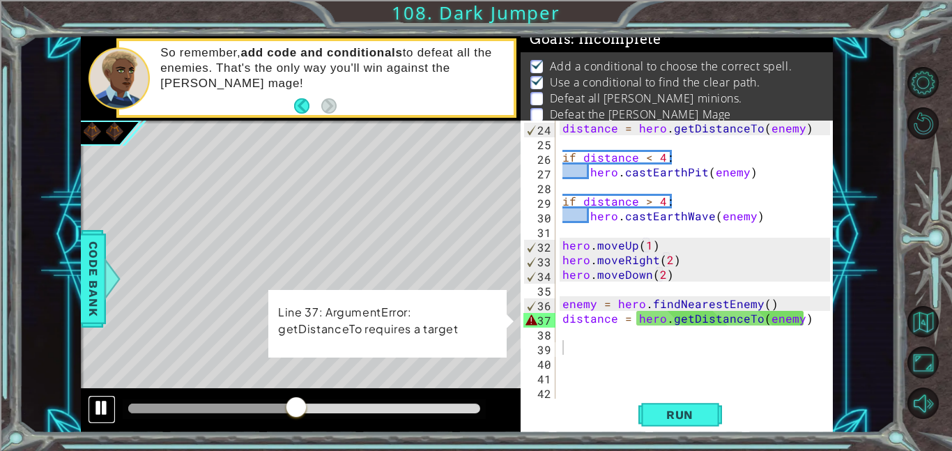
click at [97, 405] on div at bounding box center [102, 408] width 18 height 18
click at [755, 329] on div "distance = hero . getDistanceTo ( enemy ) if distance < 4 : hero . castEarthPit…" at bounding box center [698, 274] width 277 height 307
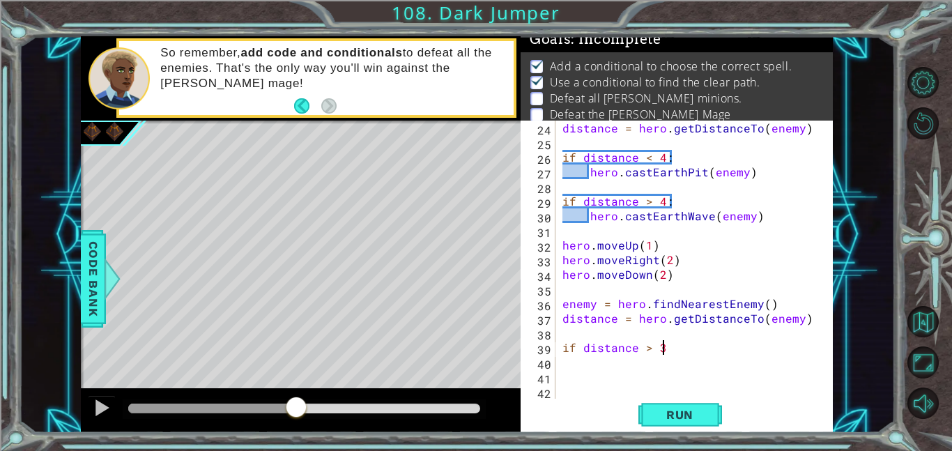
scroll to position [0, 6]
type textarea "if distance > 3:"
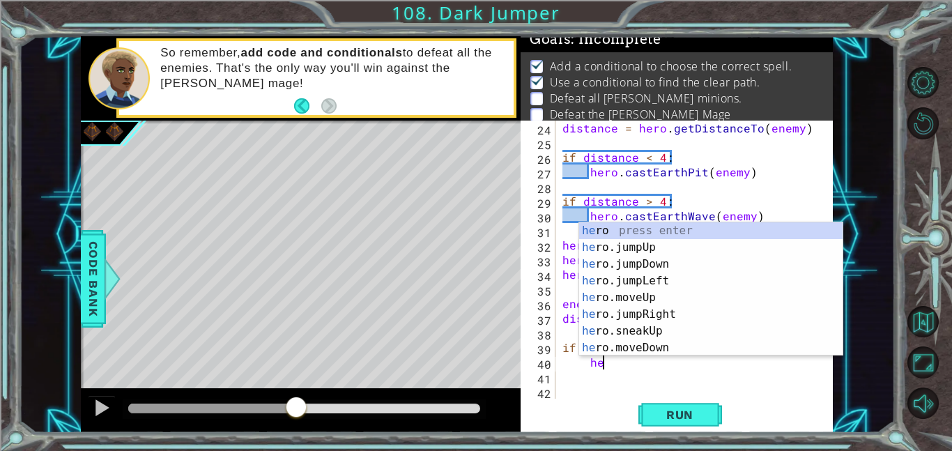
scroll to position [0, 2]
type textarea "hero."
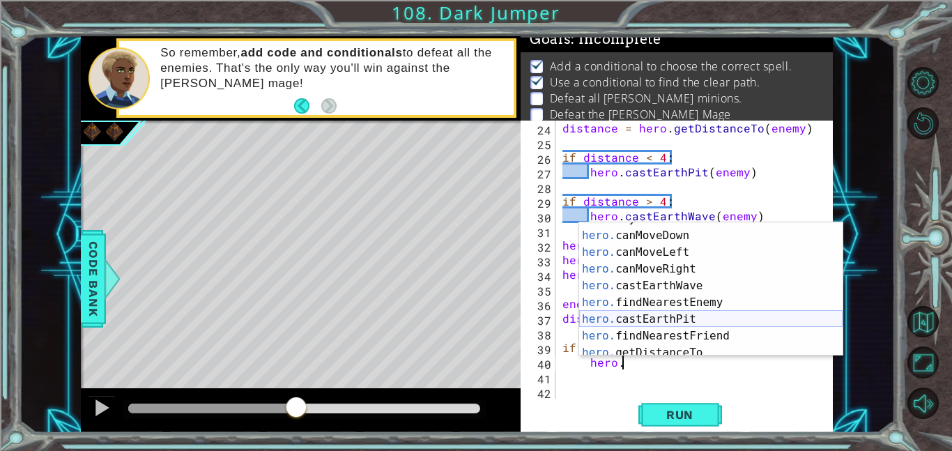
scroll to position [268, 0]
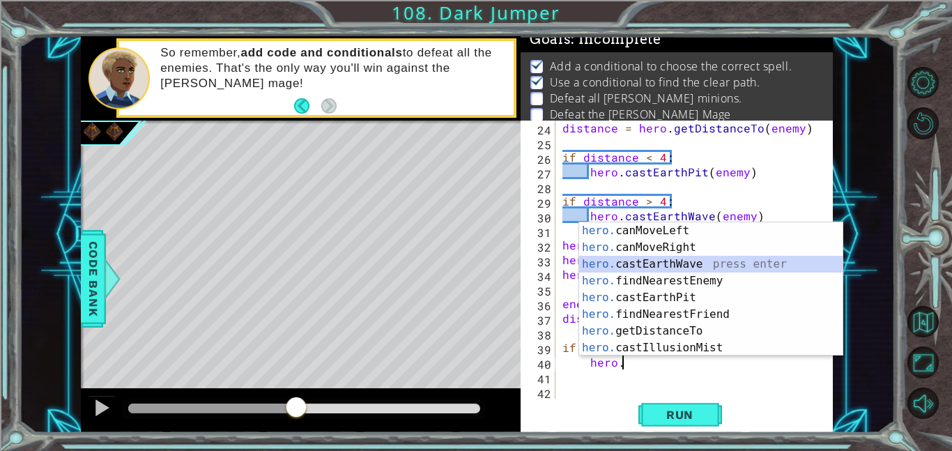
click at [657, 263] on div "hero. canMoveLeft press enter hero. canMoveRight press enter hero. castEarthWav…" at bounding box center [710, 305] width 263 height 167
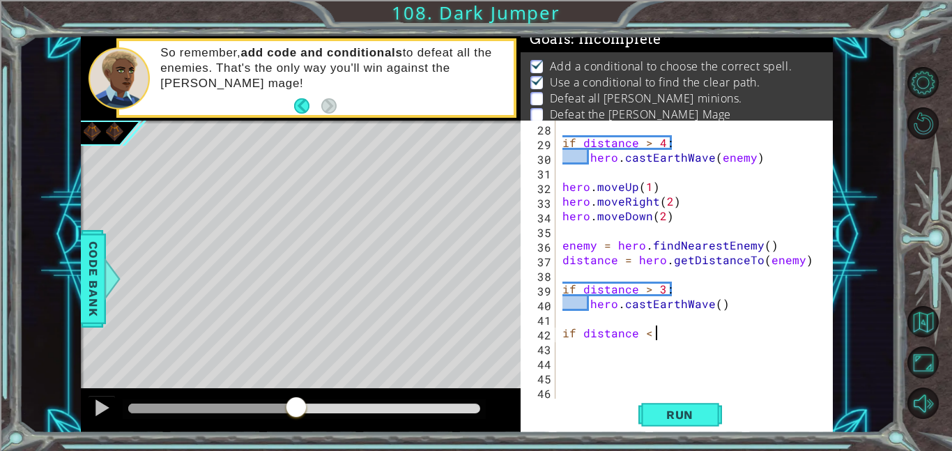
scroll to position [0, 6]
type textarea "if distance < 3:"
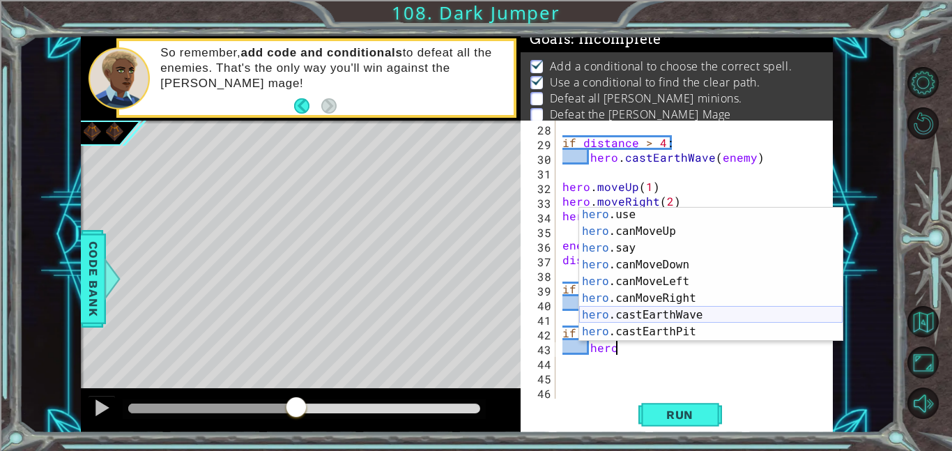
scroll to position [220, 0]
click at [668, 329] on div "hero .use press enter hero .canMoveUp press enter hero .say press enter hero .c…" at bounding box center [710, 289] width 263 height 167
type textarea "hero.castEarthPit(enemy)"
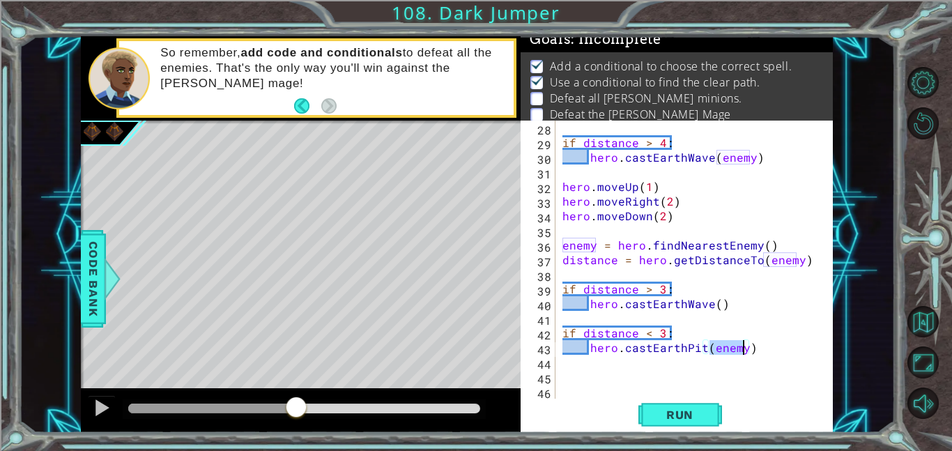
click at [808, 351] on div "if distance > 4 : hero . [PERSON_NAME] ( enemy ) hero . moveUp ( 1 ) hero . mov…" at bounding box center [698, 274] width 277 height 307
type textarea "hero.castEarthPit(enemy)"
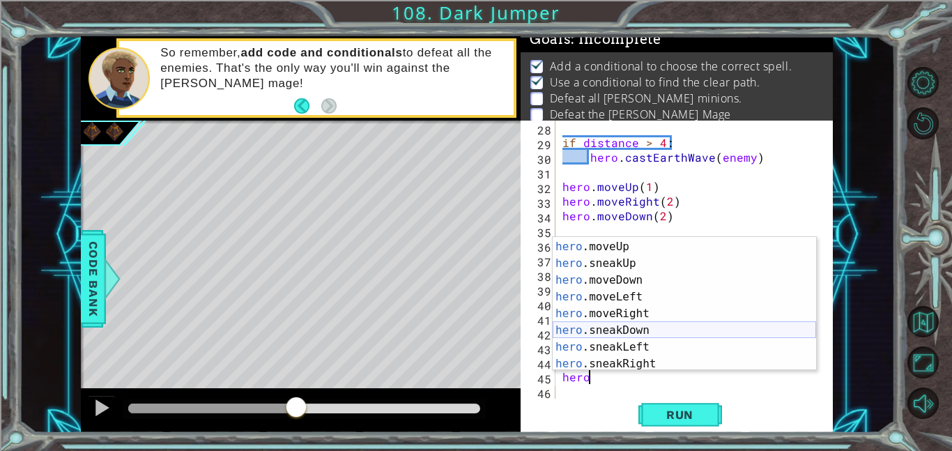
scroll to position [82, 0]
click at [744, 317] on div "hero .jumpRight press enter hero .moveUp press enter hero .sneakUp press enter …" at bounding box center [684, 305] width 263 height 167
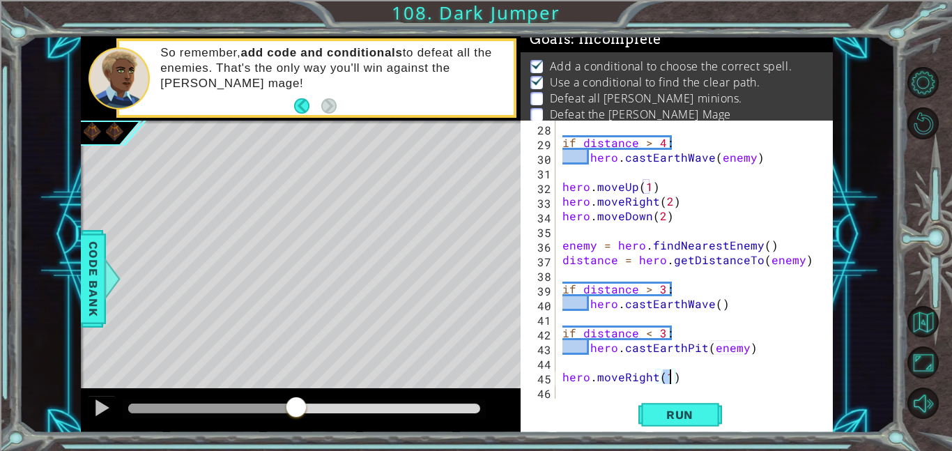
scroll to position [0, 6]
click at [682, 417] on span "Run" at bounding box center [679, 415] width 55 height 14
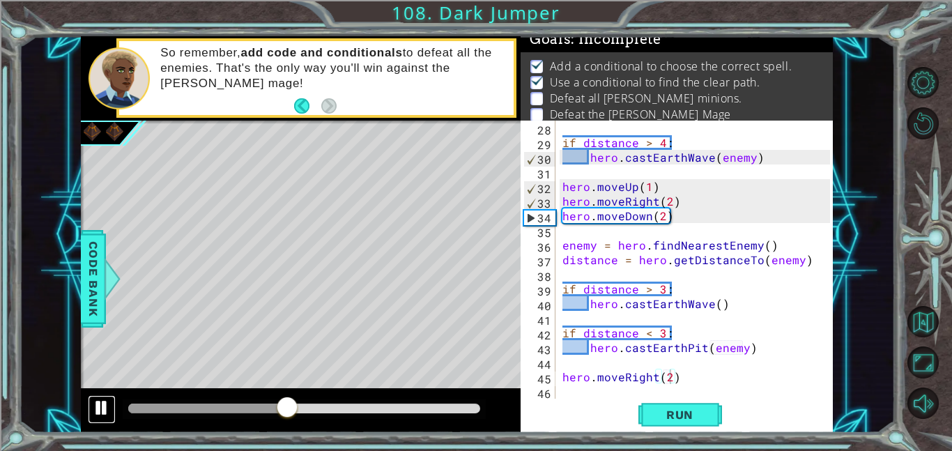
click at [110, 404] on div at bounding box center [102, 408] width 18 height 18
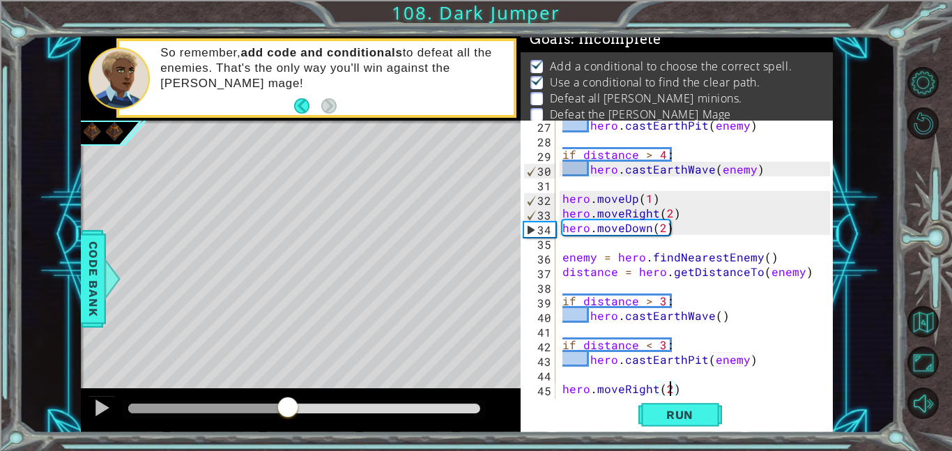
scroll to position [384, 0]
click at [735, 316] on div "hero . castEarthPit ( enemy ) if distance > 4 : hero . [PERSON_NAME] ( enemy ) …" at bounding box center [698, 271] width 277 height 307
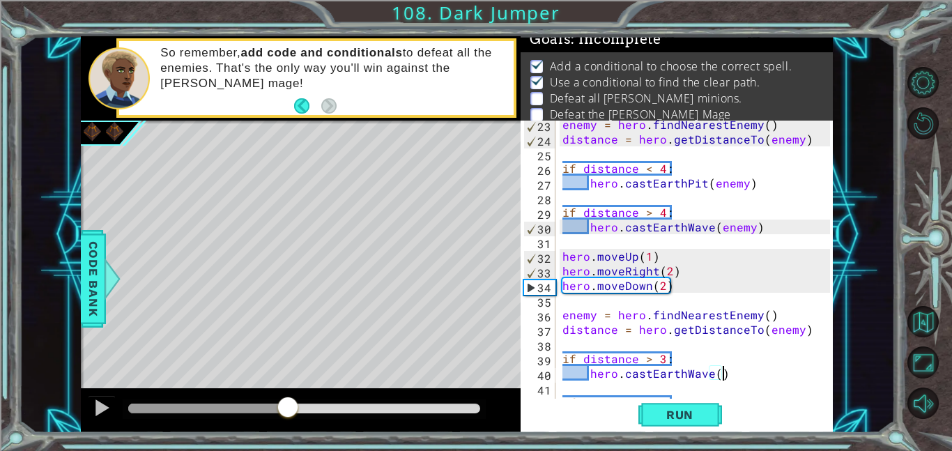
scroll to position [326, 0]
drag, startPoint x: 563, startPoint y: 255, endPoint x: 657, endPoint y: 262, distance: 93.7
click at [657, 262] on div "enemy = hero . findNearestEnemy ( ) distance = hero . getDistanceTo ( enemy ) i…" at bounding box center [698, 271] width 277 height 307
type textarea "hero.moveUp(1)"
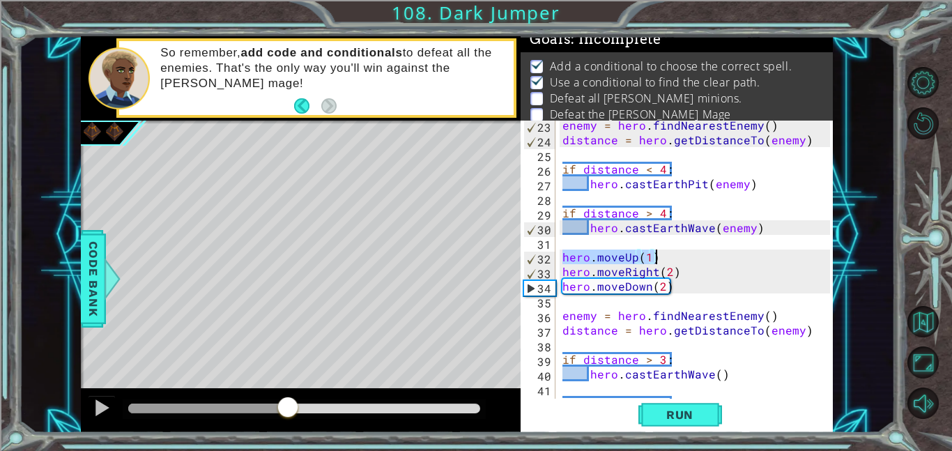
click at [687, 153] on div "enemy = hero . findNearestEnemy ( ) distance = hero . getDistanceTo ( enemy ) i…" at bounding box center [698, 271] width 277 height 307
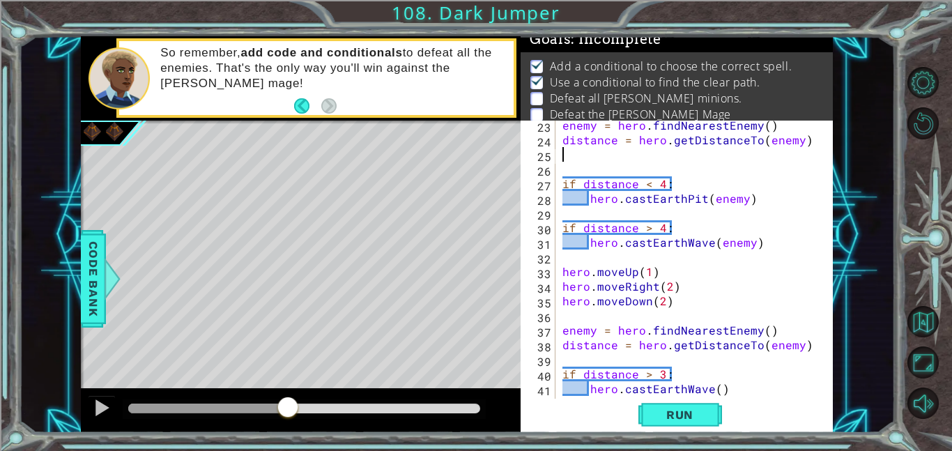
paste textarea "hero.moveUp(1)"
type textarea "hero.moveUp(1)"
drag, startPoint x: 657, startPoint y: 270, endPoint x: 556, endPoint y: 269, distance: 101.8
click at [556, 269] on div "hero.moveUp(1) 23 24 25 26 27 28 29 30 31 32 33 34 35 36 37 38 39 40 41 42 43 e…" at bounding box center [676, 260] width 310 height 278
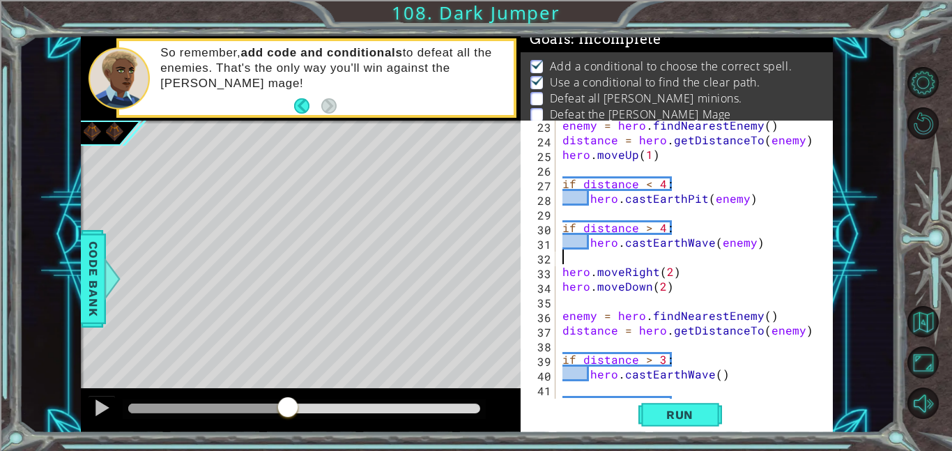
click at [665, 272] on div "enemy = hero . findNearestEnemy ( ) distance = hero . getDistanceTo ( enemy ) h…" at bounding box center [698, 271] width 277 height 307
click at [668, 273] on div "enemy = hero . findNearestEnemy ( ) distance = hero . getDistanceTo ( enemy ) h…" at bounding box center [698, 271] width 277 height 307
type textarea "hero.moveRight(1)"
click at [656, 167] on div "enemy = hero . findNearestEnemy ( ) distance = hero . getDistanceTo ( enemy ) h…" at bounding box center [698, 271] width 277 height 307
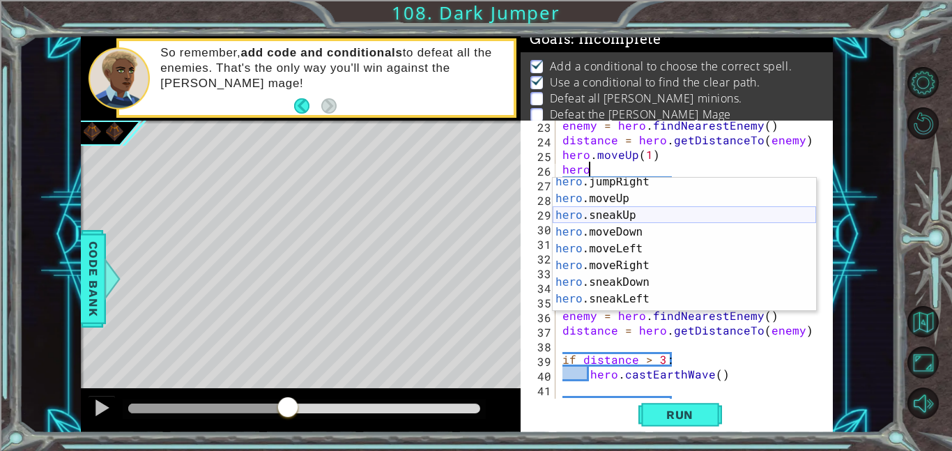
scroll to position [90, 0]
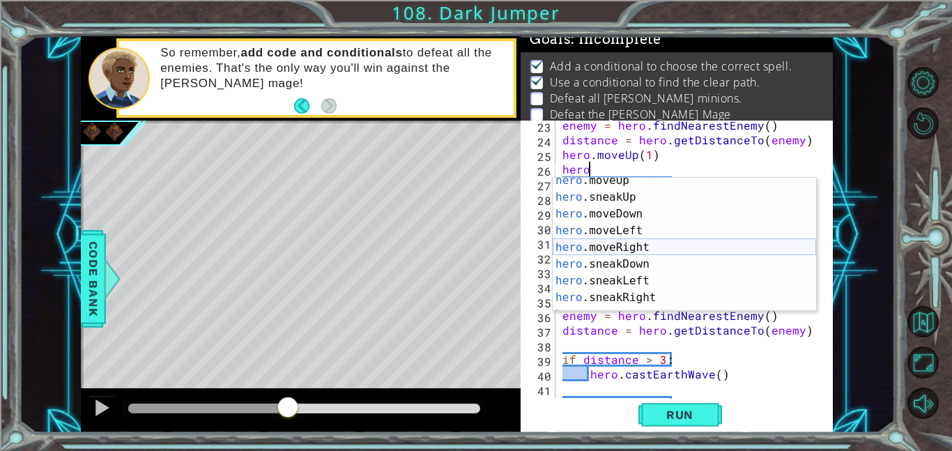
click at [673, 241] on div "hero .moveUp press enter hero .sneakUp press enter hero .moveDown press enter h…" at bounding box center [684, 255] width 263 height 167
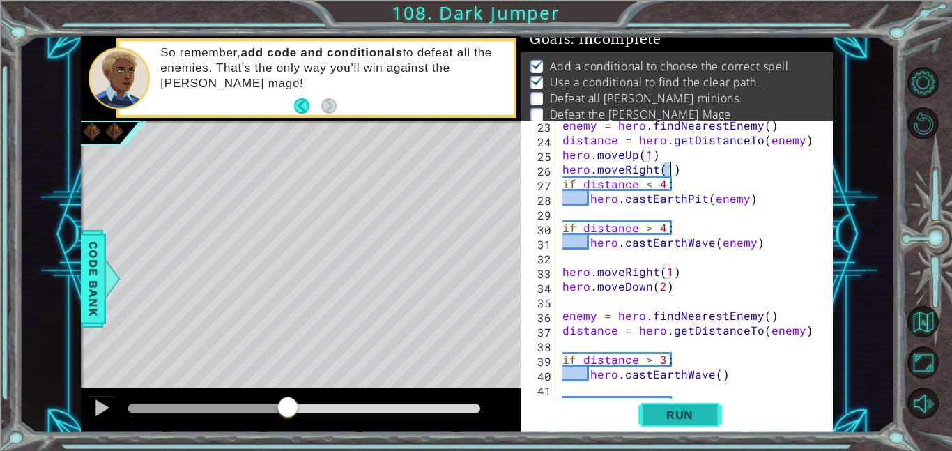
click at [683, 419] on span "Run" at bounding box center [679, 415] width 55 height 14
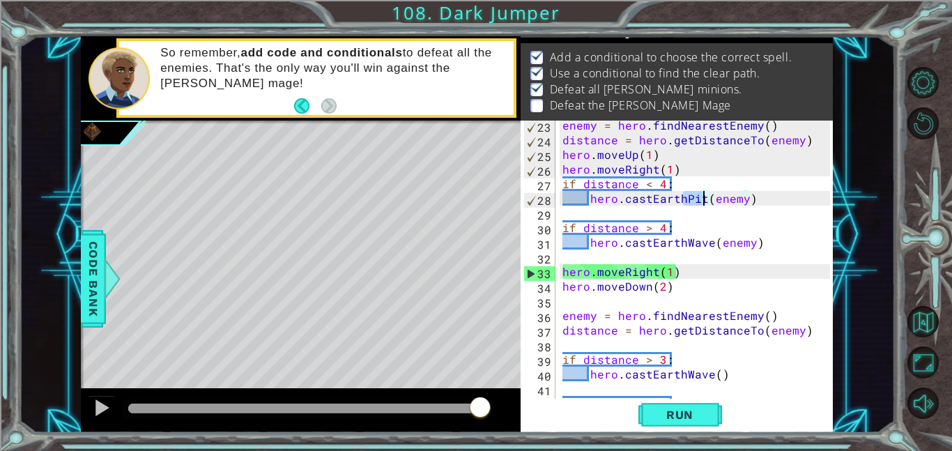
drag, startPoint x: 685, startPoint y: 194, endPoint x: 702, endPoint y: 197, distance: 17.6
click at [702, 197] on div "enemy = hero . findNearestEnemy ( ) distance = hero . getDistanceTo ( enemy ) h…" at bounding box center [698, 271] width 277 height 307
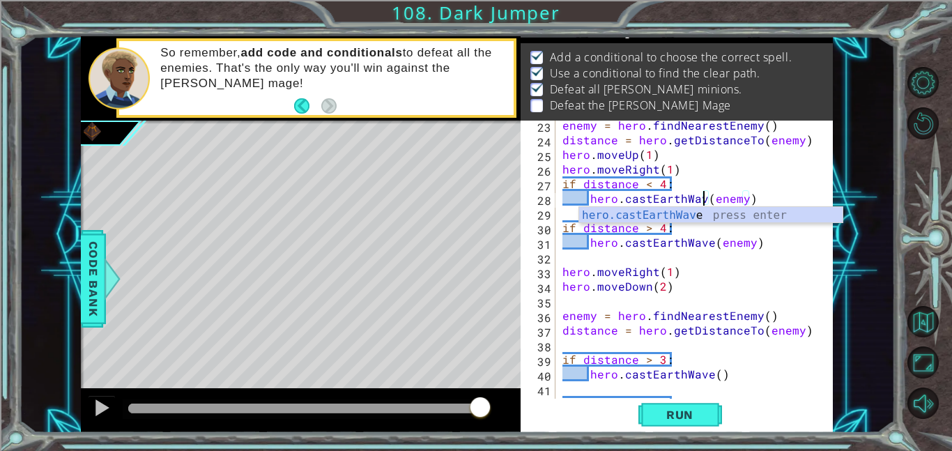
scroll to position [0, 9]
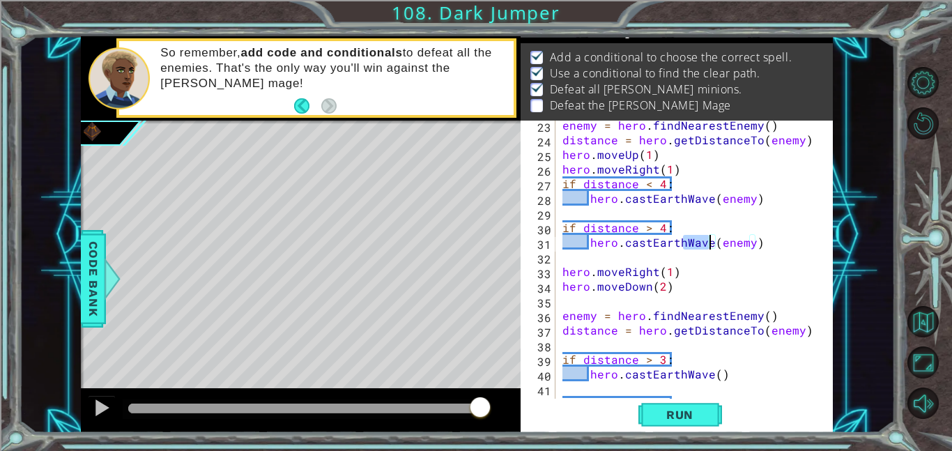
drag, startPoint x: 685, startPoint y: 244, endPoint x: 708, endPoint y: 247, distance: 24.0
click at [708, 247] on div "enemy = hero . findNearestEnemy ( ) distance = hero . getDistanceTo ( enemy ) h…" at bounding box center [698, 271] width 277 height 307
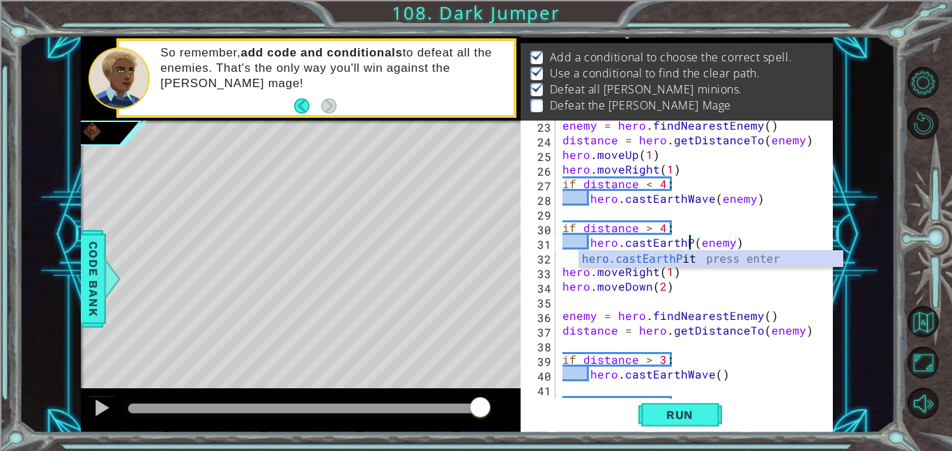
scroll to position [0, 8]
click at [697, 415] on span "Run" at bounding box center [679, 415] width 55 height 14
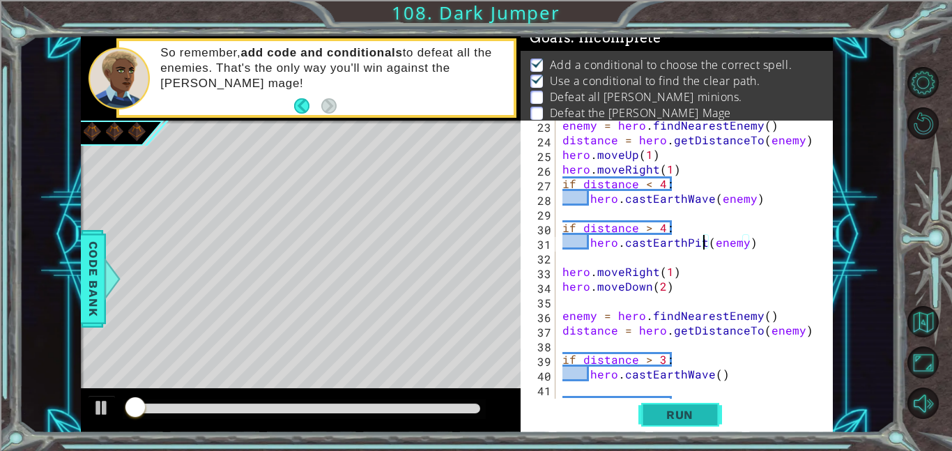
scroll to position [9, 0]
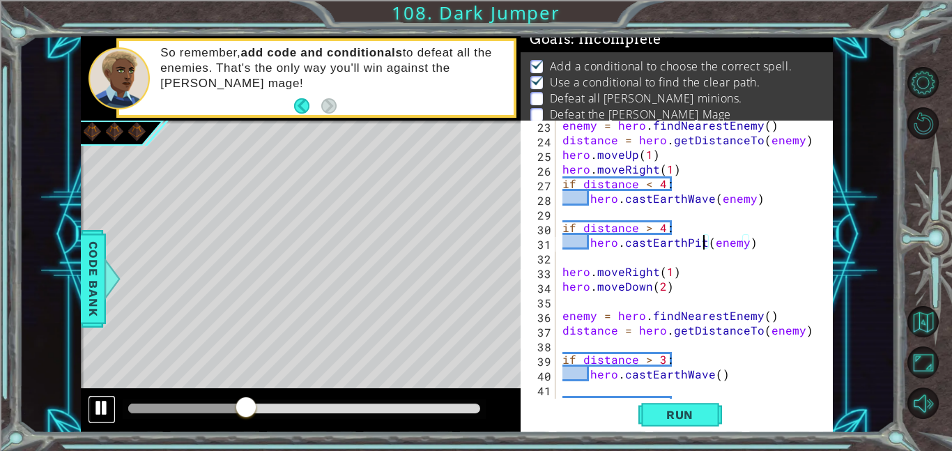
click at [103, 402] on div at bounding box center [102, 408] width 18 height 18
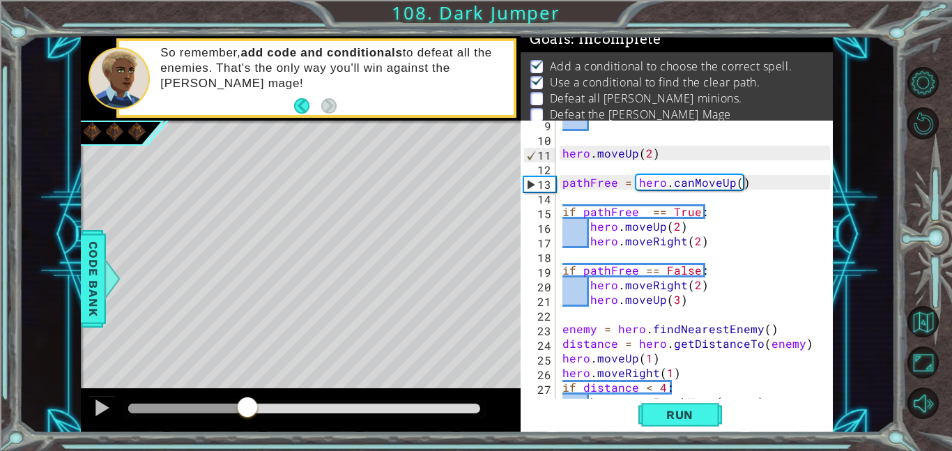
scroll to position [0, 0]
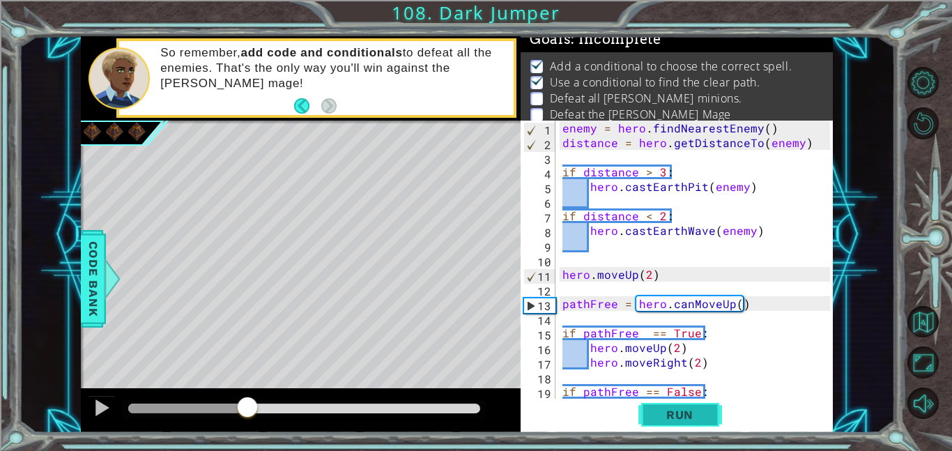
click at [684, 417] on span "Run" at bounding box center [679, 415] width 55 height 14
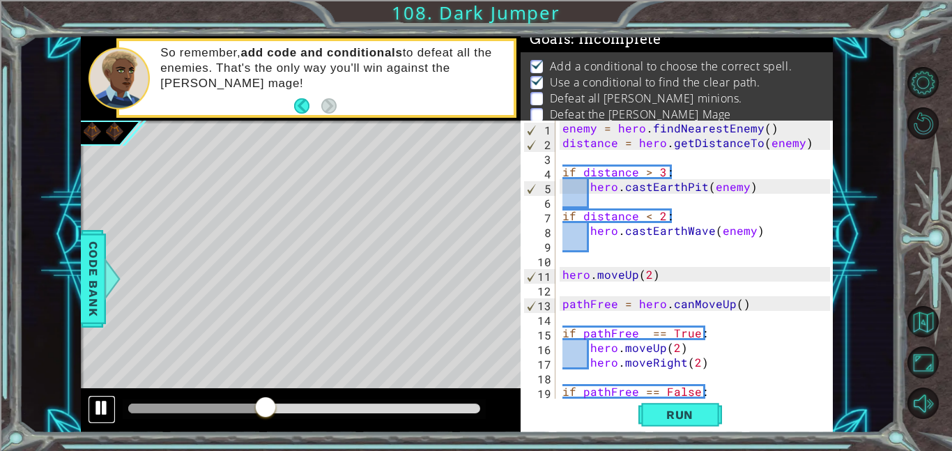
click at [107, 409] on div at bounding box center [102, 408] width 18 height 18
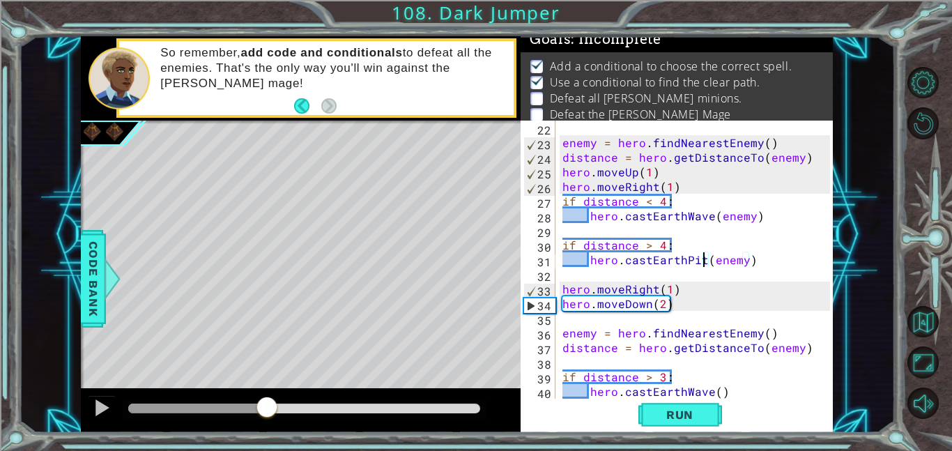
scroll to position [310, 0]
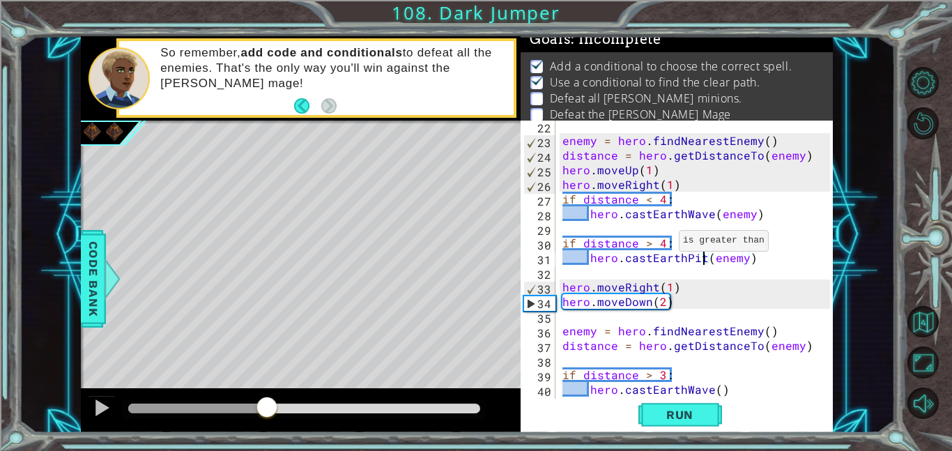
click at [663, 242] on div "enemy = hero . findNearestEnemy ( ) distance = hero . getDistanceTo ( enemy ) h…" at bounding box center [698, 272] width 277 height 307
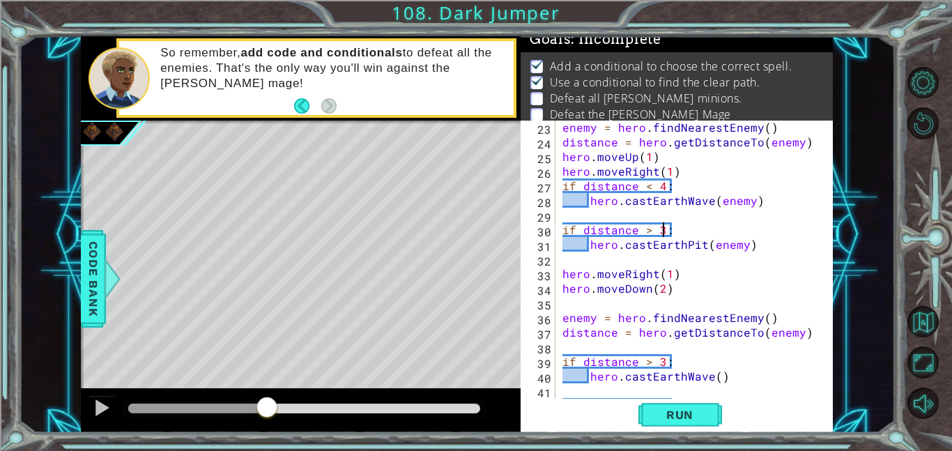
scroll to position [323, 0]
drag, startPoint x: 685, startPoint y: 200, endPoint x: 707, endPoint y: 207, distance: 23.4
click at [707, 207] on div "enemy = hero . findNearestEnemy ( ) distance = hero . getDistanceTo ( enemy ) h…" at bounding box center [698, 273] width 277 height 307
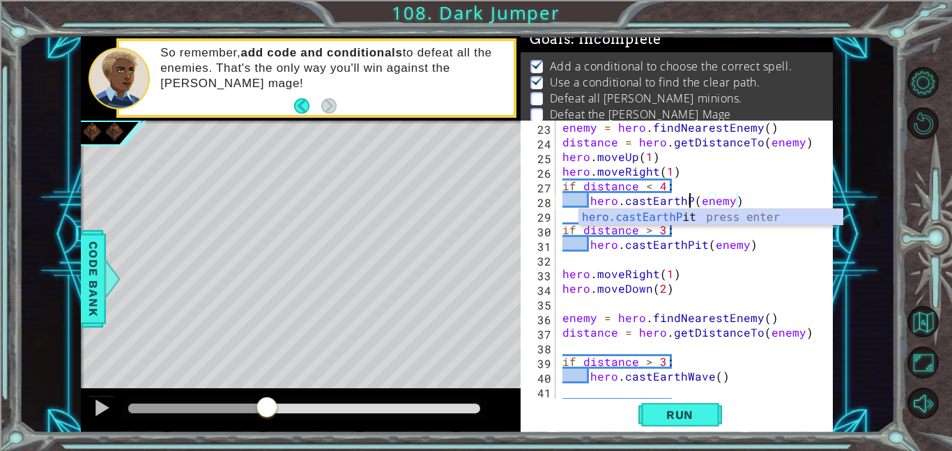
scroll to position [0, 8]
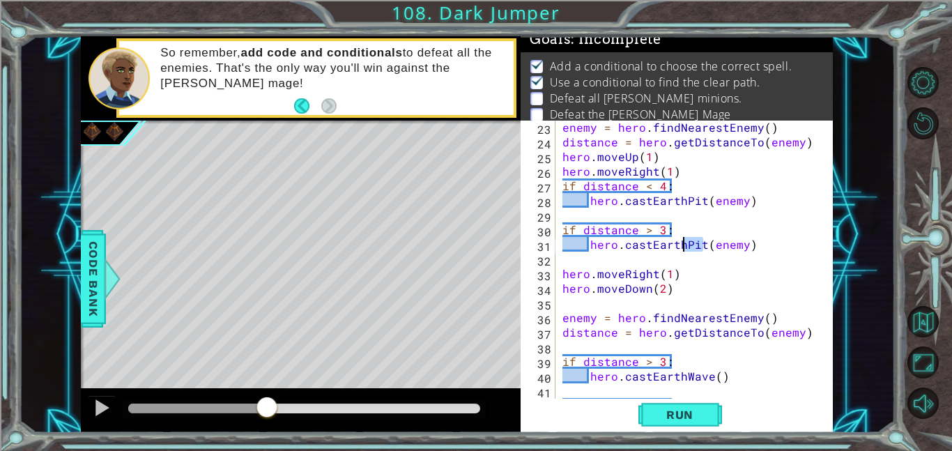
drag, startPoint x: 701, startPoint y: 238, endPoint x: 683, endPoint y: 239, distance: 17.5
click at [683, 239] on div "enemy = hero . findNearestEnemy ( ) distance = hero . getDistanceTo ( enemy ) h…" at bounding box center [698, 273] width 277 height 307
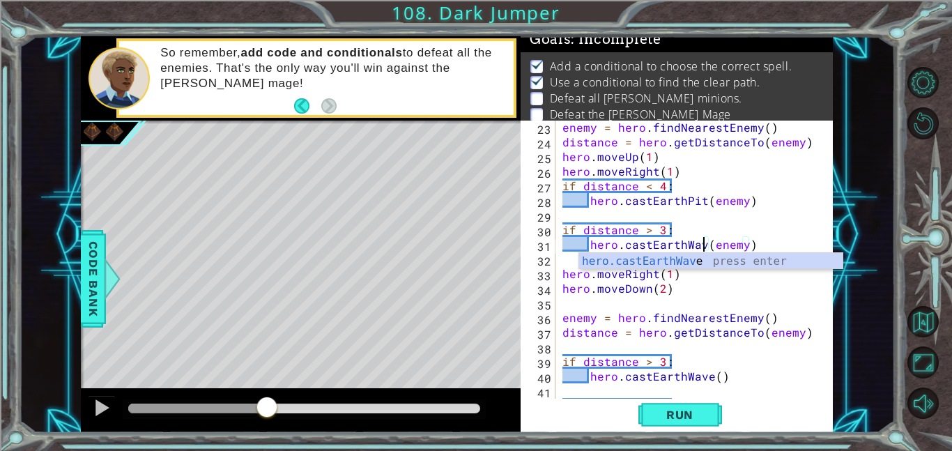
scroll to position [0, 9]
click at [712, 420] on button "Run" at bounding box center [681, 414] width 84 height 31
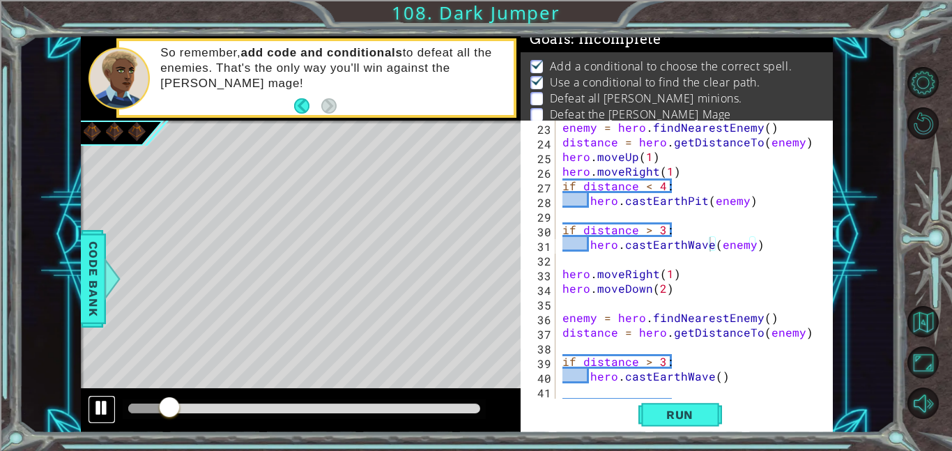
click at [107, 406] on div at bounding box center [102, 408] width 18 height 18
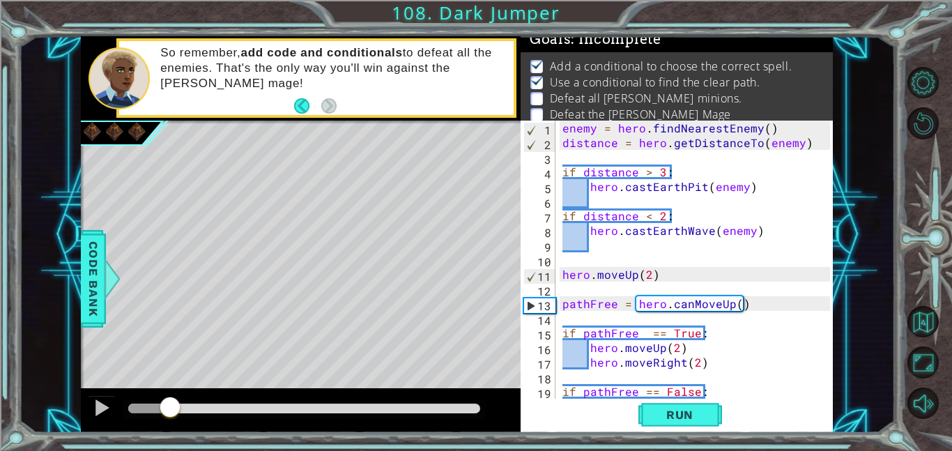
scroll to position [0, 0]
drag, startPoint x: 683, startPoint y: 185, endPoint x: 703, endPoint y: 192, distance: 20.5
click at [703, 192] on div "enemy = hero . findNearestEnemy ( ) distance = hero . getDistanceTo ( enemy ) i…" at bounding box center [698, 274] width 277 height 307
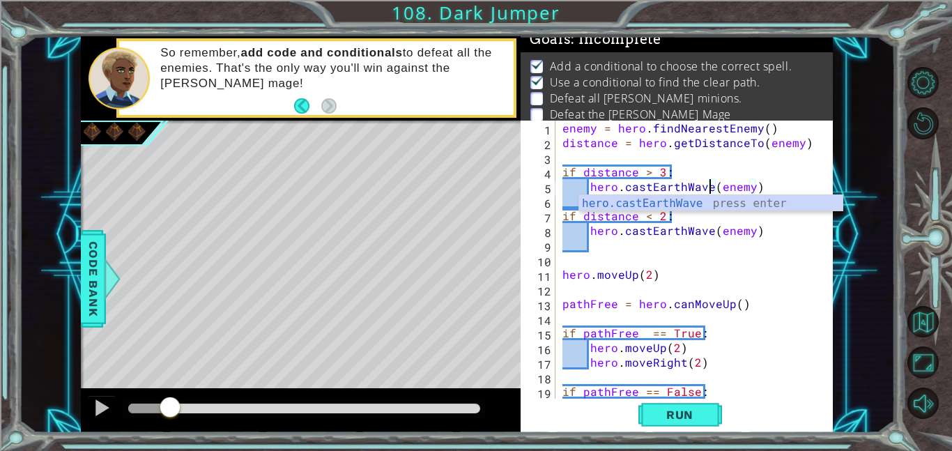
scroll to position [0, 9]
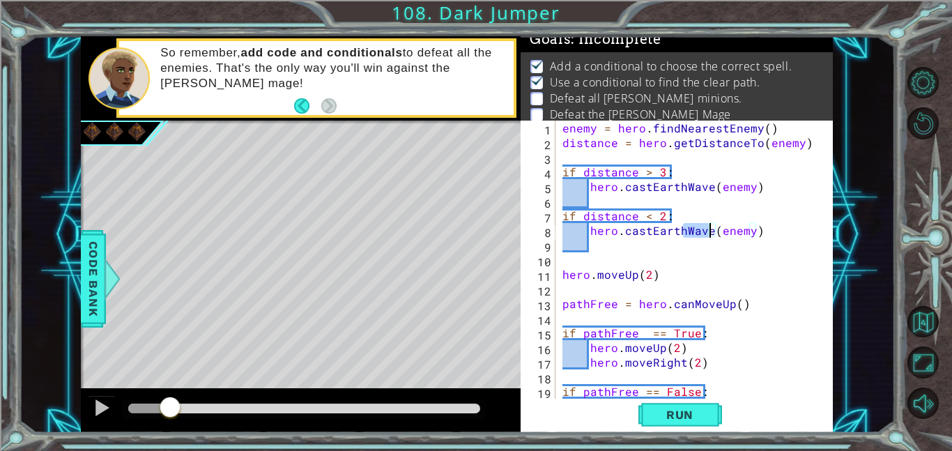
drag, startPoint x: 685, startPoint y: 224, endPoint x: 708, endPoint y: 227, distance: 23.9
click at [708, 227] on div "enemy = hero . findNearestEnemy ( ) distance = hero . getDistanceTo ( enemy ) i…" at bounding box center [698, 274] width 277 height 307
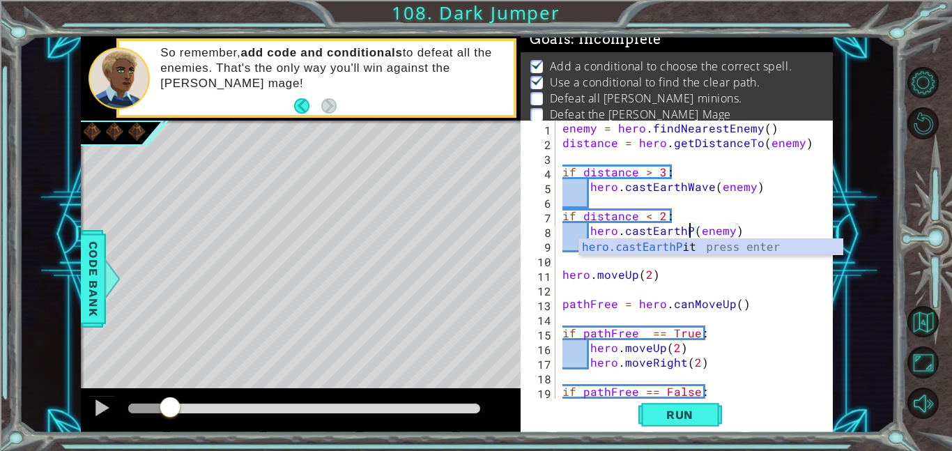
scroll to position [0, 8]
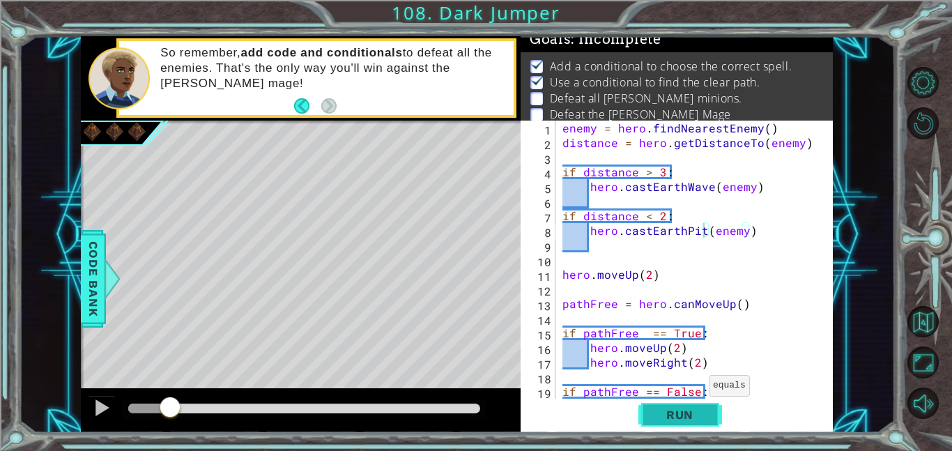
click at [690, 411] on span "Run" at bounding box center [679, 415] width 55 height 14
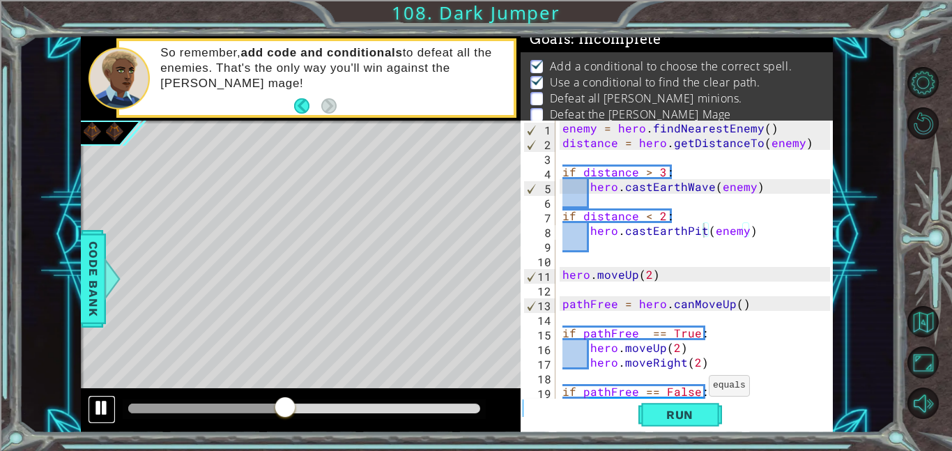
click at [101, 410] on div at bounding box center [102, 408] width 18 height 18
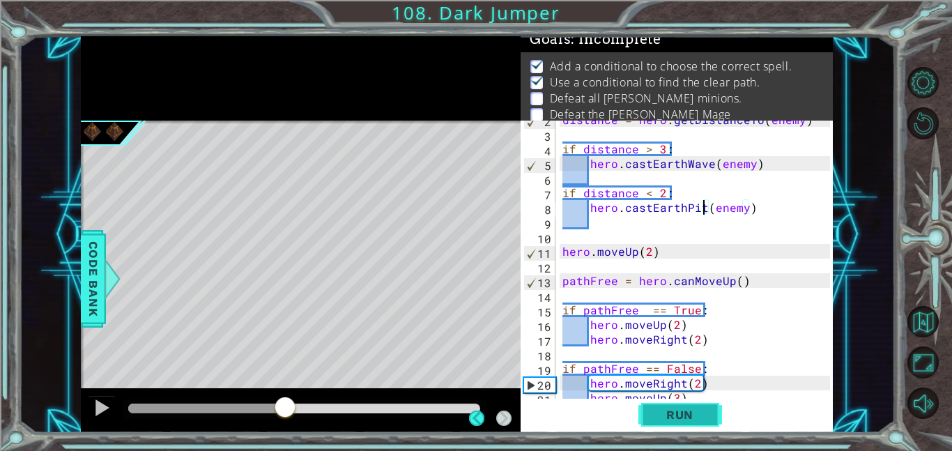
scroll to position [26, 0]
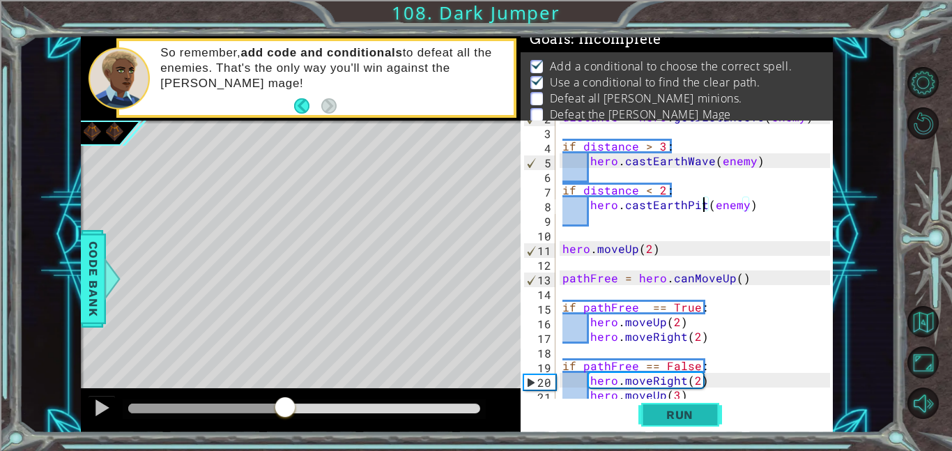
click at [655, 417] on span "Run" at bounding box center [679, 415] width 55 height 14
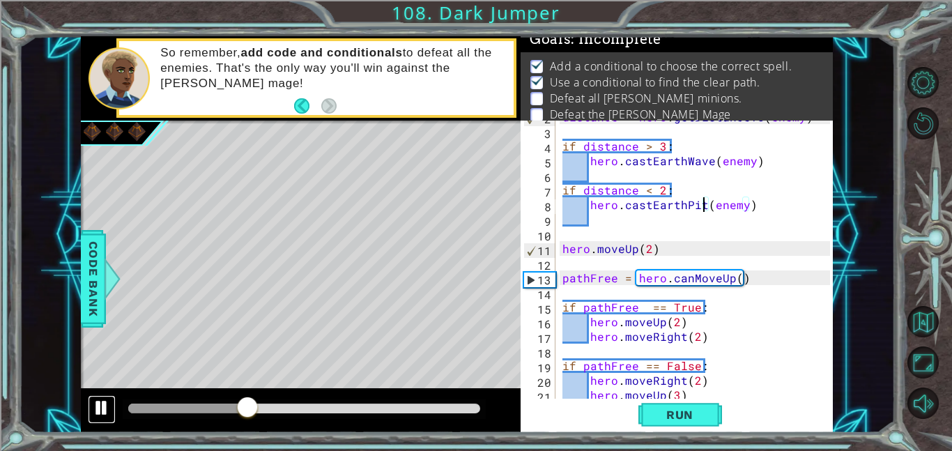
click at [110, 416] on div at bounding box center [102, 408] width 18 height 18
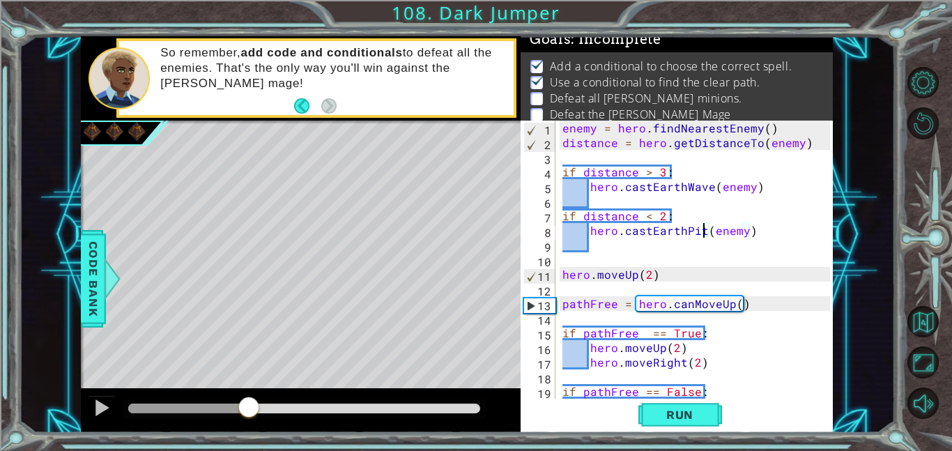
scroll to position [0, 0]
click at [643, 173] on div "enemy = hero . findNearestEnemy ( ) distance = hero . getDistanceTo ( enemy ) i…" at bounding box center [698, 274] width 277 height 307
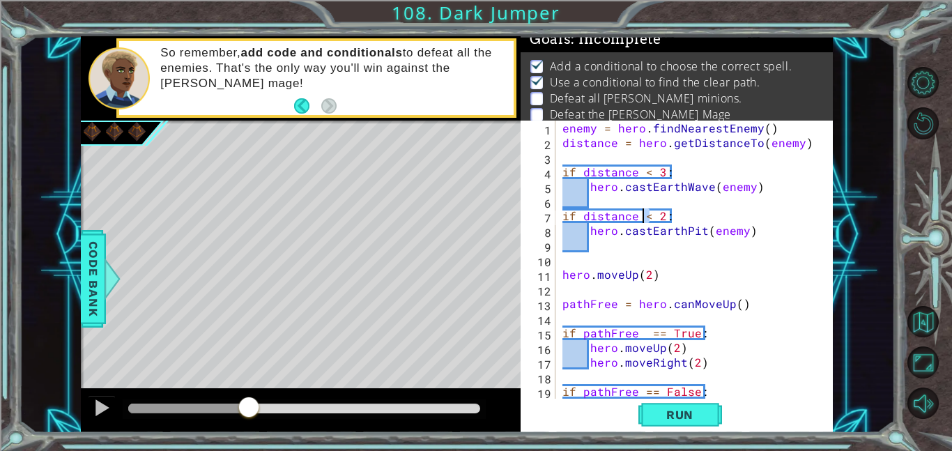
drag, startPoint x: 650, startPoint y: 211, endPoint x: 642, endPoint y: 211, distance: 7.7
click at [642, 211] on div "enemy = hero . findNearestEnemy ( ) distance = hero . getDistanceTo ( enemy ) i…" at bounding box center [698, 274] width 277 height 307
click at [662, 412] on span "Run" at bounding box center [679, 415] width 55 height 14
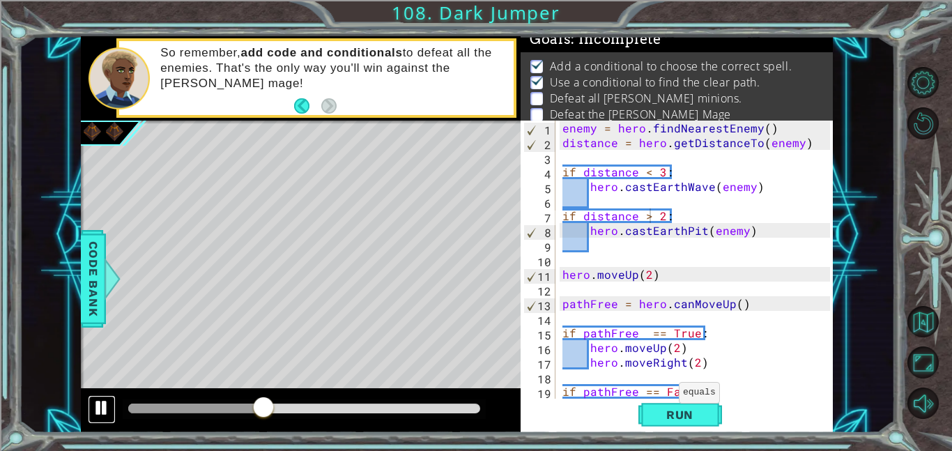
click at [107, 400] on div at bounding box center [102, 408] width 18 height 18
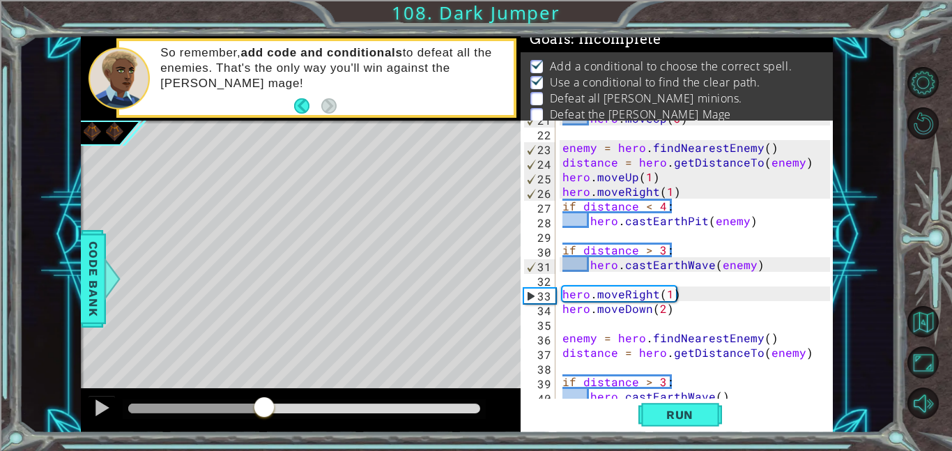
scroll to position [303, 0]
click at [645, 206] on div "hero . moveUp ( 3 ) enemy = hero . findNearestEnemy ( ) distance = hero . getDi…" at bounding box center [698, 263] width 277 height 307
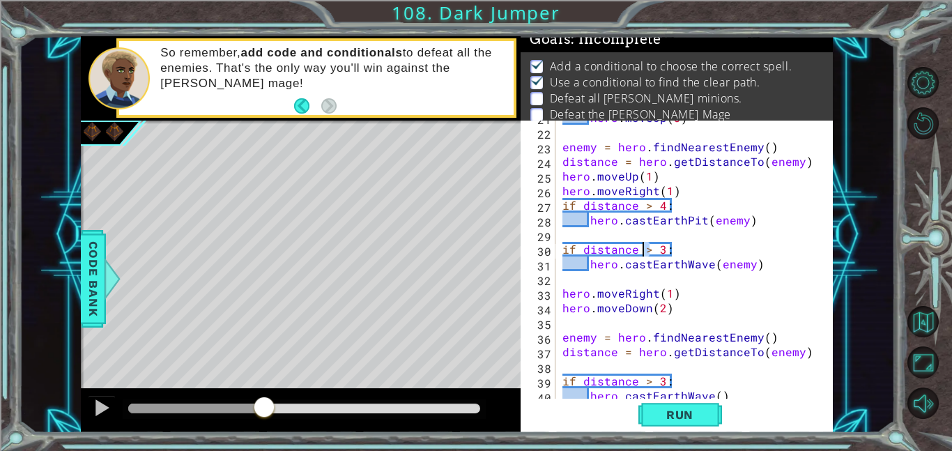
click at [642, 250] on div "hero . moveUp ( 3 ) enemy = hero . findNearestEnemy ( ) distance = hero . getDi…" at bounding box center [698, 263] width 277 height 307
click at [670, 408] on span "Run" at bounding box center [679, 415] width 55 height 14
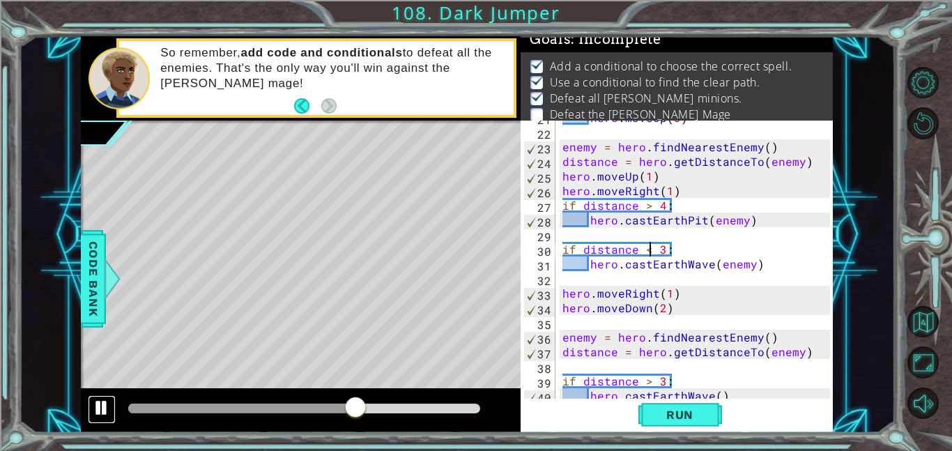
click at [96, 411] on div at bounding box center [102, 408] width 18 height 18
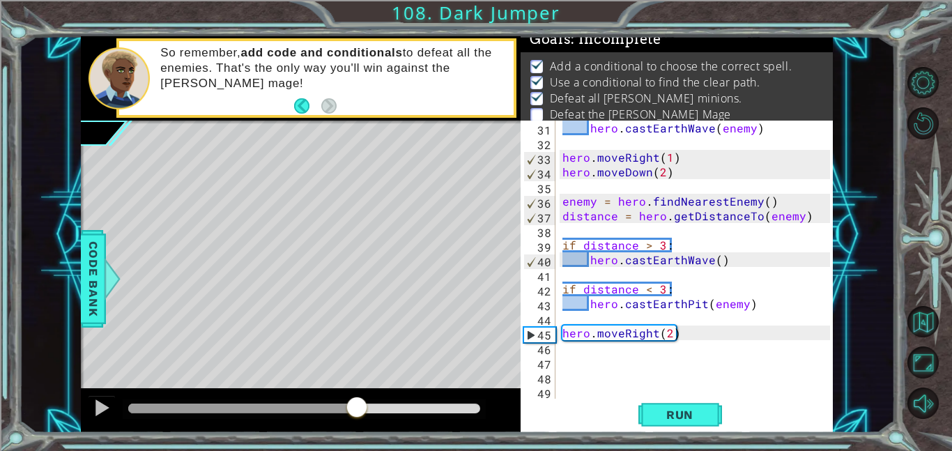
scroll to position [439, 0]
click at [645, 290] on div "hero . [PERSON_NAME] ( enemy ) hero . moveRight ( 1 ) hero . moveDown ( 2 ) ene…" at bounding box center [698, 274] width 277 height 307
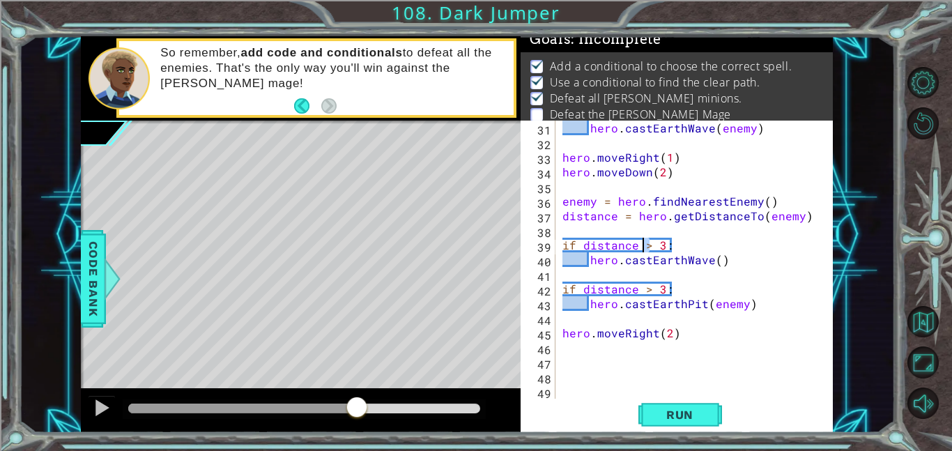
click at [642, 243] on div "hero . [PERSON_NAME] ( enemy ) hero . moveRight ( 1 ) hero . moveDown ( 2 ) ene…" at bounding box center [698, 274] width 277 height 307
click at [675, 419] on span "Run" at bounding box center [679, 415] width 55 height 14
drag, startPoint x: 201, startPoint y: 409, endPoint x: 413, endPoint y: 420, distance: 212.9
click at [413, 420] on div at bounding box center [414, 408] width 25 height 25
click at [105, 416] on div at bounding box center [102, 408] width 18 height 18
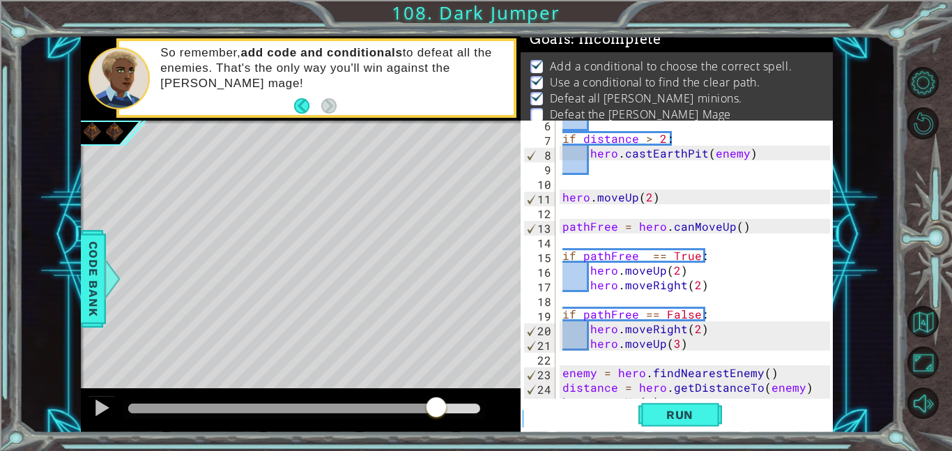
scroll to position [79, 0]
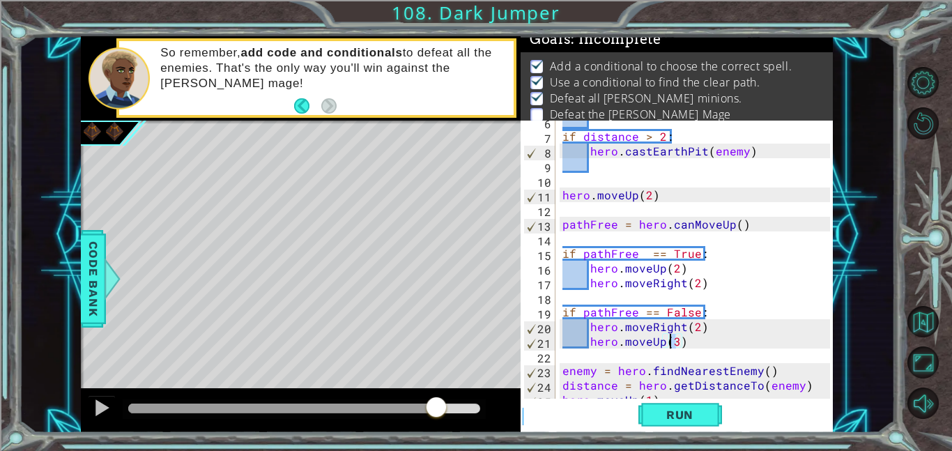
click at [670, 339] on div "if distance > 2 : hero . castEarthPit ( enemy ) hero . moveUp ( 2 ) pathFree = …" at bounding box center [698, 267] width 277 height 307
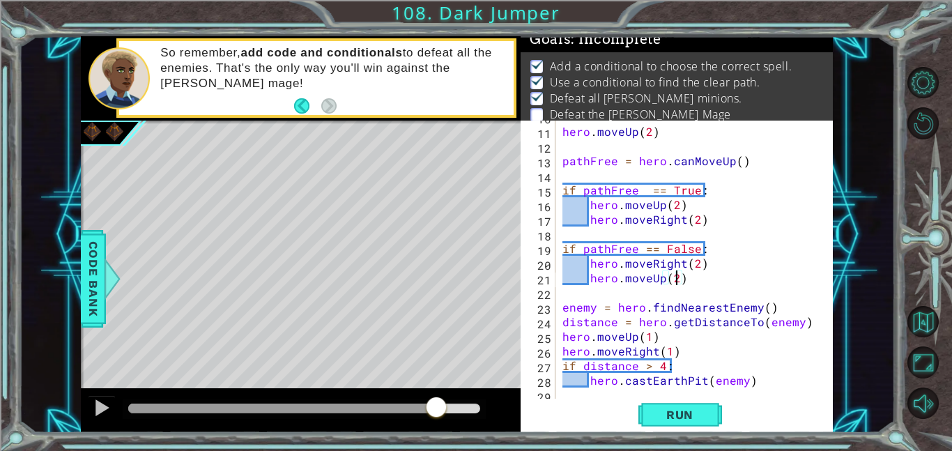
scroll to position [146, 0]
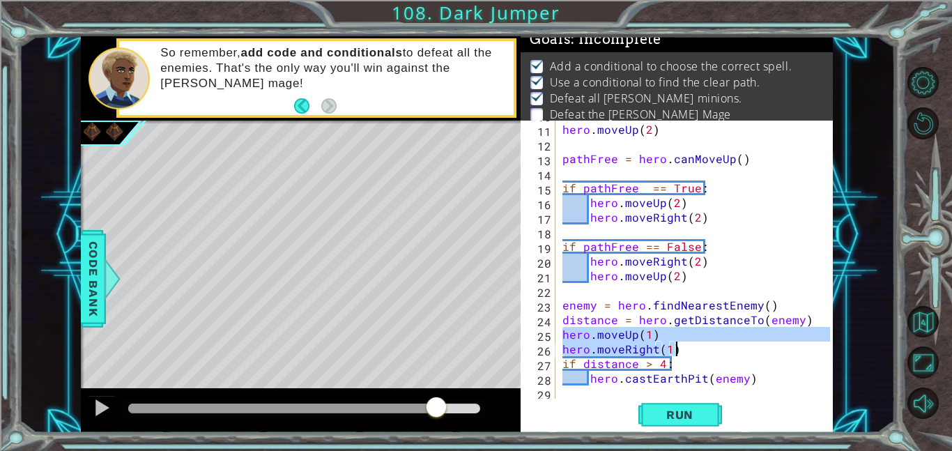
drag, startPoint x: 563, startPoint y: 334, endPoint x: 678, endPoint y: 346, distance: 115.0
click at [678, 346] on div "hero . moveUp ( 2 ) pathFree = hero . canMoveUp ( ) if pathFree == True : hero …" at bounding box center [698, 260] width 277 height 307
type textarea "hero.moveUp(1) hero.moveRight(1)"
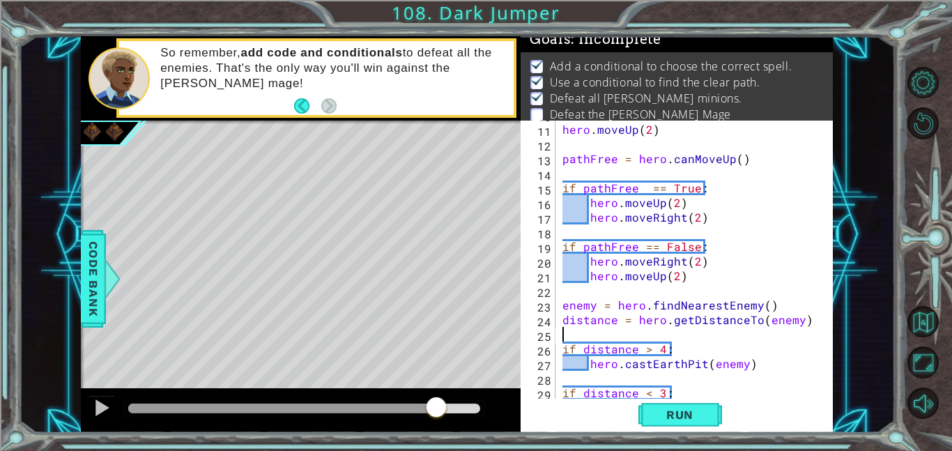
click at [696, 280] on div "hero . moveUp ( 2 ) pathFree = hero . canMoveUp ( ) if pathFree == True : hero …" at bounding box center [698, 260] width 277 height 307
type textarea "hero.moveUp(2)"
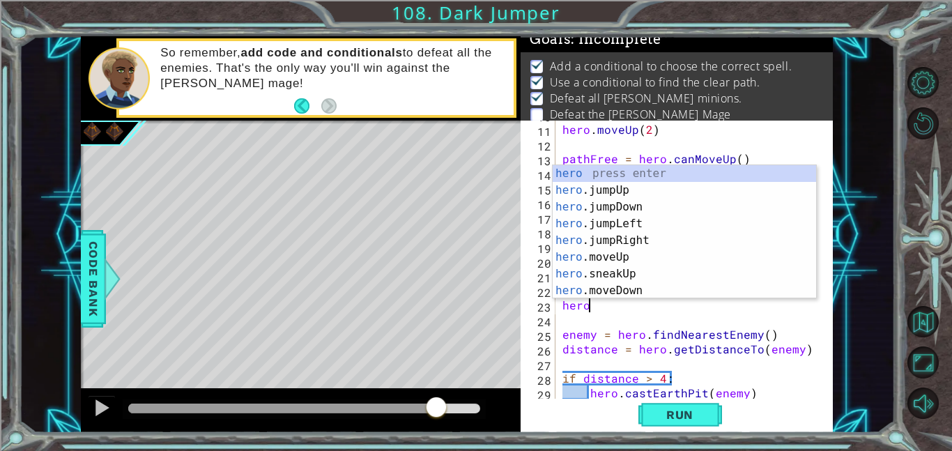
scroll to position [0, 1]
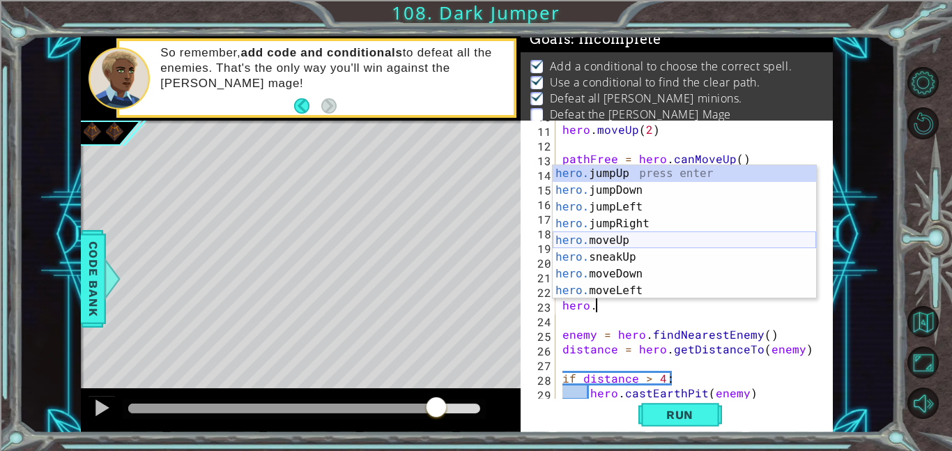
click at [671, 241] on div "hero. jumpUp press enter hero. jumpDown press enter hero. jumpLeft press enter …" at bounding box center [684, 248] width 263 height 167
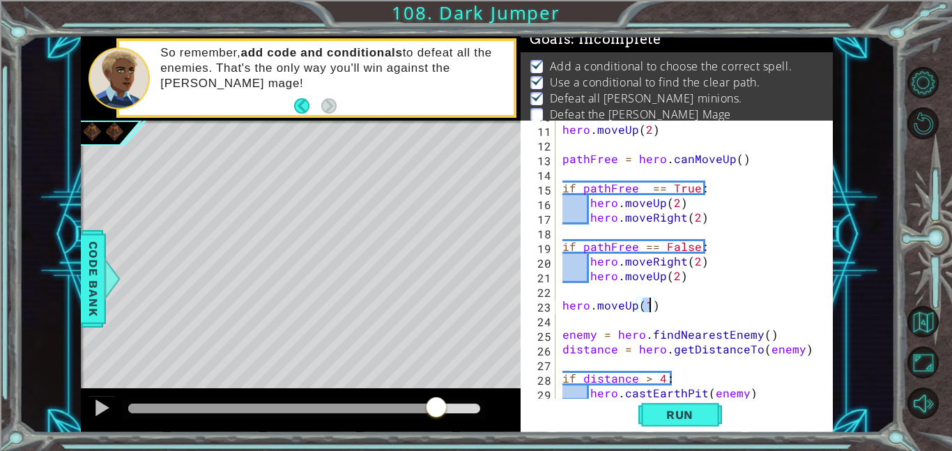
click at [687, 309] on div "hero . moveUp ( 2 ) pathFree = hero . canMoveUp ( ) if pathFree == True : hero …" at bounding box center [698, 260] width 277 height 307
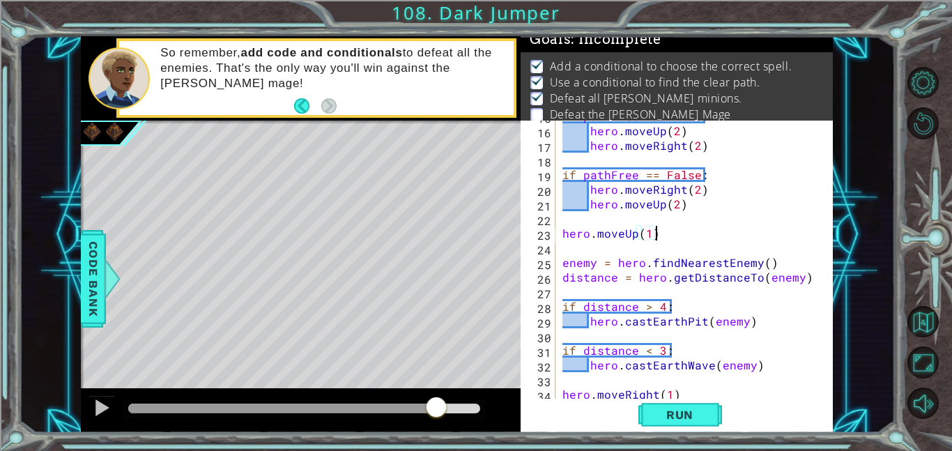
scroll to position [219, 0]
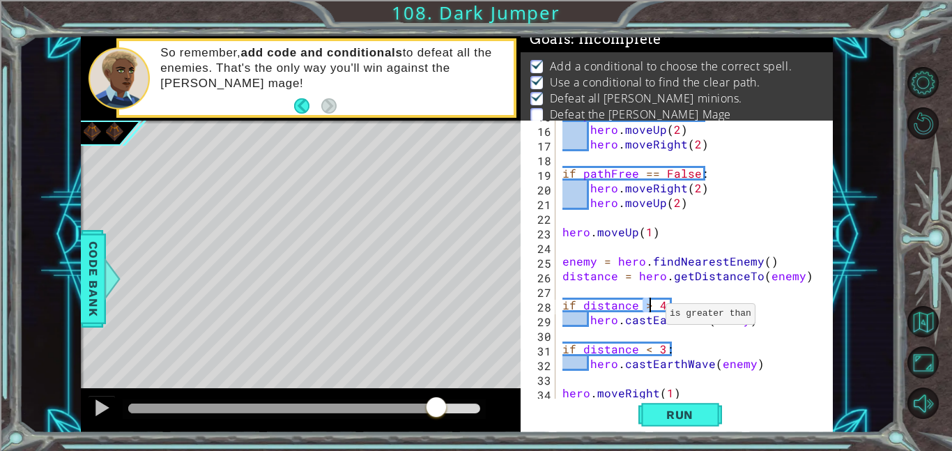
click at [648, 304] on div "if pathFree == True : hero . moveUp ( 2 ) hero . moveRight ( 2 ) if pathFree ==…" at bounding box center [698, 260] width 277 height 307
click at [643, 345] on div "if pathFree == True : hero . moveUp ( 2 ) hero . moveRight ( 2 ) if pathFree ==…" at bounding box center [698, 260] width 277 height 307
click at [657, 349] on div "if pathFree == True : hero . moveUp ( 2 ) hero . moveRight ( 2 ) if pathFree ==…" at bounding box center [698, 260] width 277 height 307
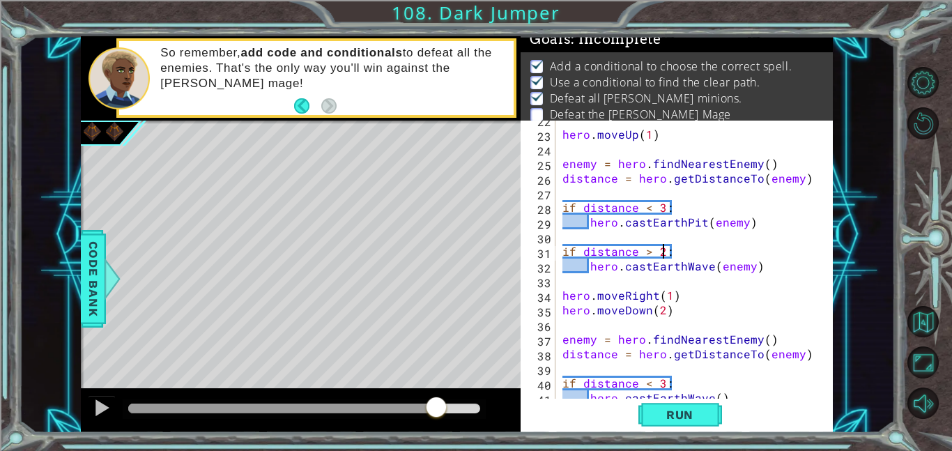
scroll to position [319, 0]
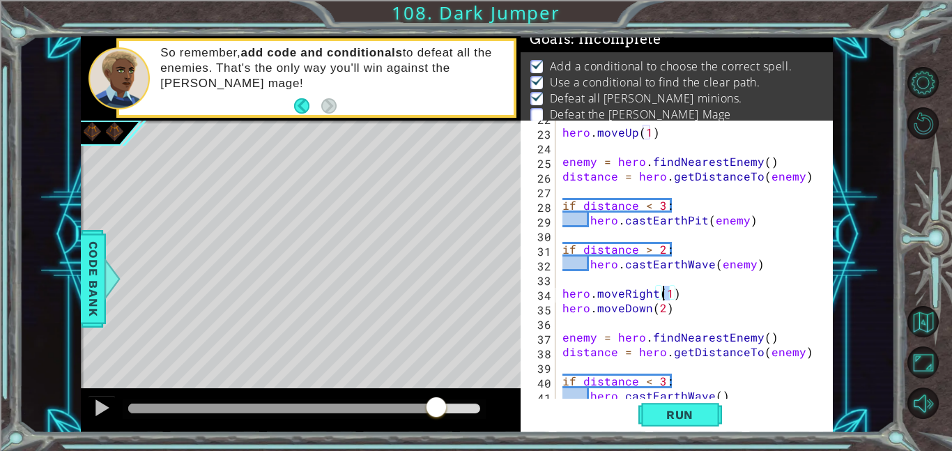
click at [663, 294] on div "hero . moveUp ( 1 ) enemy = hero . findNearestEnemy ( ) distance = hero . getDi…" at bounding box center [698, 263] width 277 height 307
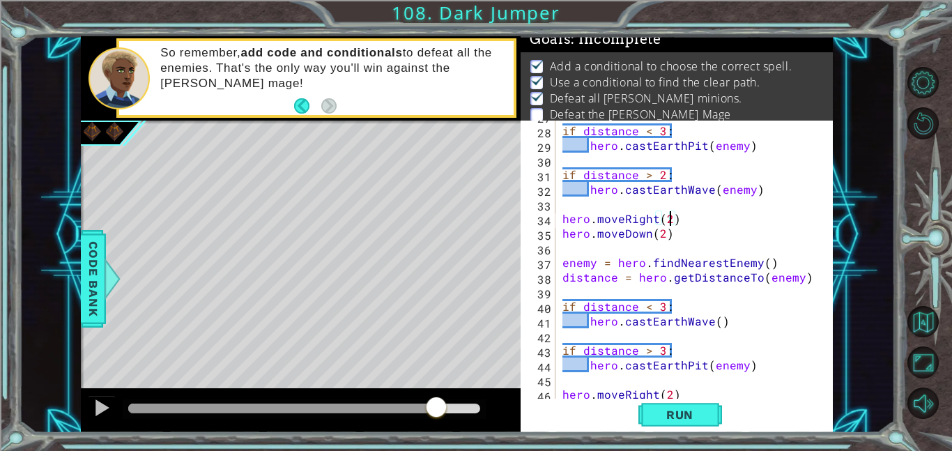
scroll to position [393, 0]
click at [659, 346] on div "if distance < 3 : hero . castEarthPit ( enemy ) if distance > 2 : hero . [PERSO…" at bounding box center [698, 261] width 277 height 307
click at [657, 350] on div "if distance < 3 : hero . castEarthPit ( enemy ) if distance > 2 : hero . [PERSO…" at bounding box center [698, 261] width 277 height 307
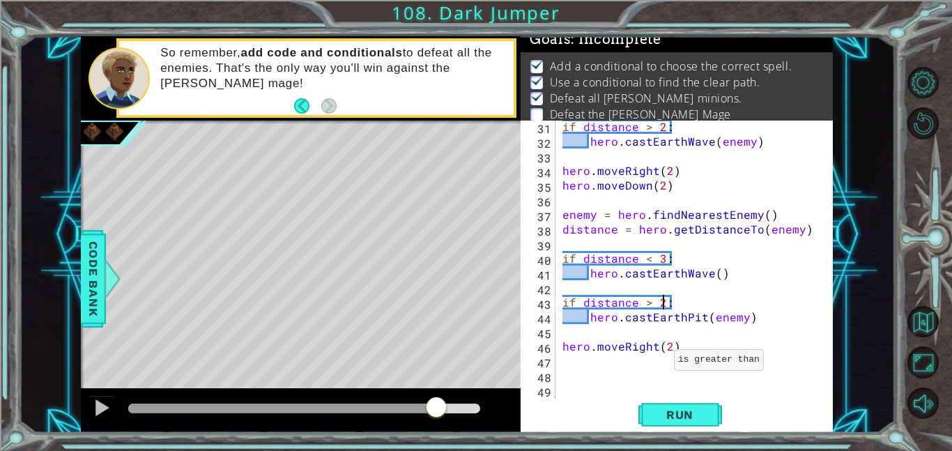
scroll to position [443, 0]
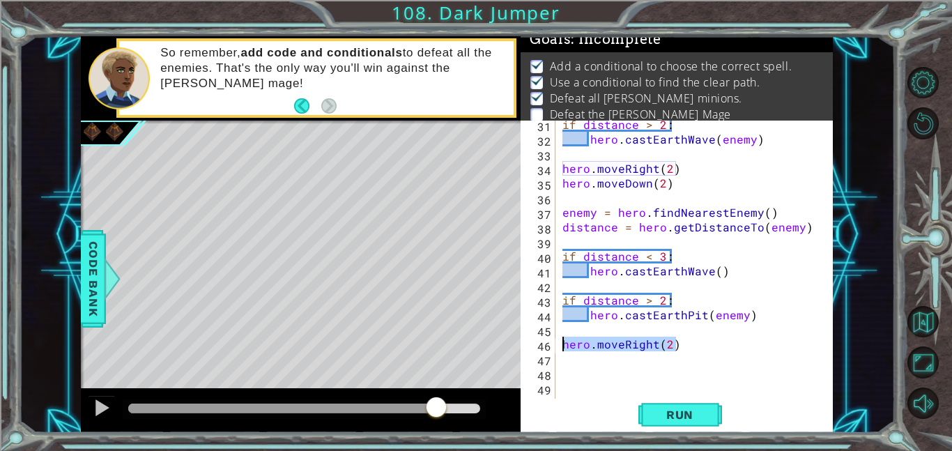
drag, startPoint x: 694, startPoint y: 342, endPoint x: 551, endPoint y: 340, distance: 142.2
click at [551, 340] on div "if distance > 2: 31 32 33 34 35 36 37 38 39 40 41 42 43 44 45 46 47 48 49 50 if…" at bounding box center [676, 260] width 310 height 278
type textarea "hero.moveRight(2)"
click at [659, 406] on button "Run" at bounding box center [681, 414] width 84 height 31
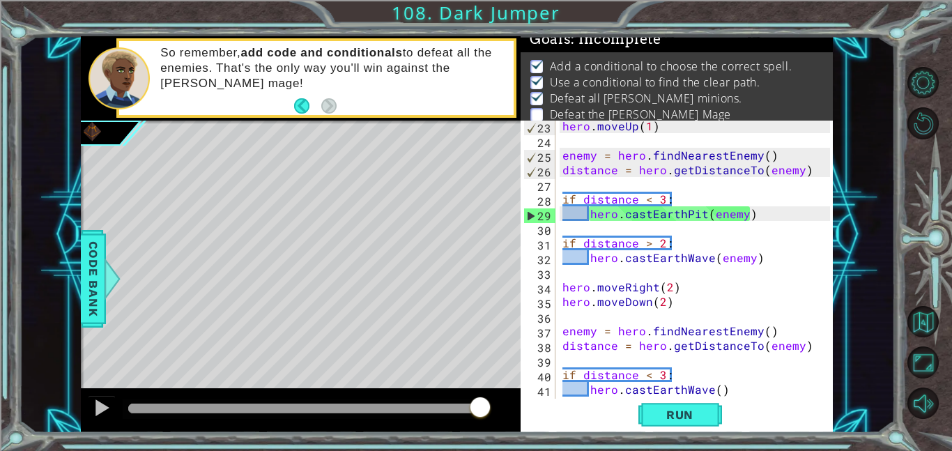
scroll to position [323, 0]
drag, startPoint x: 701, startPoint y: 215, endPoint x: 685, endPoint y: 214, distance: 16.1
click at [685, 214] on div "hero . moveUp ( 1 ) enemy = hero . findNearestEnemy ( ) distance = hero . getDi…" at bounding box center [698, 273] width 277 height 307
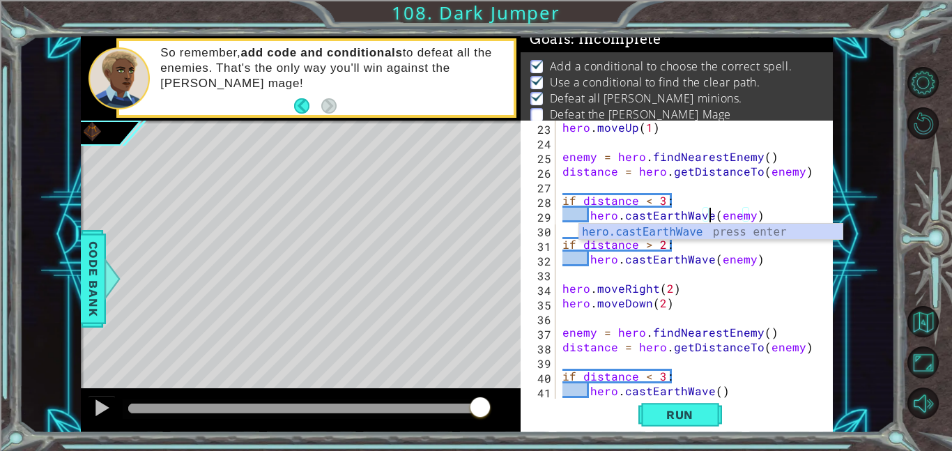
scroll to position [0, 9]
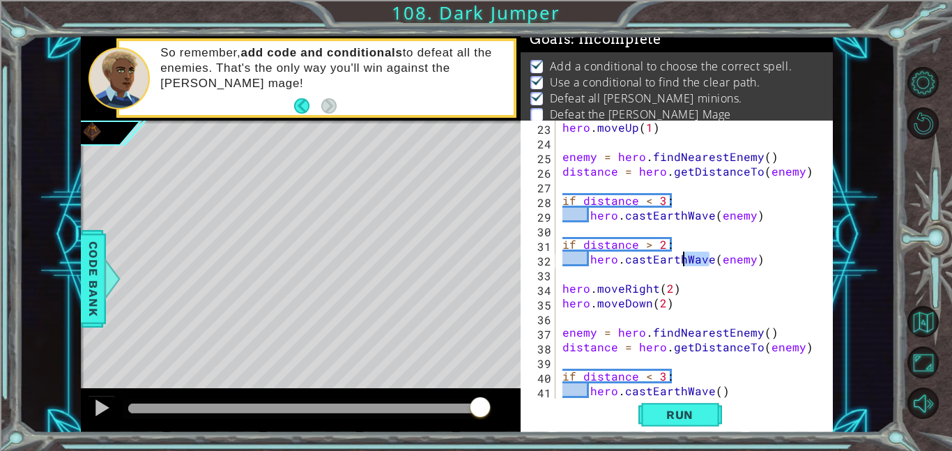
drag, startPoint x: 708, startPoint y: 259, endPoint x: 685, endPoint y: 254, distance: 23.5
click at [685, 254] on div "hero . moveUp ( 1 ) enemy = hero . findNearestEnemy ( ) distance = hero . getDi…" at bounding box center [698, 273] width 277 height 307
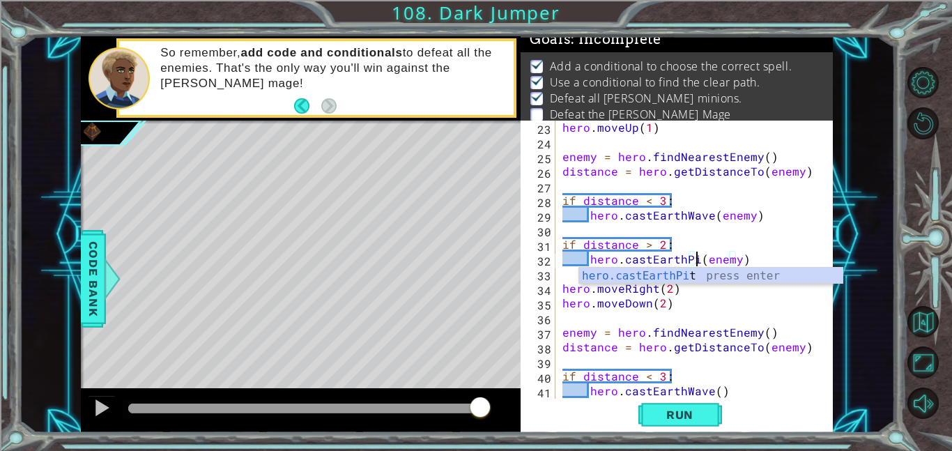
scroll to position [0, 8]
type textarea "hero.castEarthPit(enemy)"
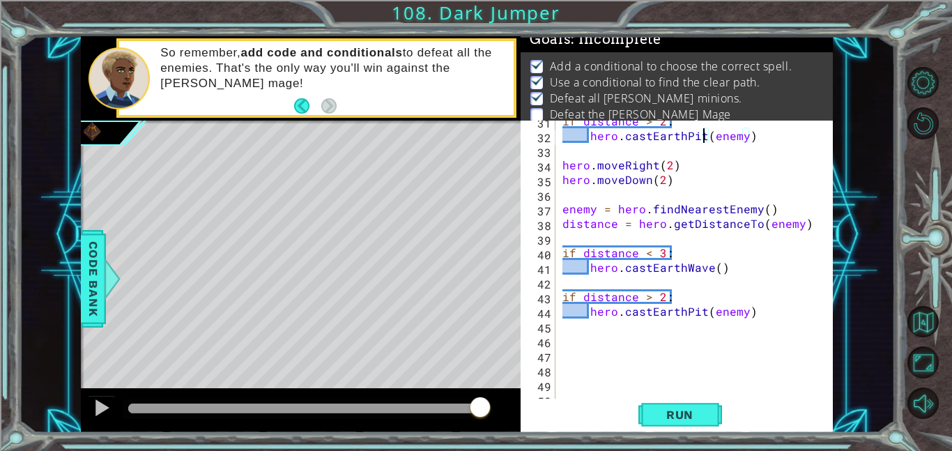
scroll to position [446, 0]
click at [713, 408] on button "Run" at bounding box center [681, 414] width 84 height 31
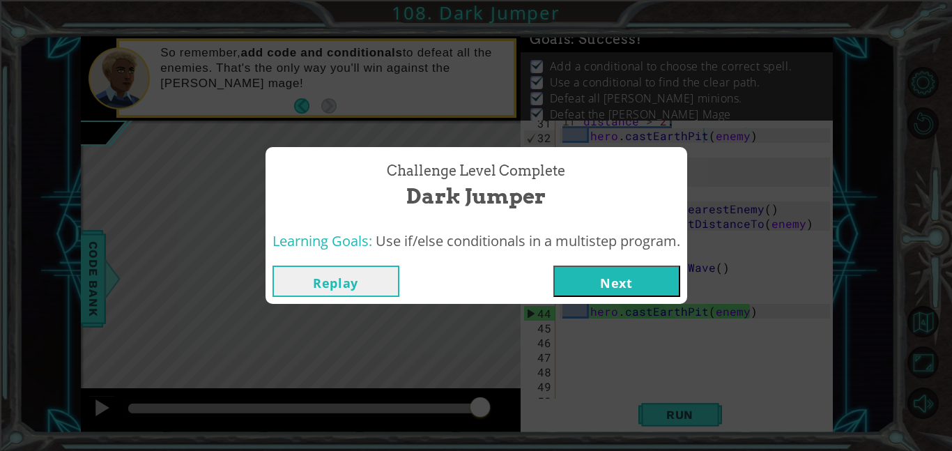
click at [671, 282] on button "Next" at bounding box center [616, 281] width 127 height 31
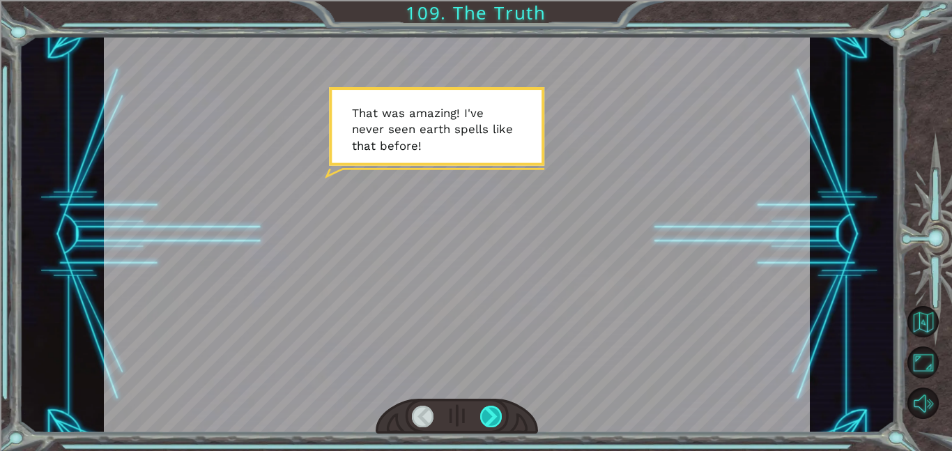
click at [495, 410] on div at bounding box center [491, 417] width 22 height 22
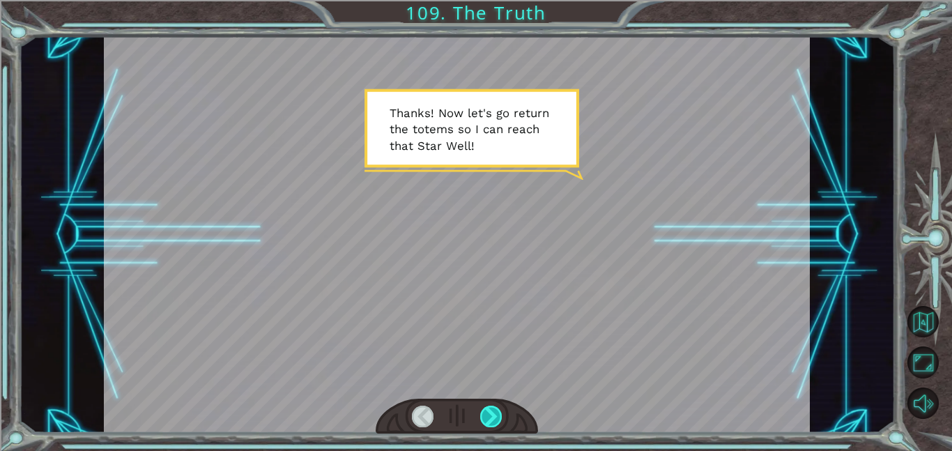
click at [493, 413] on div at bounding box center [491, 417] width 22 height 22
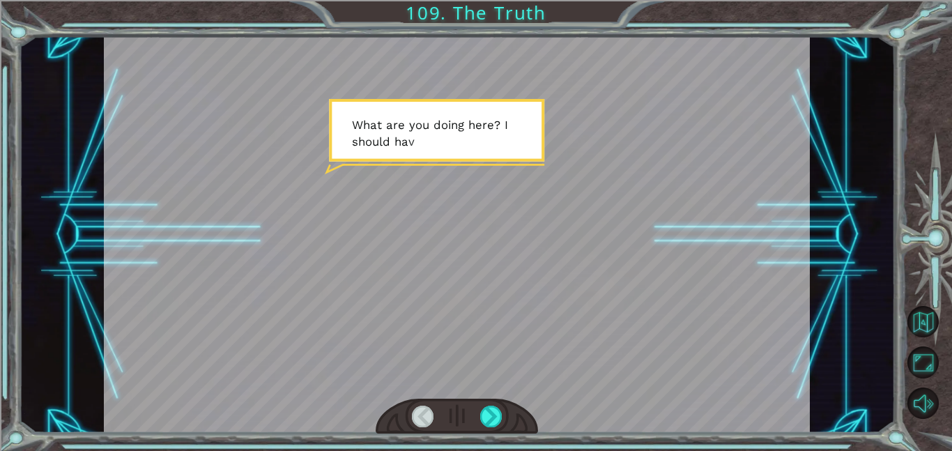
drag, startPoint x: 491, startPoint y: 419, endPoint x: 230, endPoint y: 368, distance: 265.6
click at [230, 368] on div at bounding box center [457, 234] width 706 height 397
click at [496, 411] on div at bounding box center [491, 417] width 22 height 22
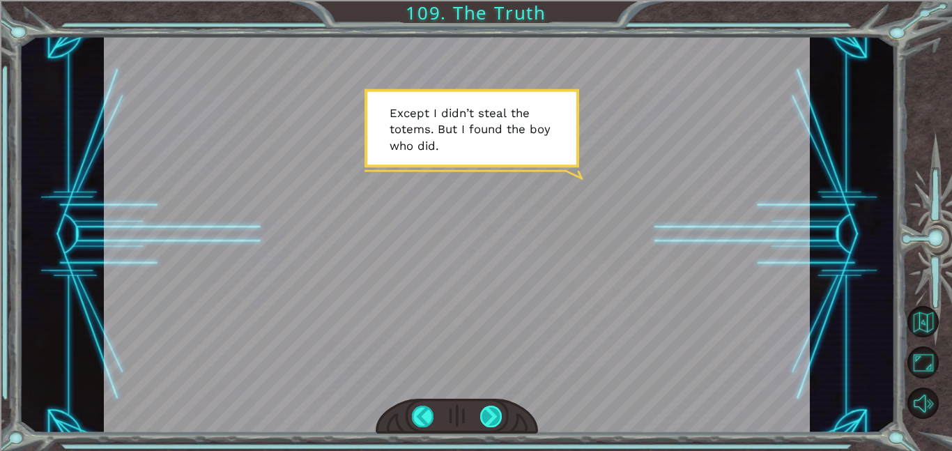
click at [496, 411] on div at bounding box center [491, 417] width 22 height 22
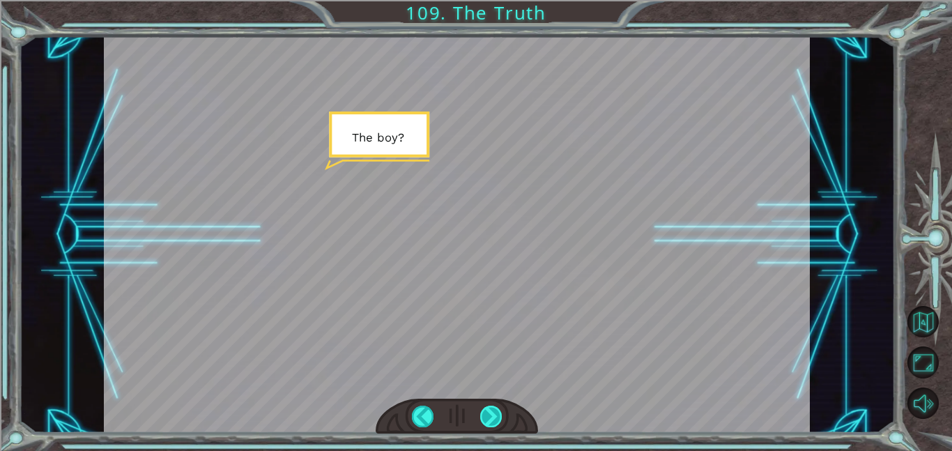
click at [496, 409] on div at bounding box center [491, 417] width 22 height 22
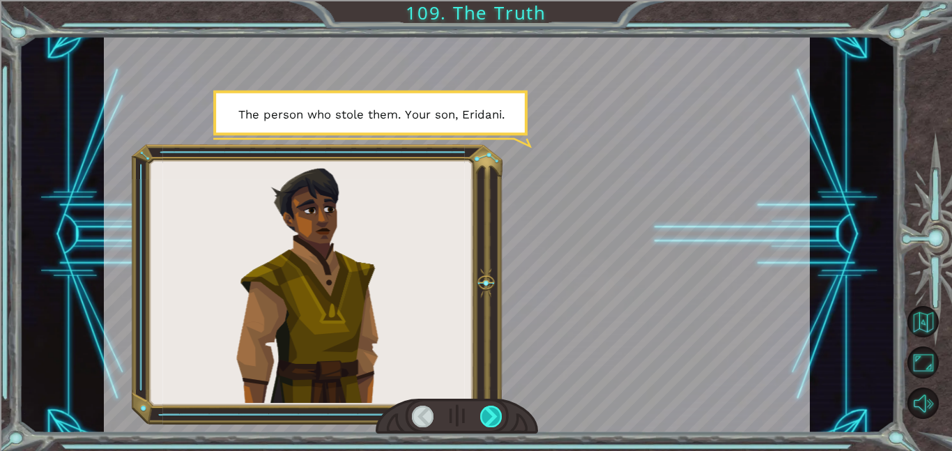
click at [497, 416] on div at bounding box center [491, 417] width 22 height 22
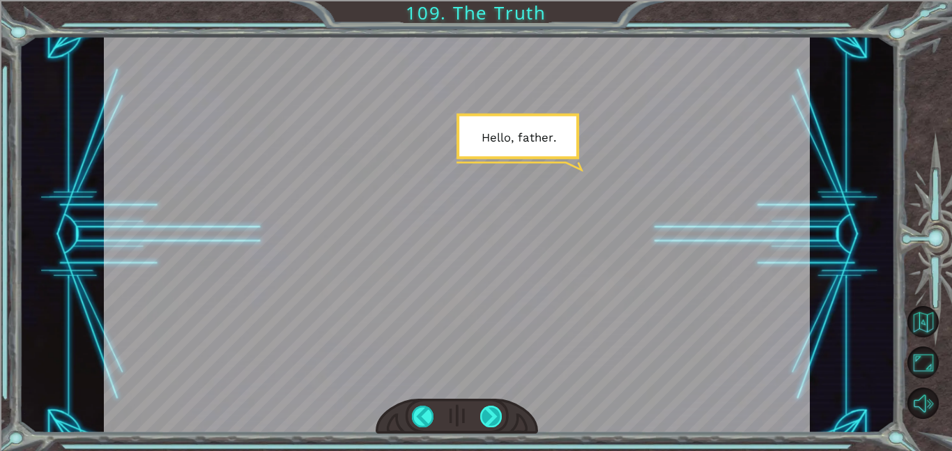
click at [496, 413] on div at bounding box center [491, 417] width 22 height 22
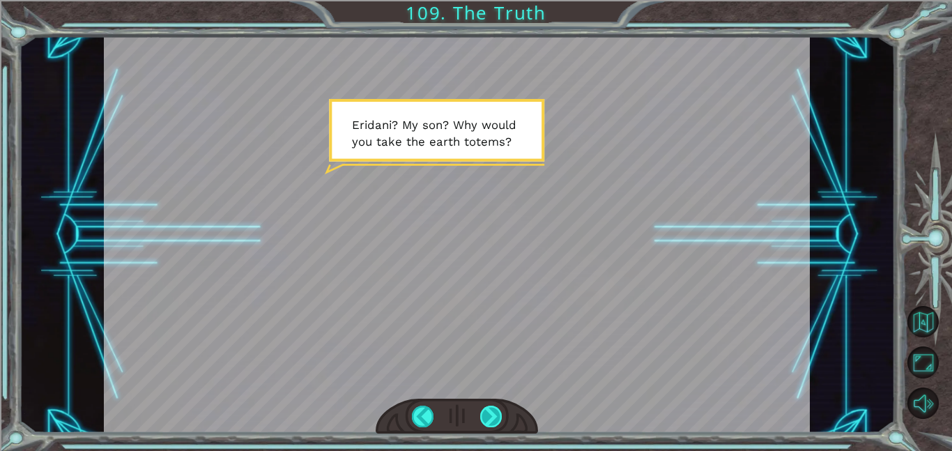
click at [496, 413] on div at bounding box center [491, 417] width 22 height 22
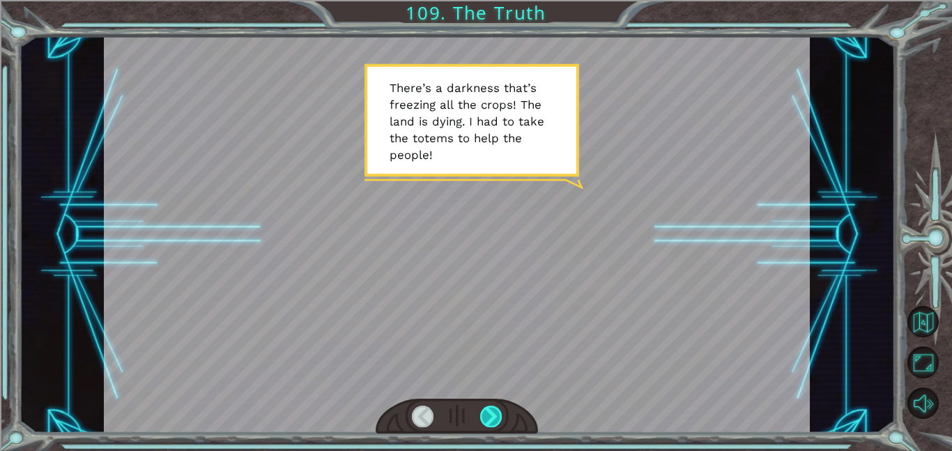
click at [491, 421] on div at bounding box center [491, 417] width 22 height 22
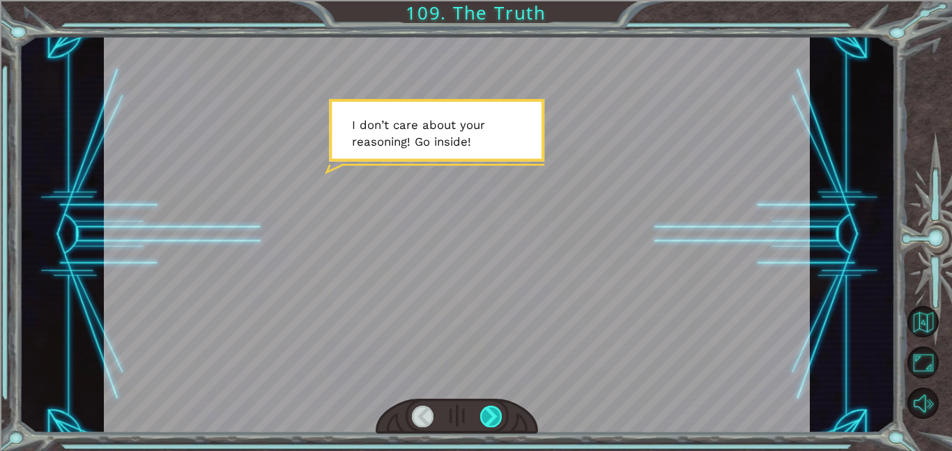
click at [491, 420] on div at bounding box center [491, 417] width 22 height 22
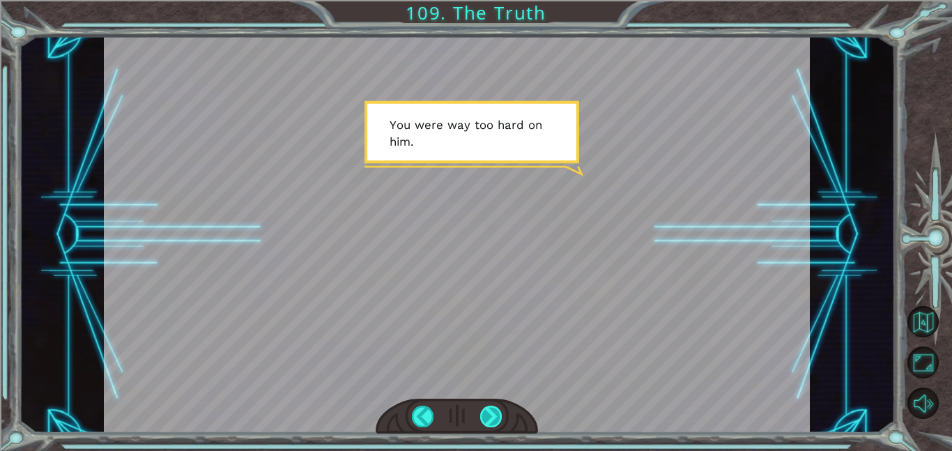
click at [491, 420] on div at bounding box center [491, 417] width 22 height 22
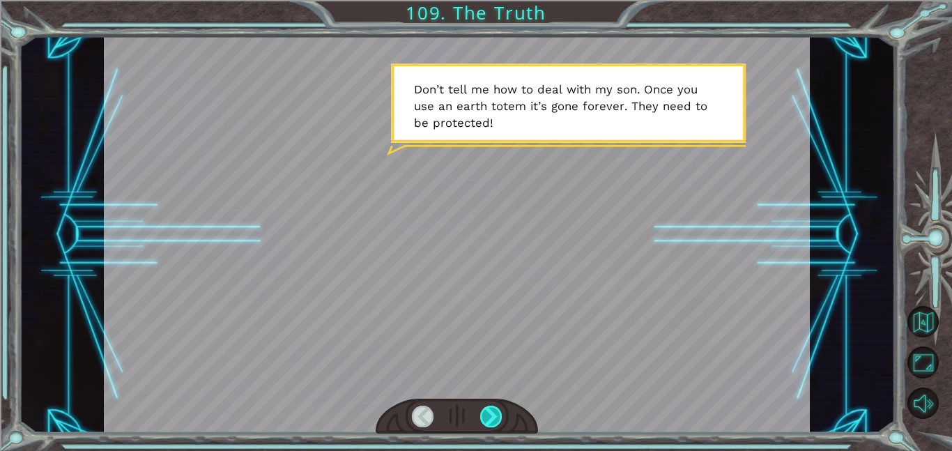
click at [495, 418] on div at bounding box center [491, 417] width 22 height 22
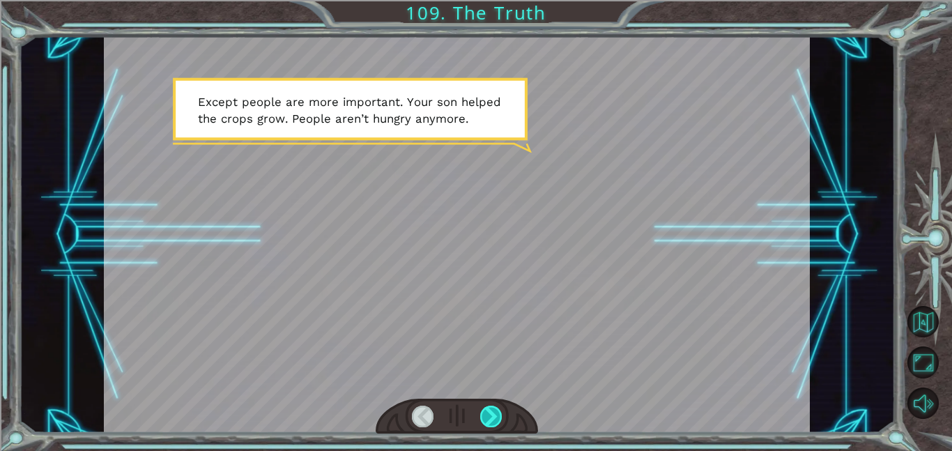
click at [487, 424] on div at bounding box center [491, 417] width 22 height 22
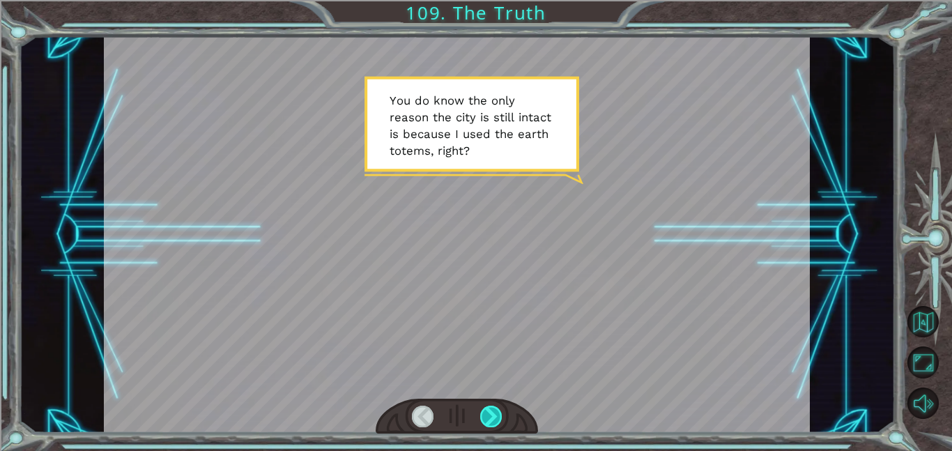
click at [486, 421] on div at bounding box center [491, 417] width 22 height 22
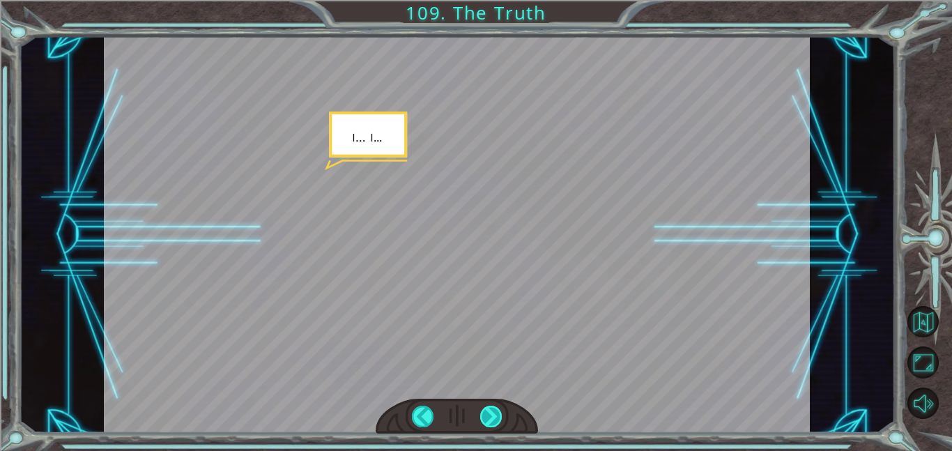
click at [488, 420] on div at bounding box center [491, 417] width 22 height 22
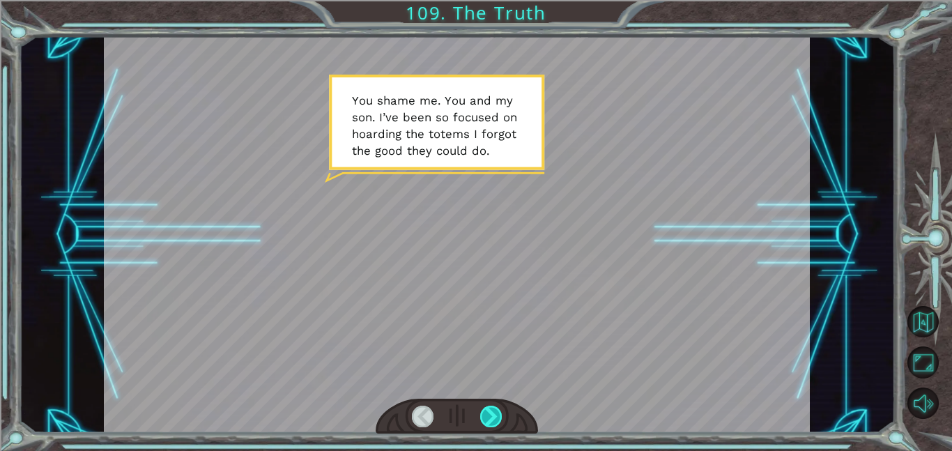
click at [491, 419] on div at bounding box center [491, 417] width 22 height 22
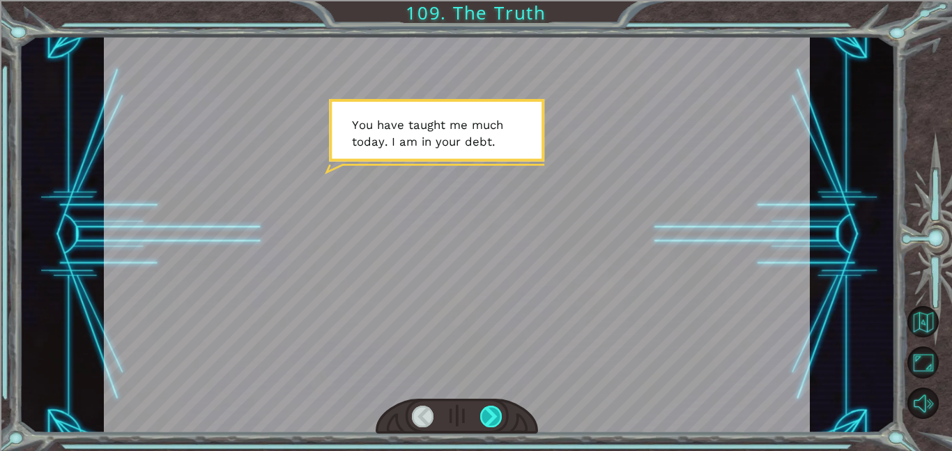
click at [494, 418] on div at bounding box center [491, 417] width 22 height 22
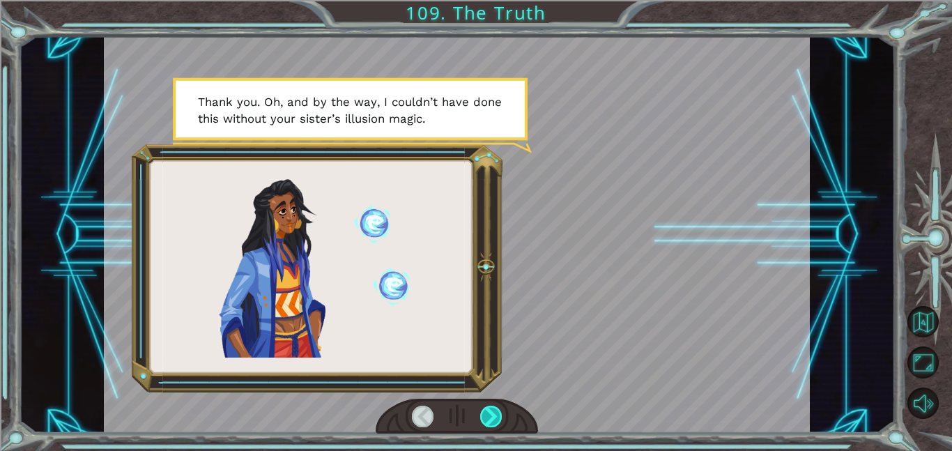
click at [494, 418] on div at bounding box center [491, 417] width 22 height 22
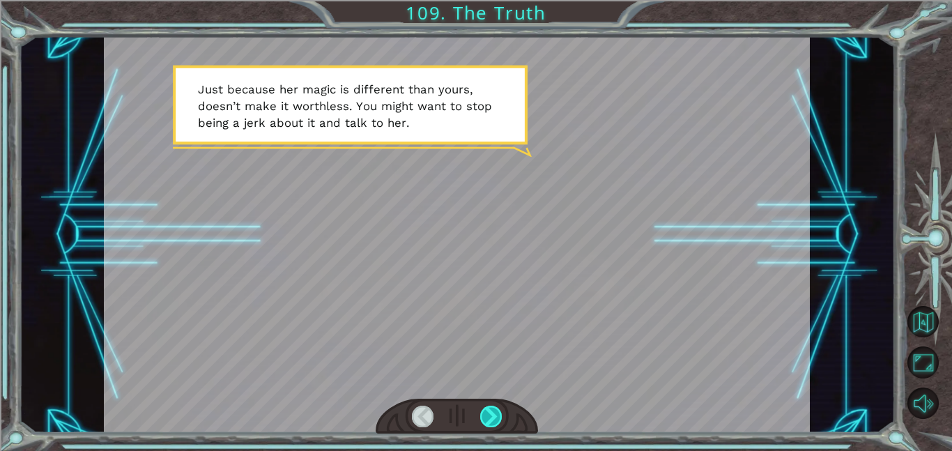
click at [494, 416] on div at bounding box center [491, 417] width 22 height 22
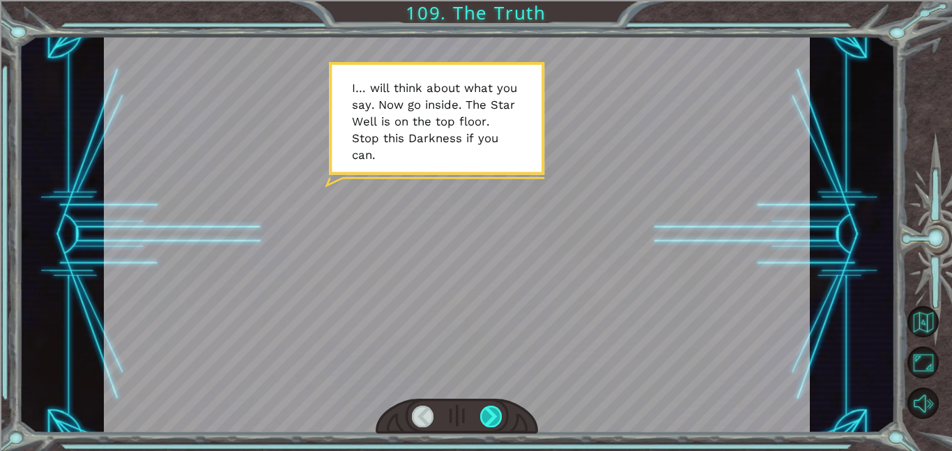
click at [499, 412] on div at bounding box center [491, 417] width 22 height 22
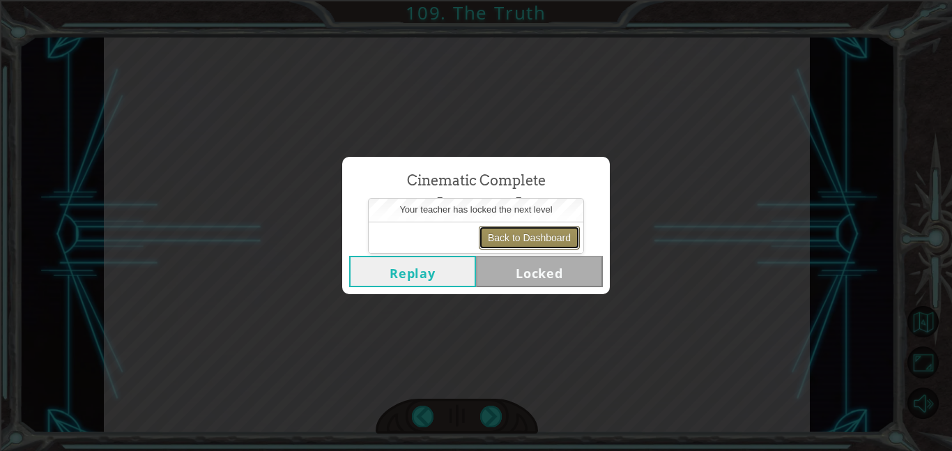
click at [503, 237] on button "Back to Dashboard" at bounding box center [529, 238] width 101 height 24
